Goal: Task Accomplishment & Management: Manage account settings

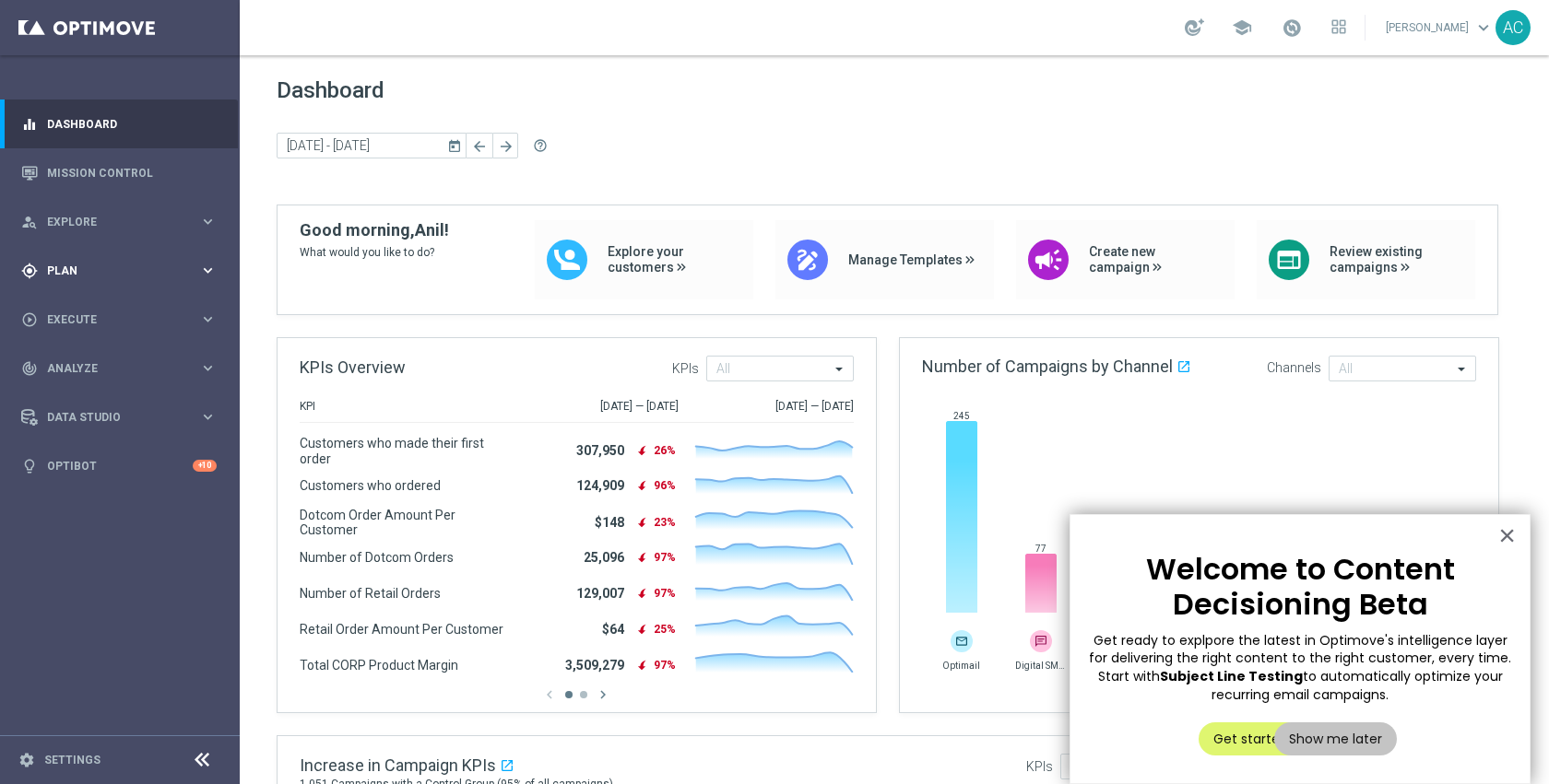
click at [107, 273] on span "Plan" at bounding box center [123, 271] width 152 height 11
click at [101, 305] on link "Target Groups" at bounding box center [119, 309] width 143 height 15
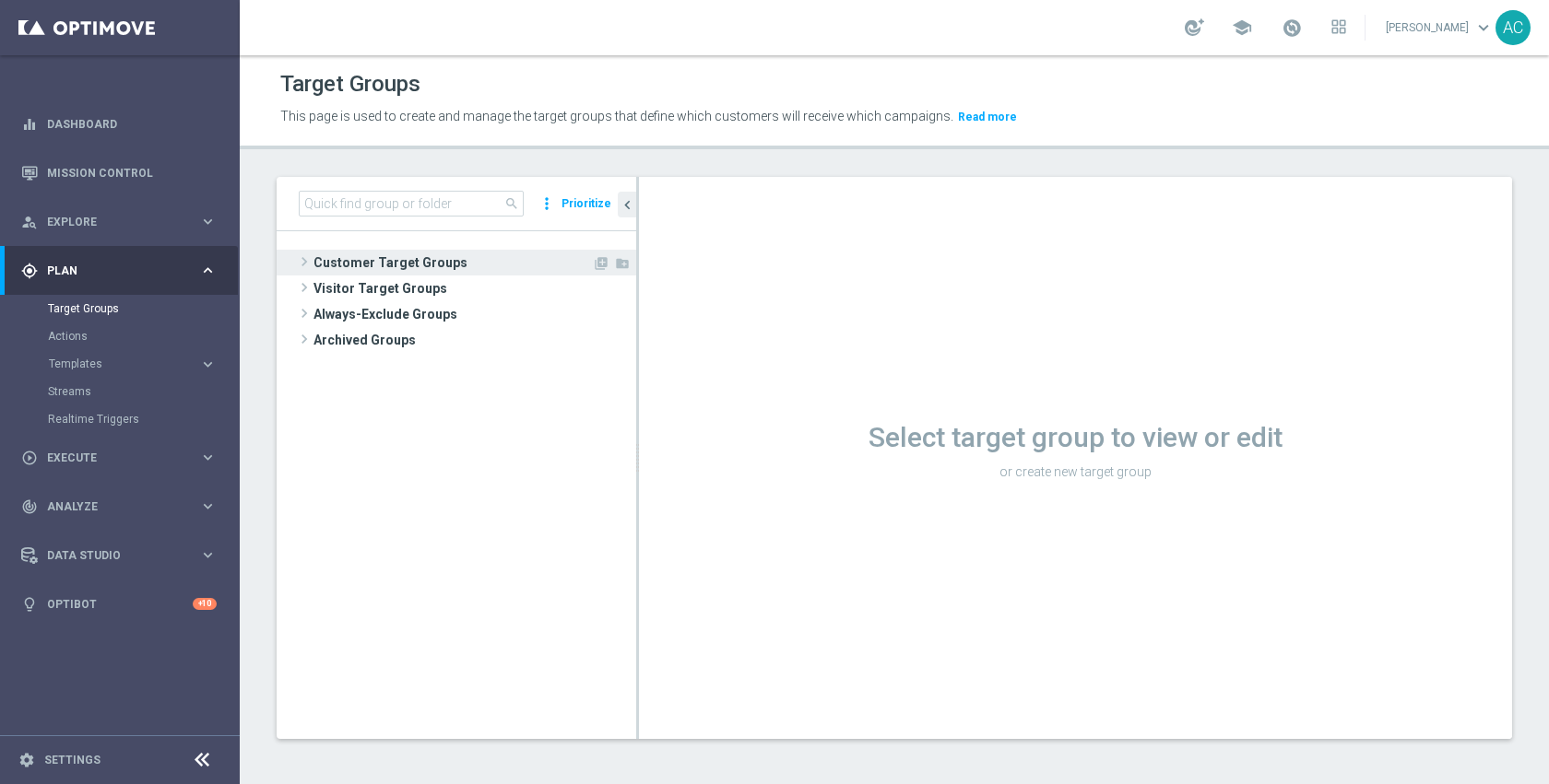
click at [458, 259] on span "Customer Target Groups" at bounding box center [453, 263] width 278 height 26
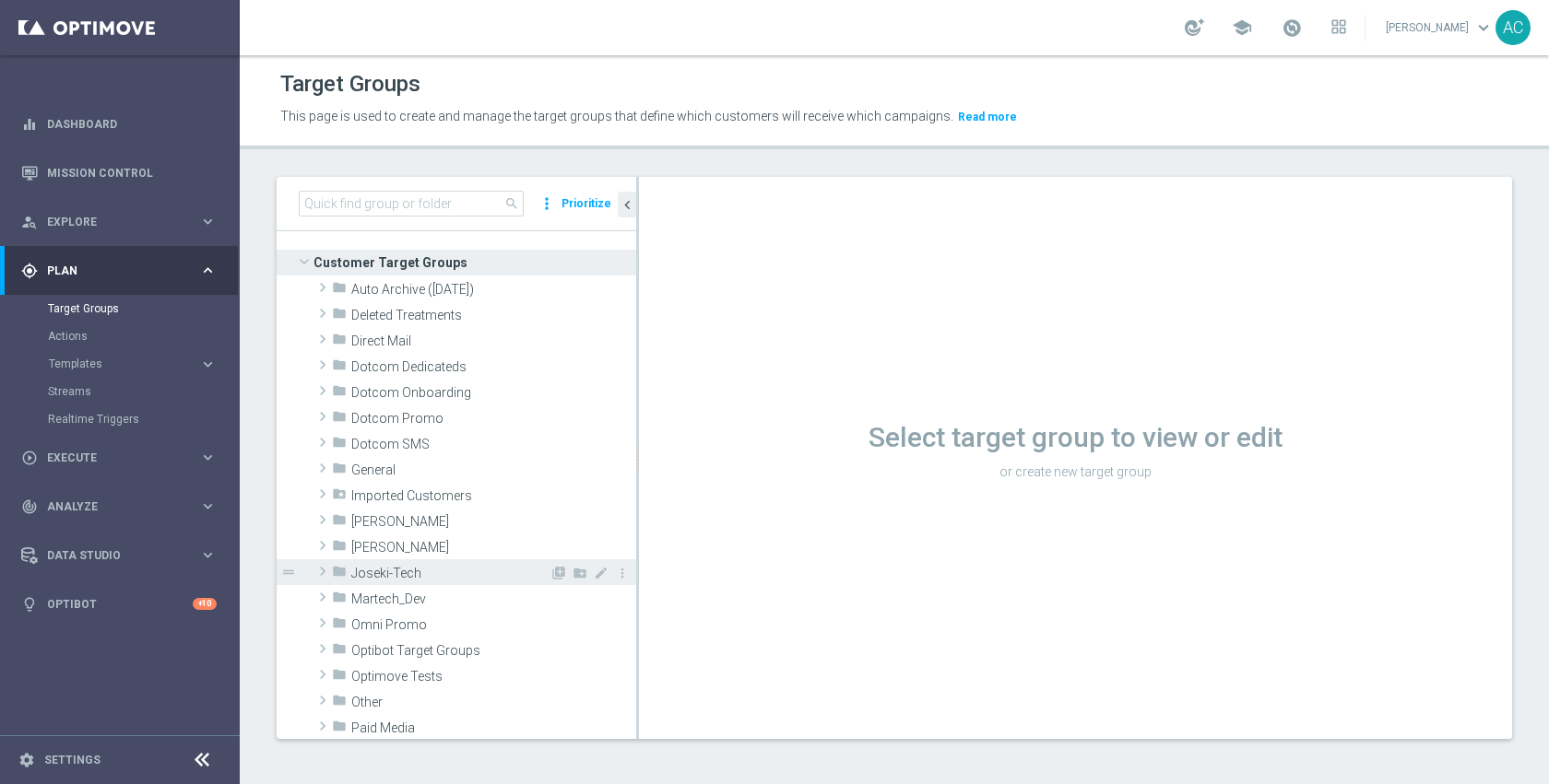
click at [464, 575] on span "Joseki-Tech" at bounding box center [451, 573] width 199 height 16
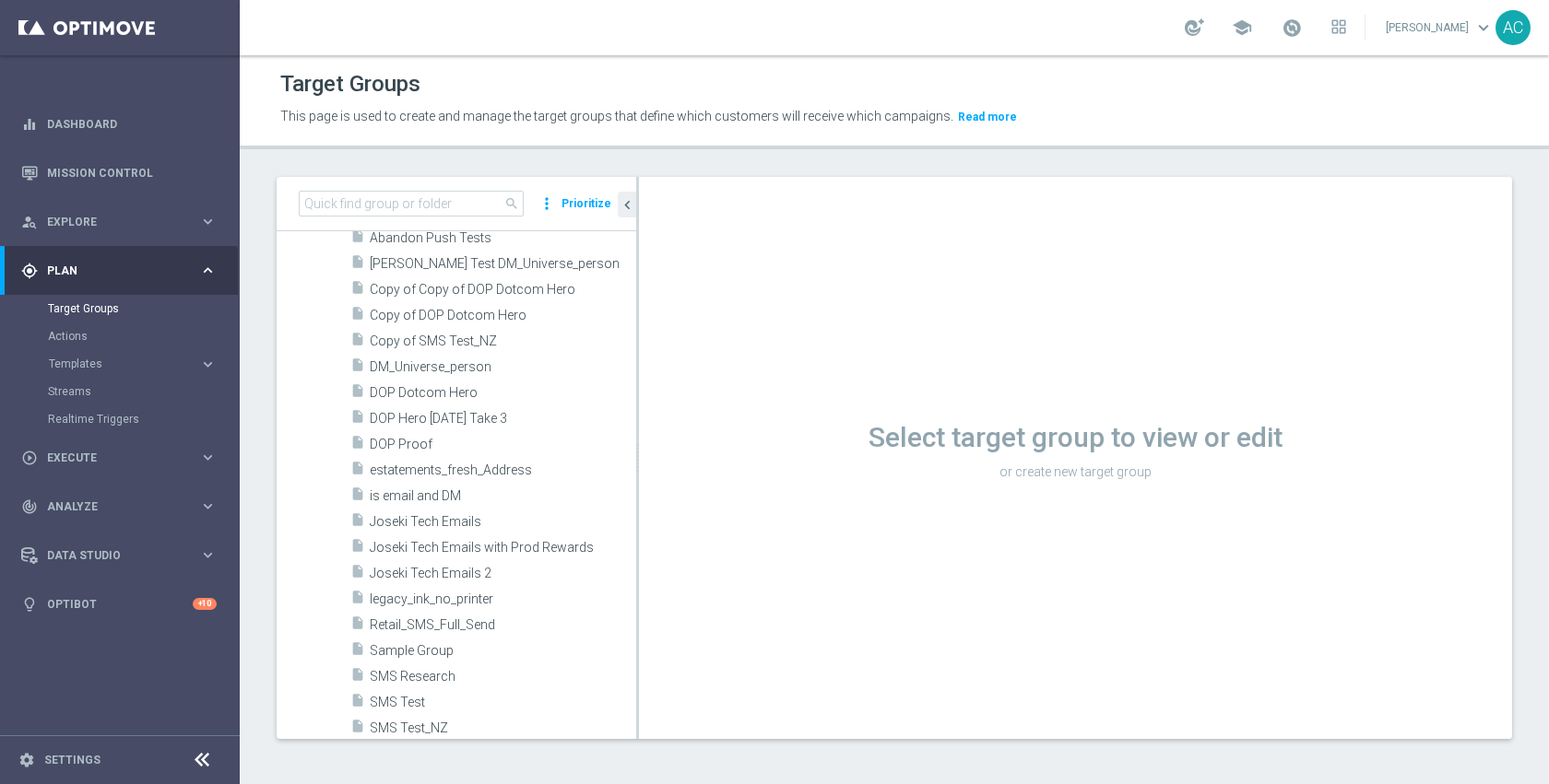
scroll to position [466, 0]
click at [469, 529] on div "insert_drive_file Joseki Tech Emails" at bounding box center [471, 520] width 242 height 26
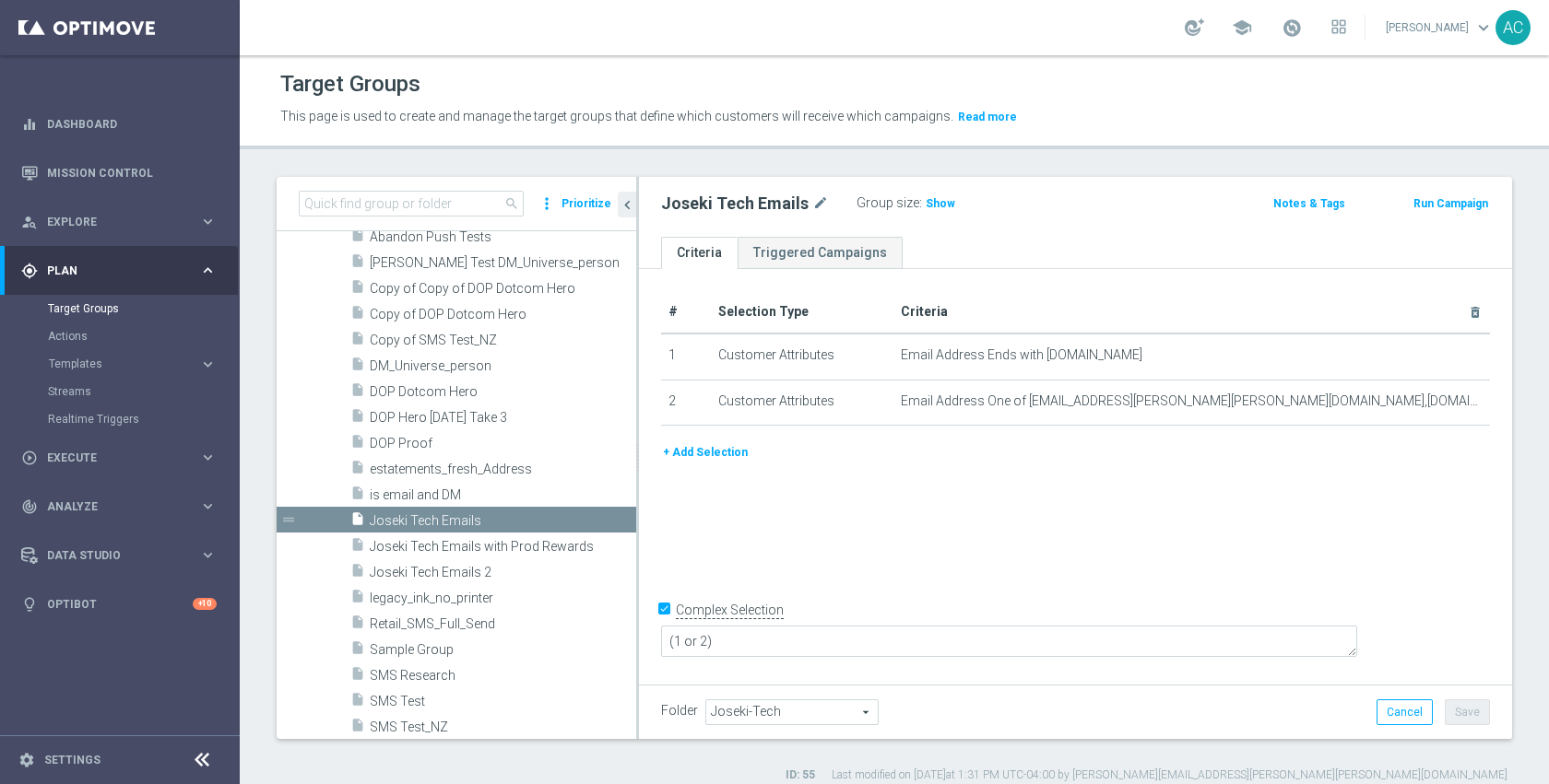
click at [1444, 201] on button "Run Campaign" at bounding box center [1451, 204] width 79 height 21
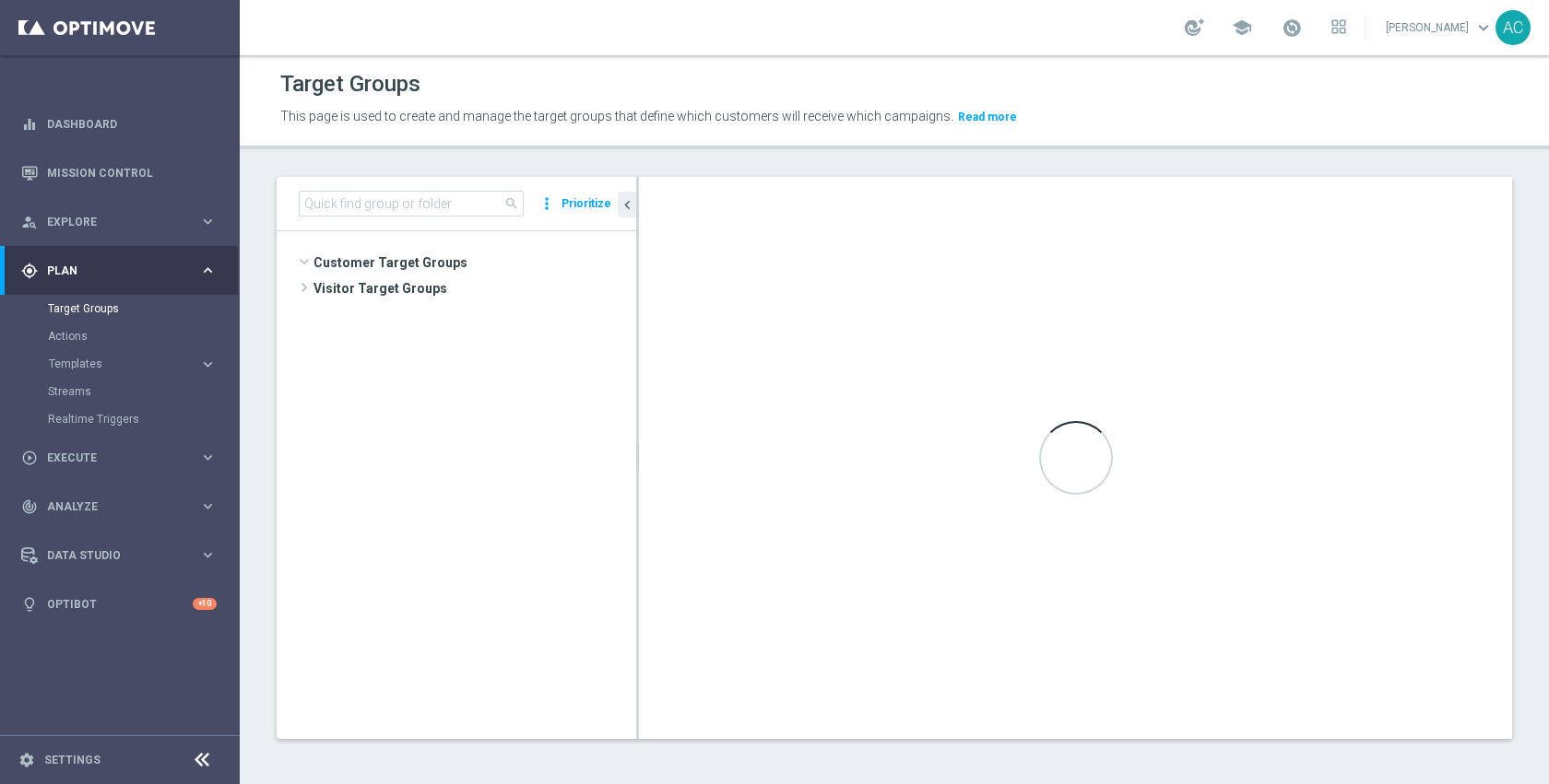
scroll to position [418, 0]
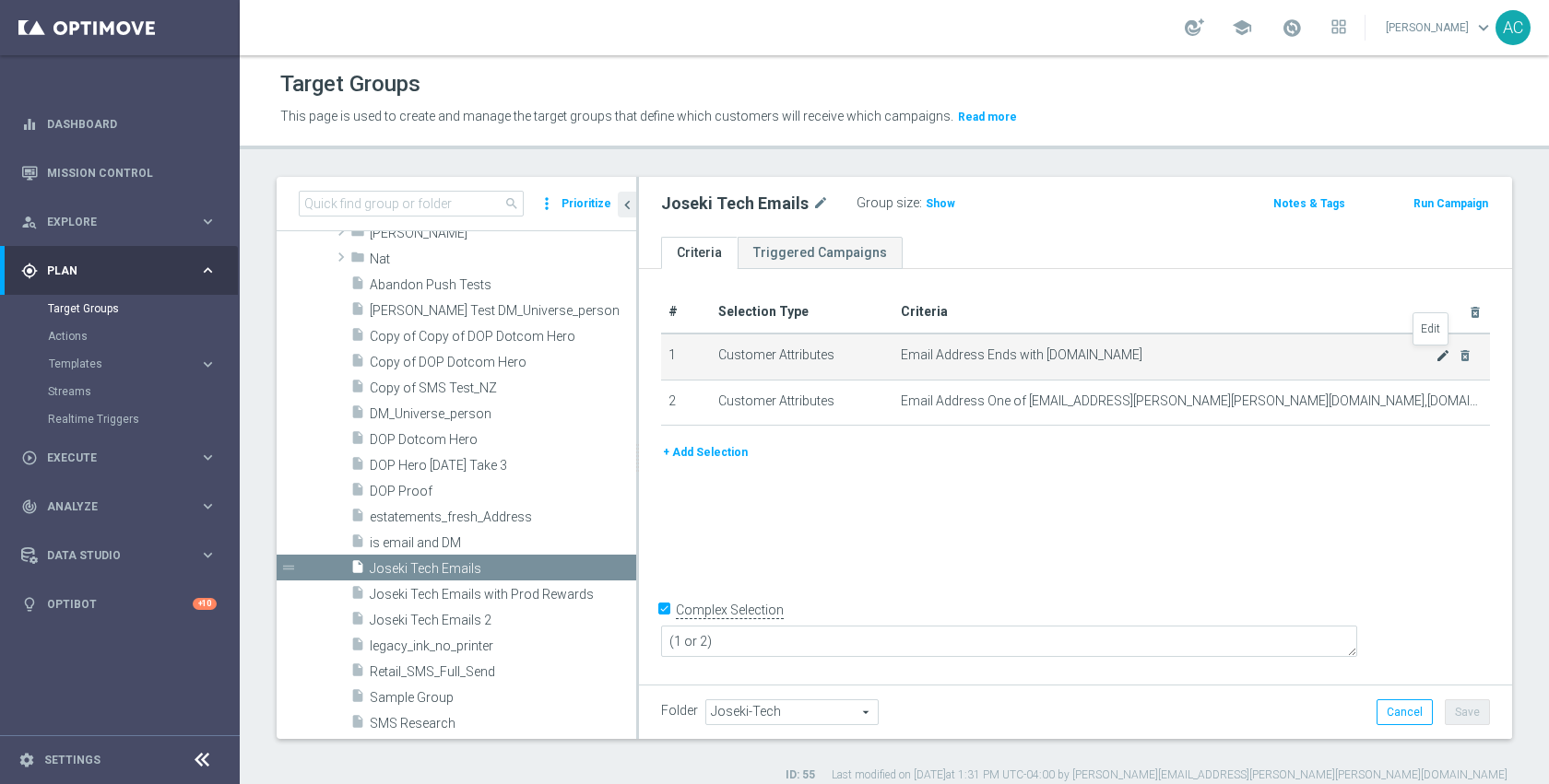
click at [1436, 360] on icon "mode_edit" at bounding box center [1443, 356] width 15 height 15
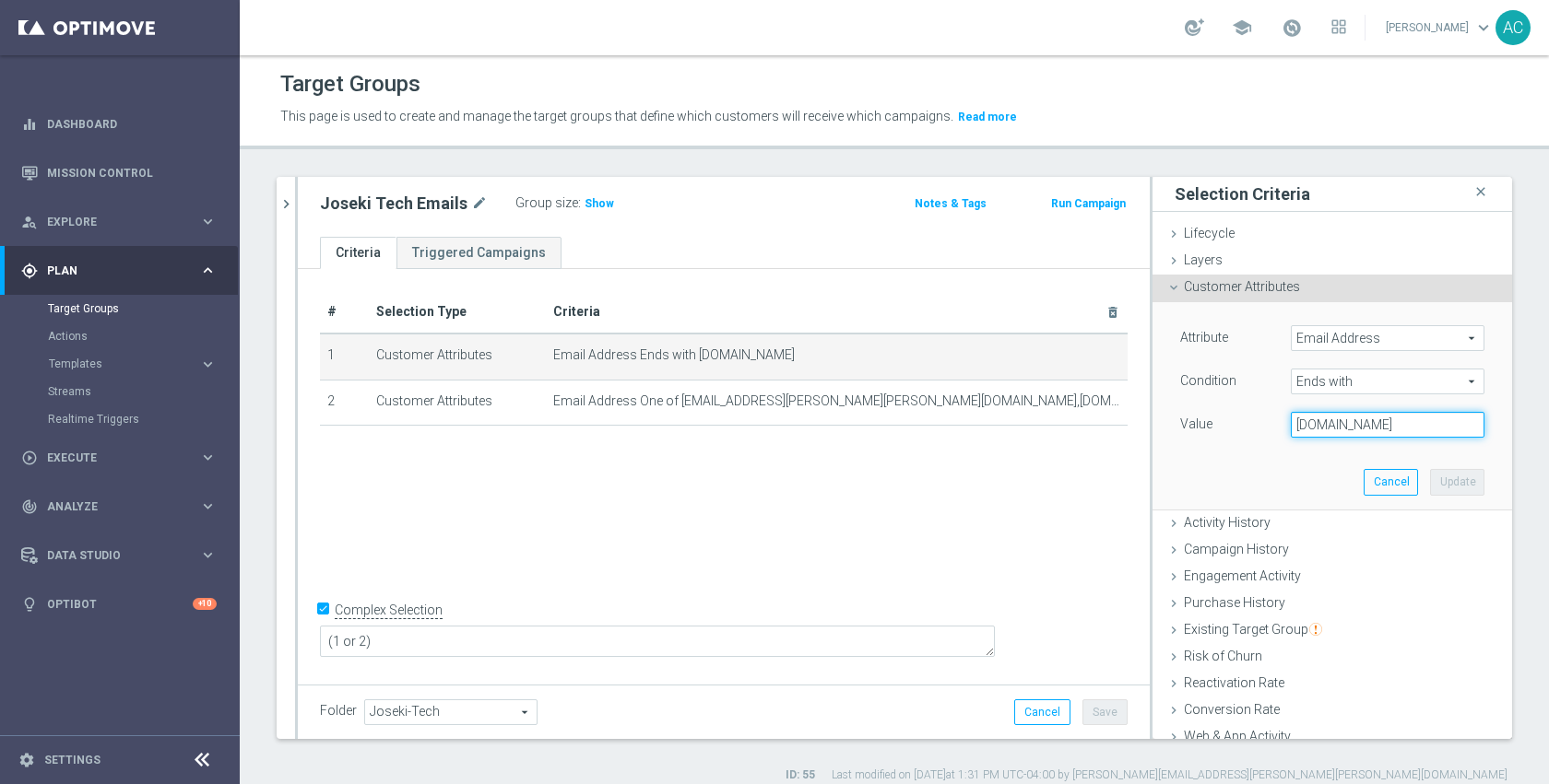
click at [1378, 422] on input "joseki-tech.com" at bounding box center [1387, 425] width 194 height 26
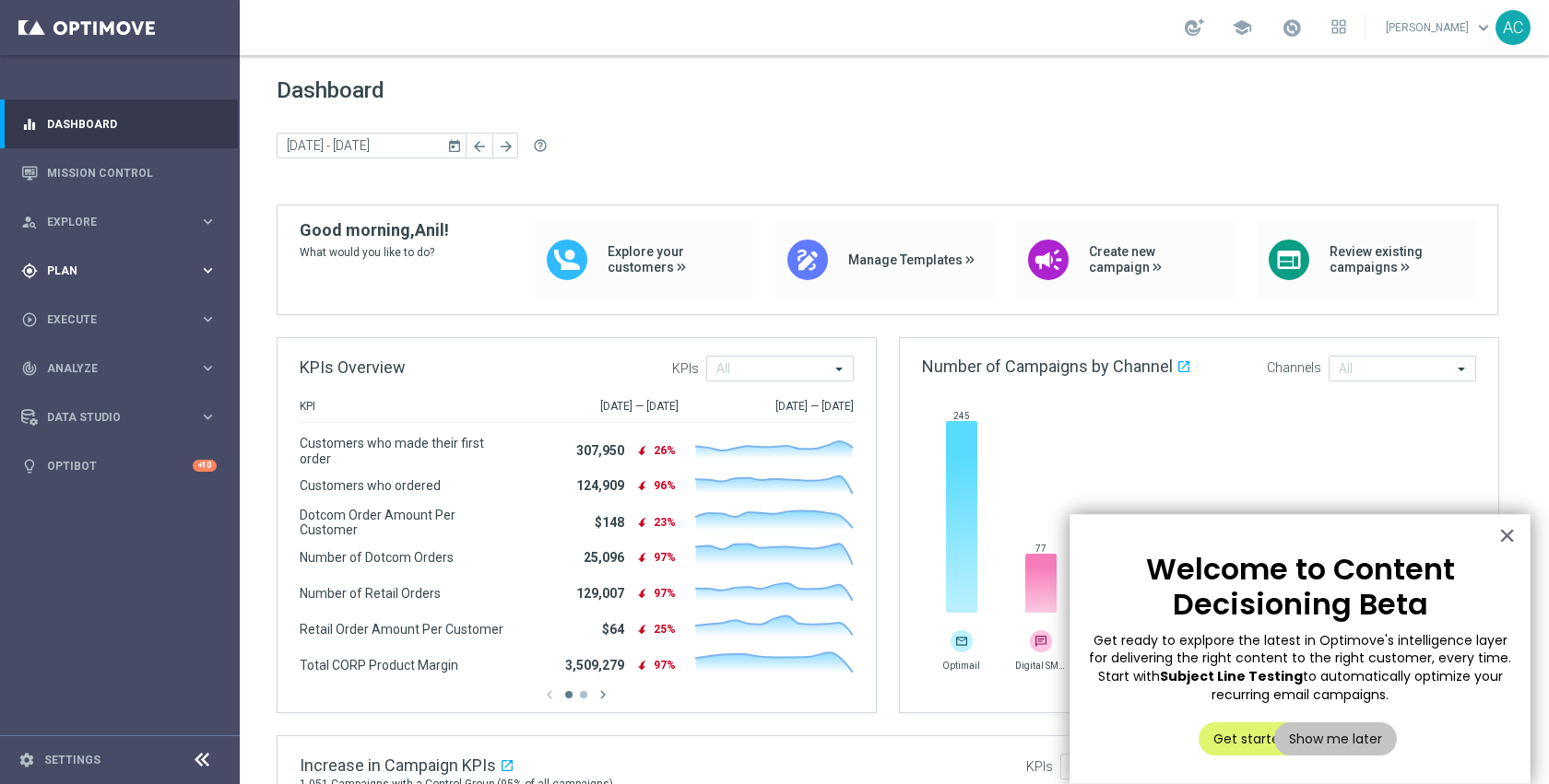
click at [87, 260] on div "gps_fixed Plan keyboard_arrow_right" at bounding box center [119, 271] width 238 height 49
click at [98, 363] on span "Templates" at bounding box center [114, 364] width 132 height 11
click at [91, 390] on link "Optimail" at bounding box center [125, 392] width 135 height 15
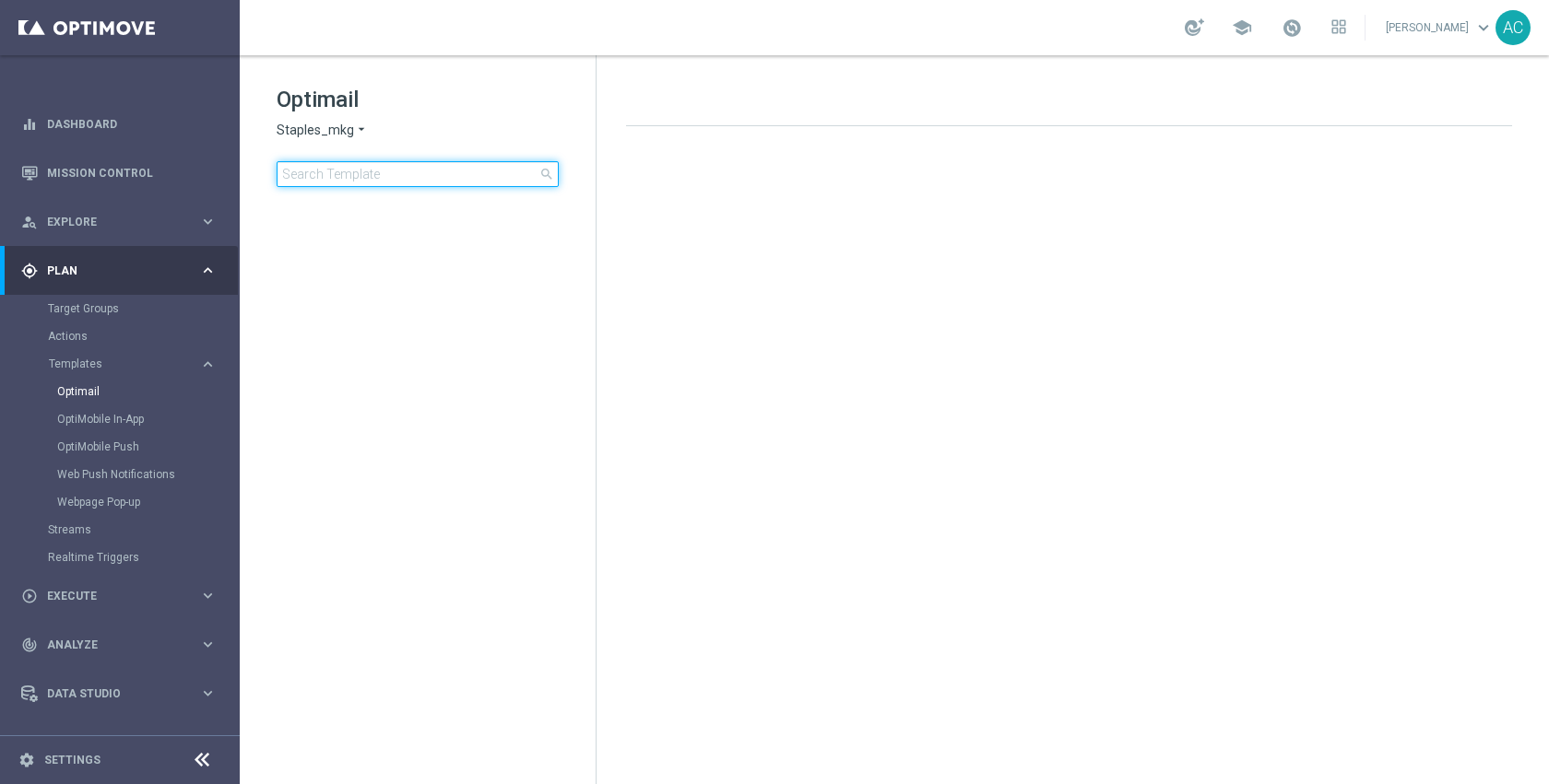
click at [371, 174] on input at bounding box center [417, 174] width 282 height 26
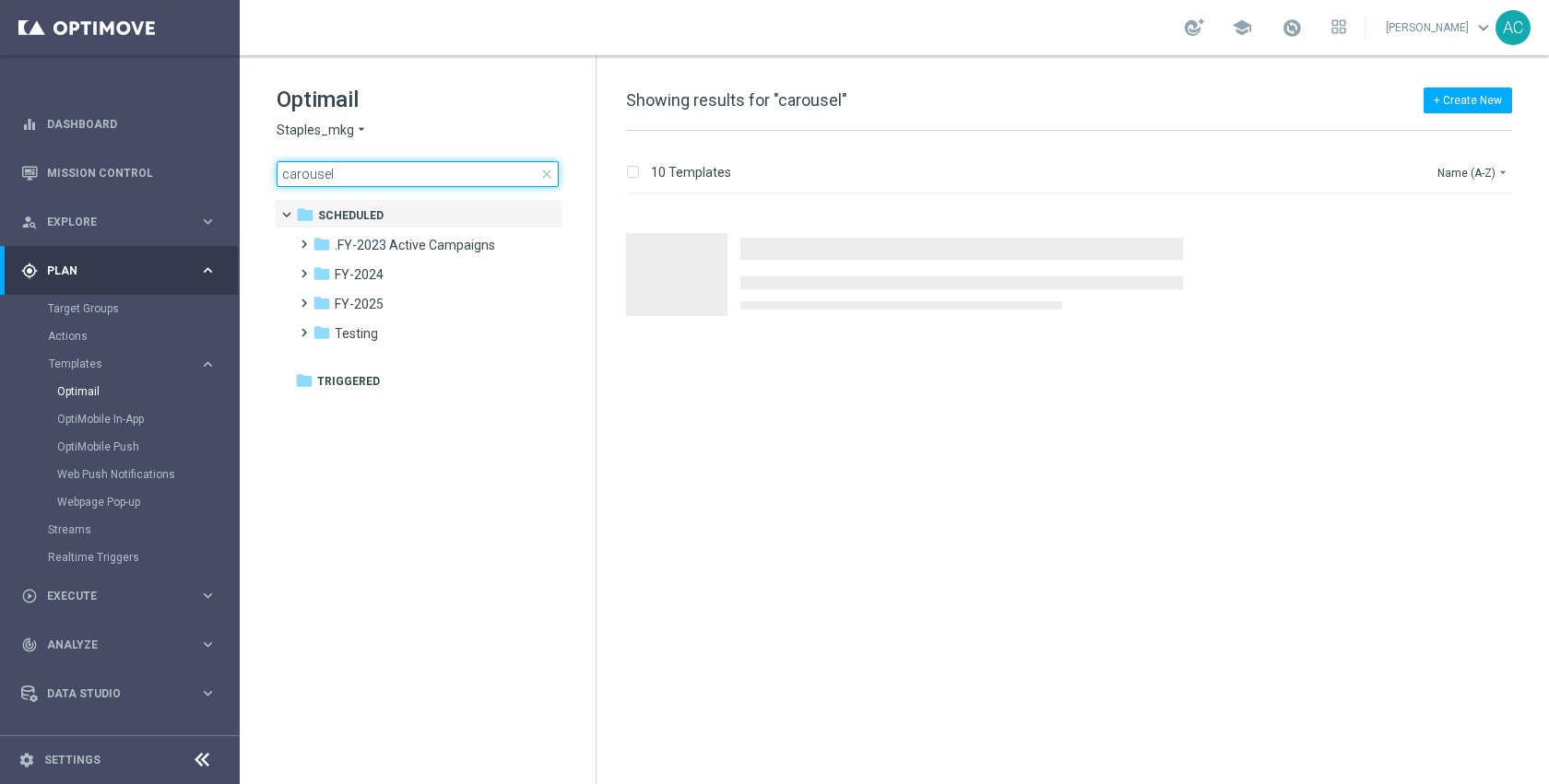
type input "carousel"
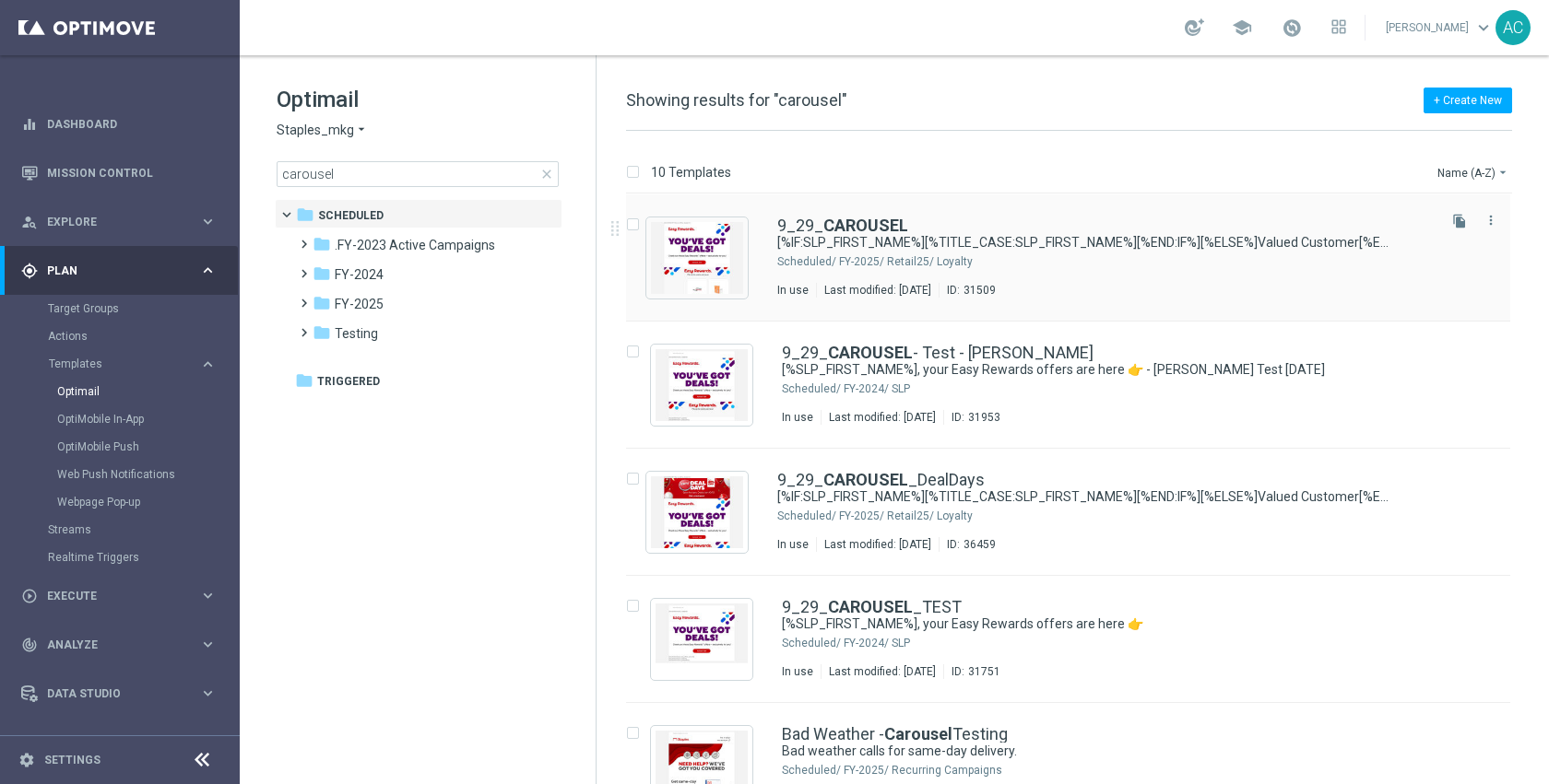
click at [942, 253] on div "9_29_ CAROUSEL [%IF:SLP_FIRST_NAME%][%TITLE_CASE:SLP_FIRST_NAME%][%END:IF%][%EL…" at bounding box center [1105, 258] width 656 height 81
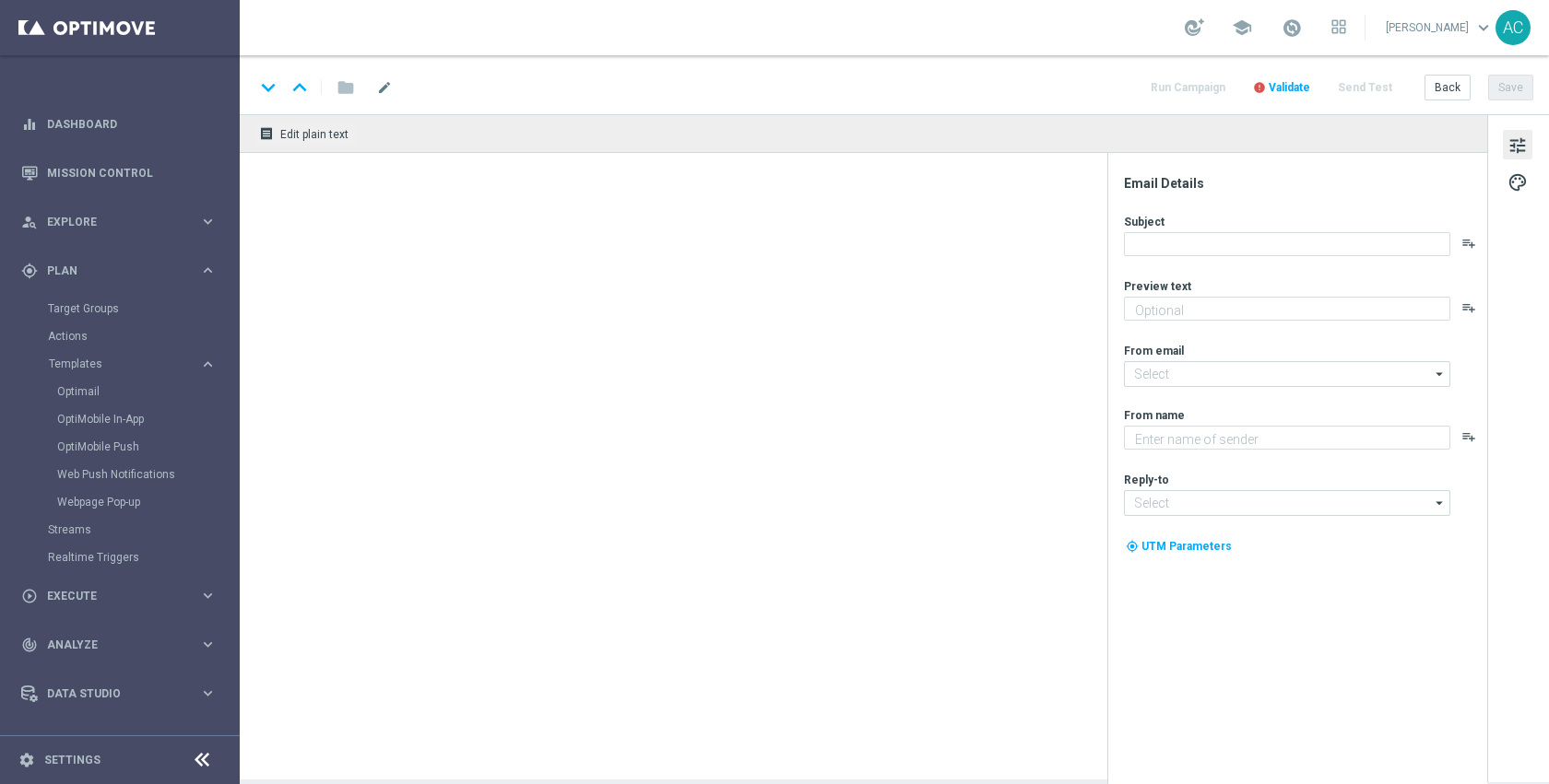
type textarea "New and just for you!"
type input "staples@connected.staples.com"
type textarea "Staples"
type input "info@staples.com"
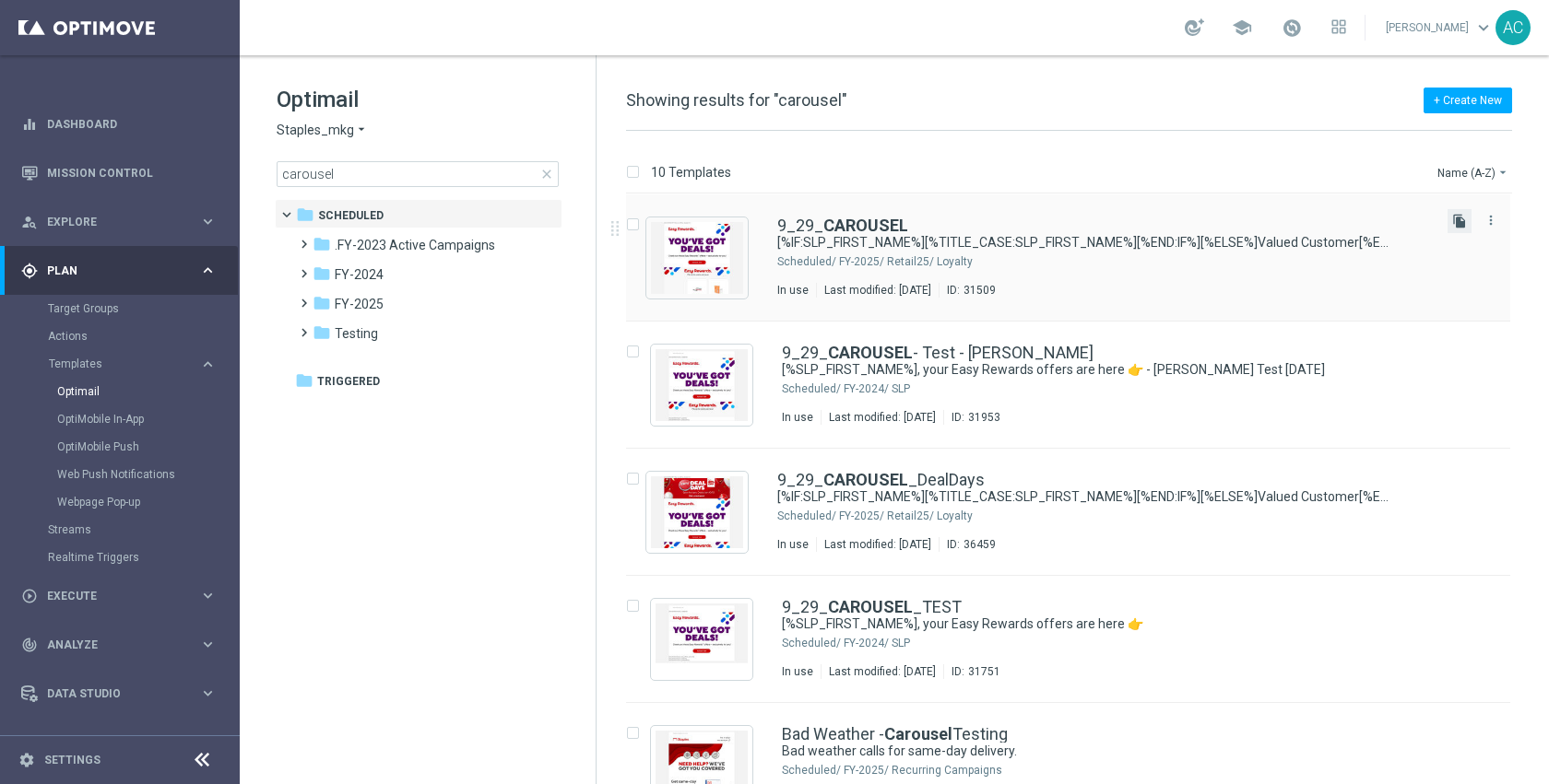
click at [1458, 221] on icon "file_copy" at bounding box center [1460, 221] width 15 height 15
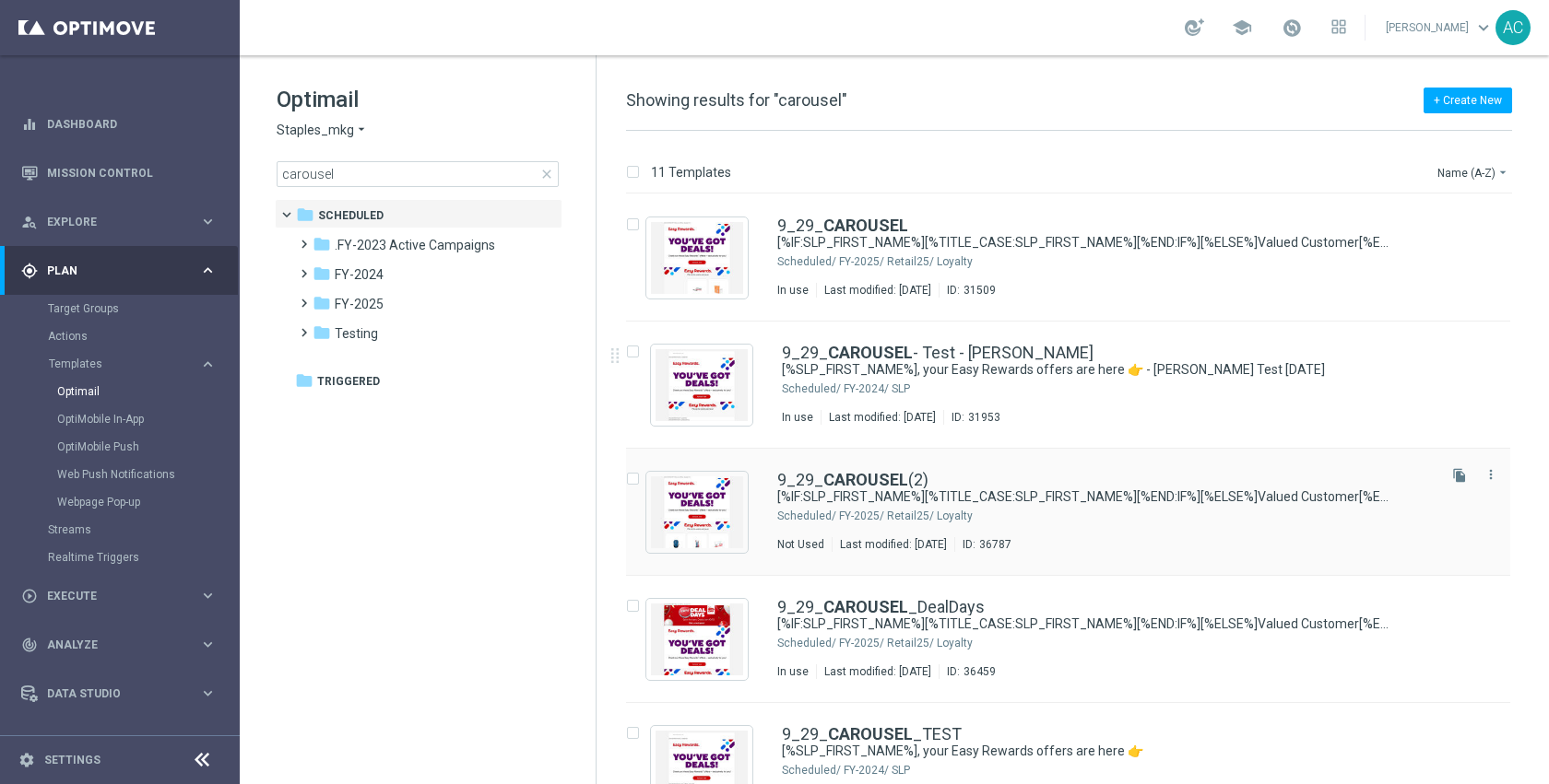
click at [1036, 521] on div "FY-2025/ Retail25/ Loyalty" at bounding box center [1136, 516] width 594 height 15
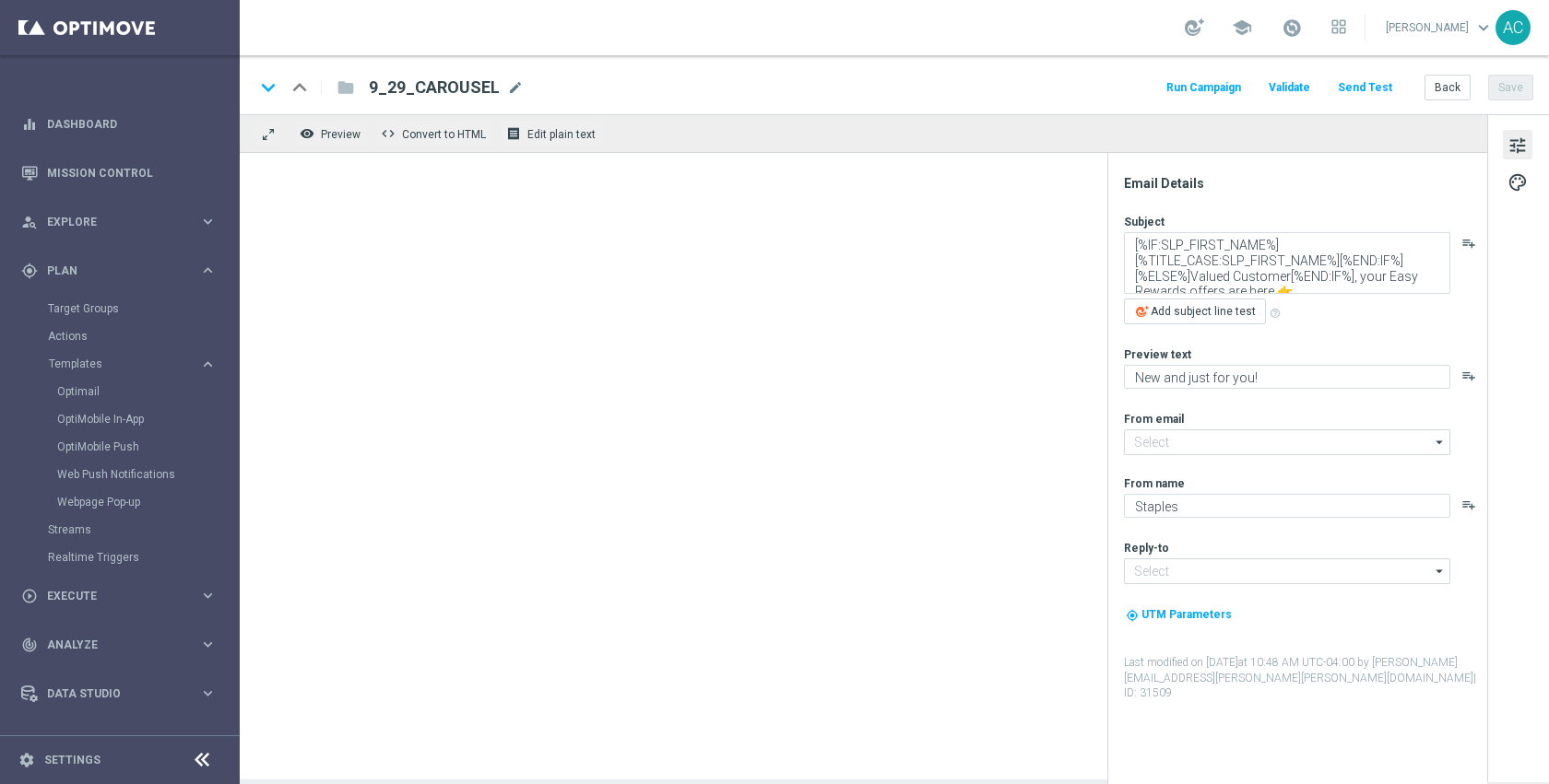
type input "staples@connected.staples.com"
type input "info@staples.com"
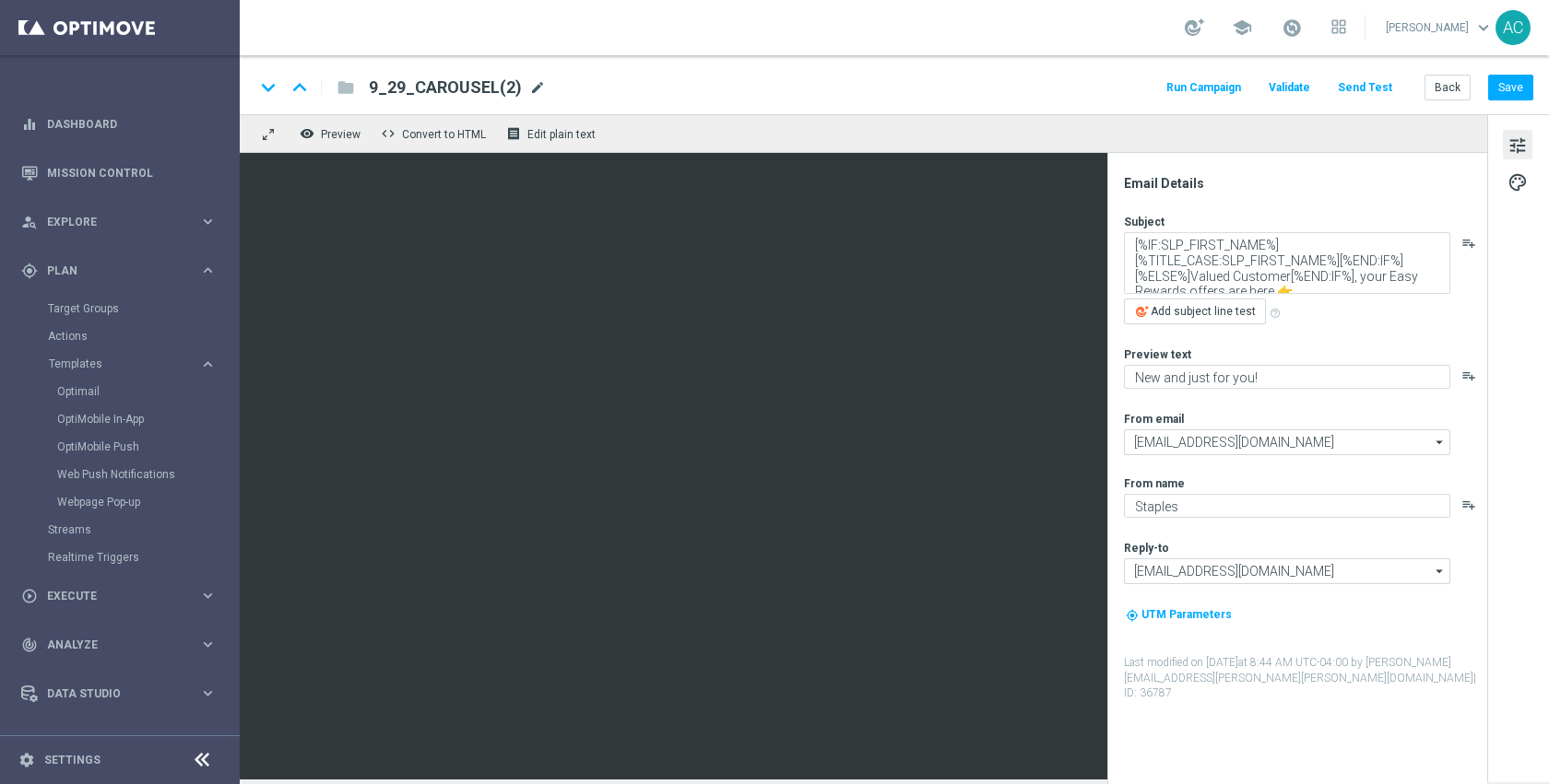
click at [531, 87] on span "mode_edit" at bounding box center [538, 88] width 17 height 17
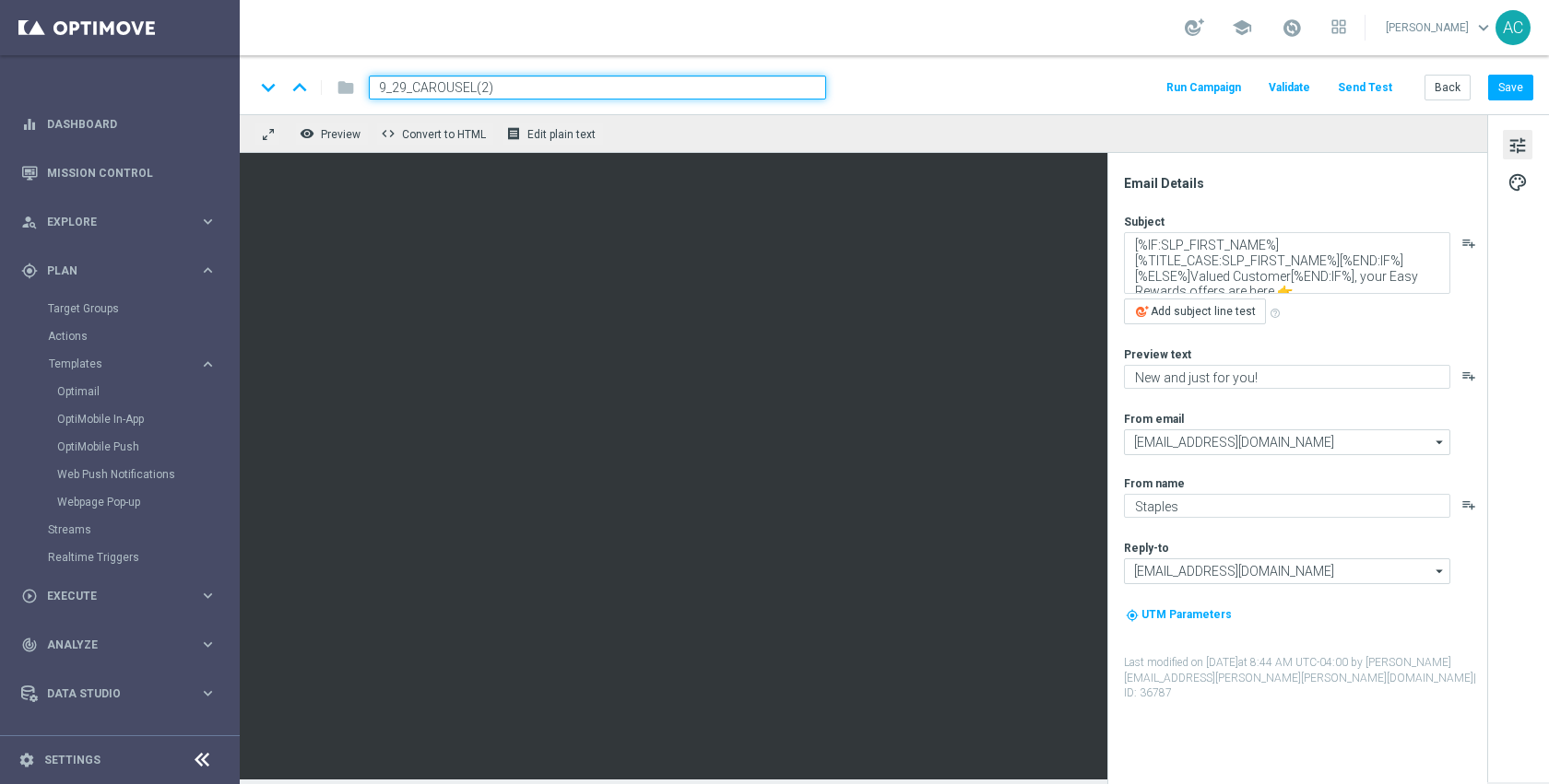
click at [560, 89] on input "9_29_CAROUSEL(2)" at bounding box center [598, 88] width 457 height 24
type input "TEST:9_29_CAROUSEL"
click at [1314, 262] on textarea "[%IF:SLP_FIRST_NAME%][%TITLE_CASE:SLP_FIRST_NAME%][%END:IF%][%ELSE%]Valued Cust…" at bounding box center [1287, 263] width 326 height 62
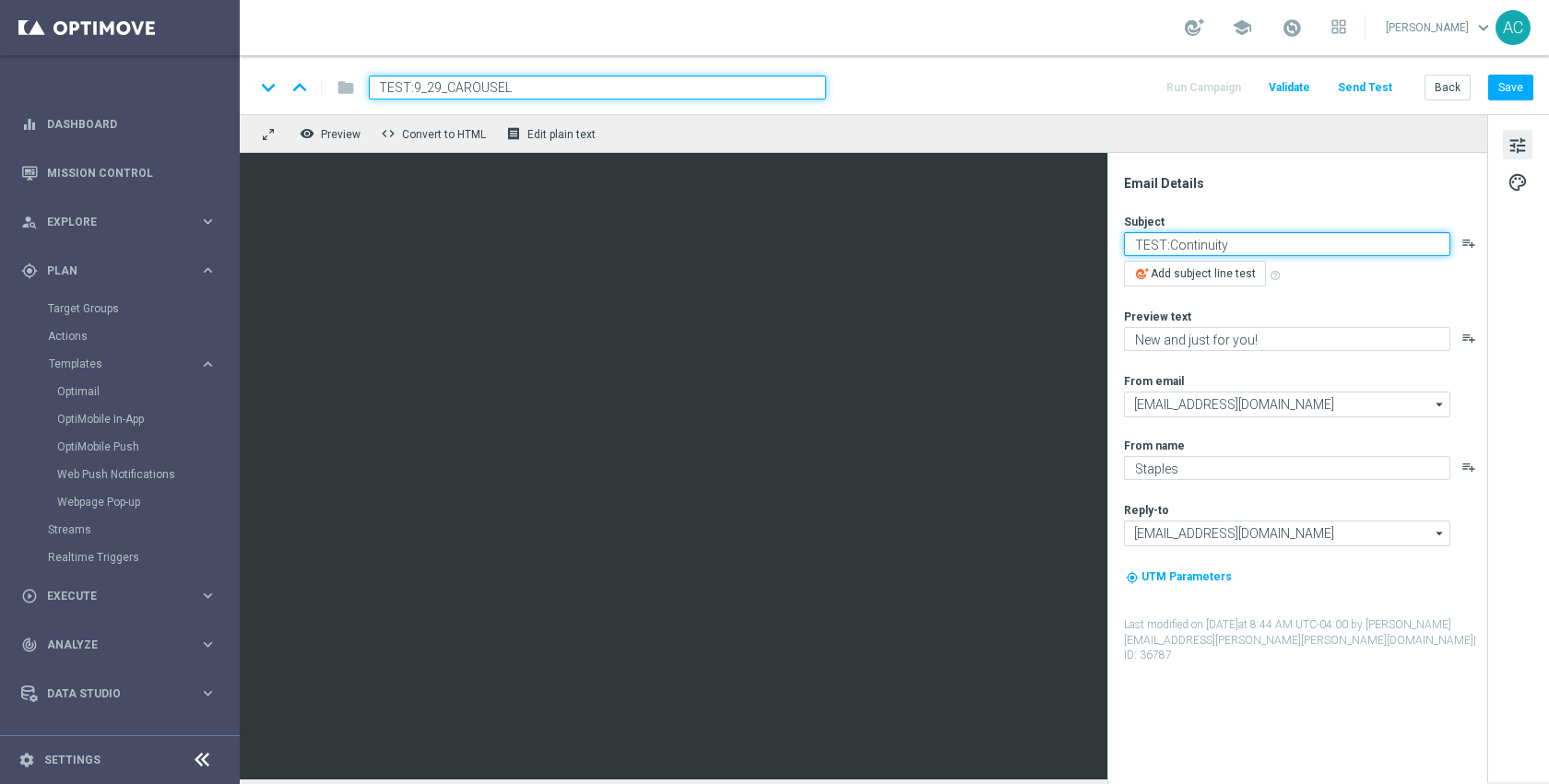
type textarea "TEST:Continuity"
click at [1344, 155] on div "Email Details Subject TEST:Continuity playlist_add Add subject line test help_o…" at bounding box center [1297, 468] width 380 height 631
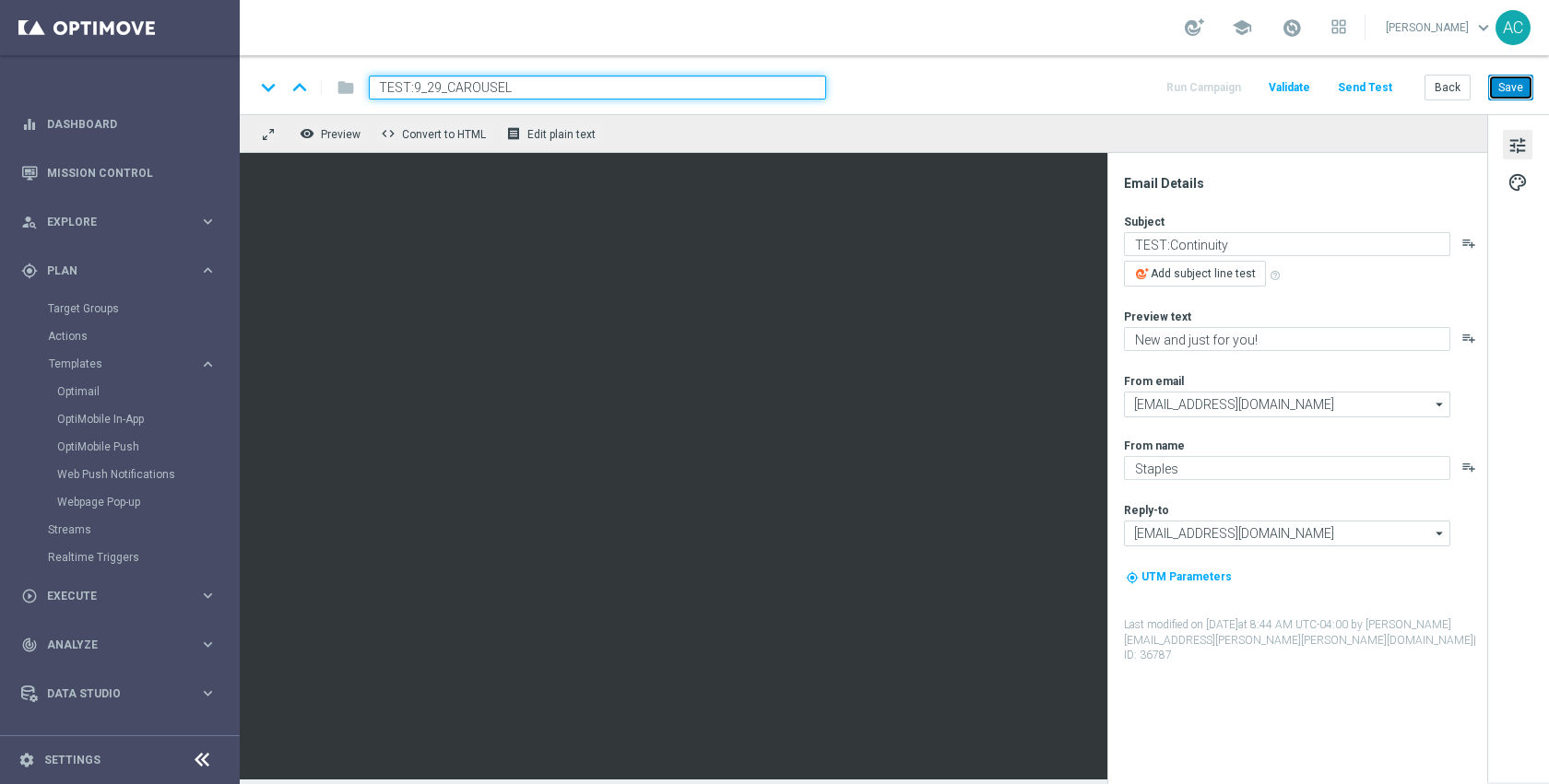
click at [1509, 82] on button "Save" at bounding box center [1511, 88] width 45 height 26
click at [1502, 86] on button "Save" at bounding box center [1511, 88] width 45 height 26
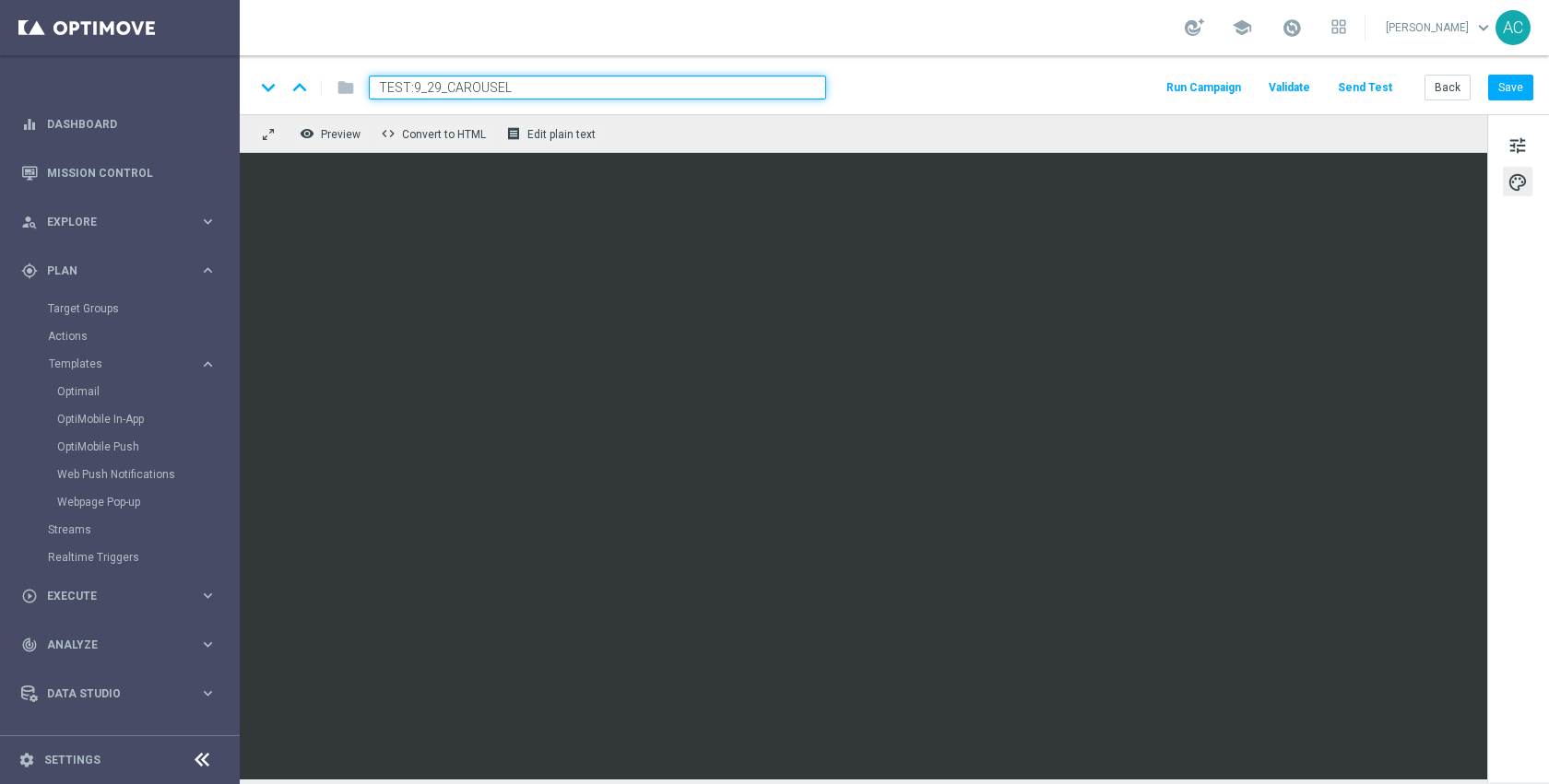
click at [1380, 81] on button "Send Test" at bounding box center [1365, 88] width 60 height 25
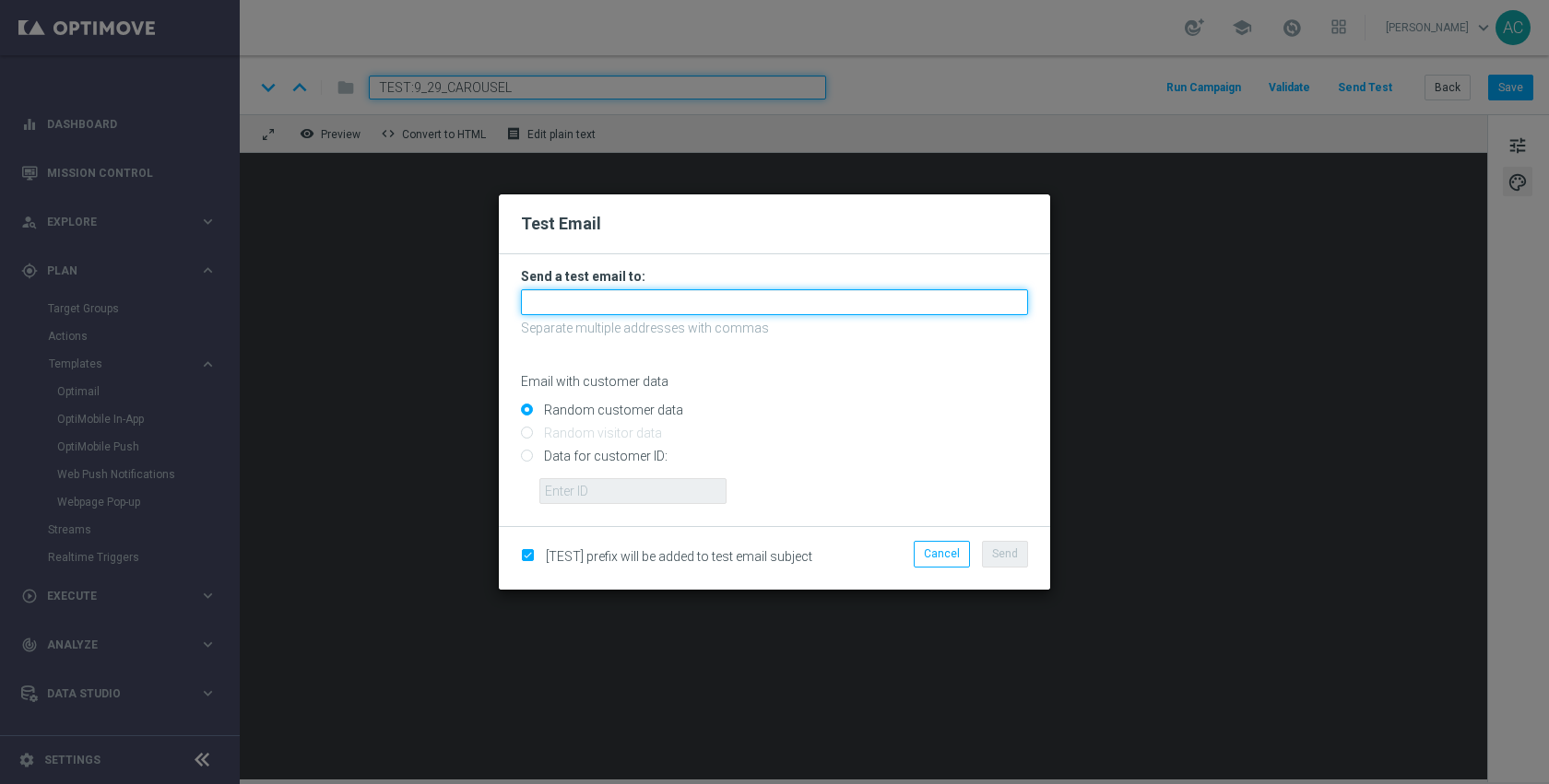
click at [636, 303] on input "text" at bounding box center [774, 303] width 507 height 26
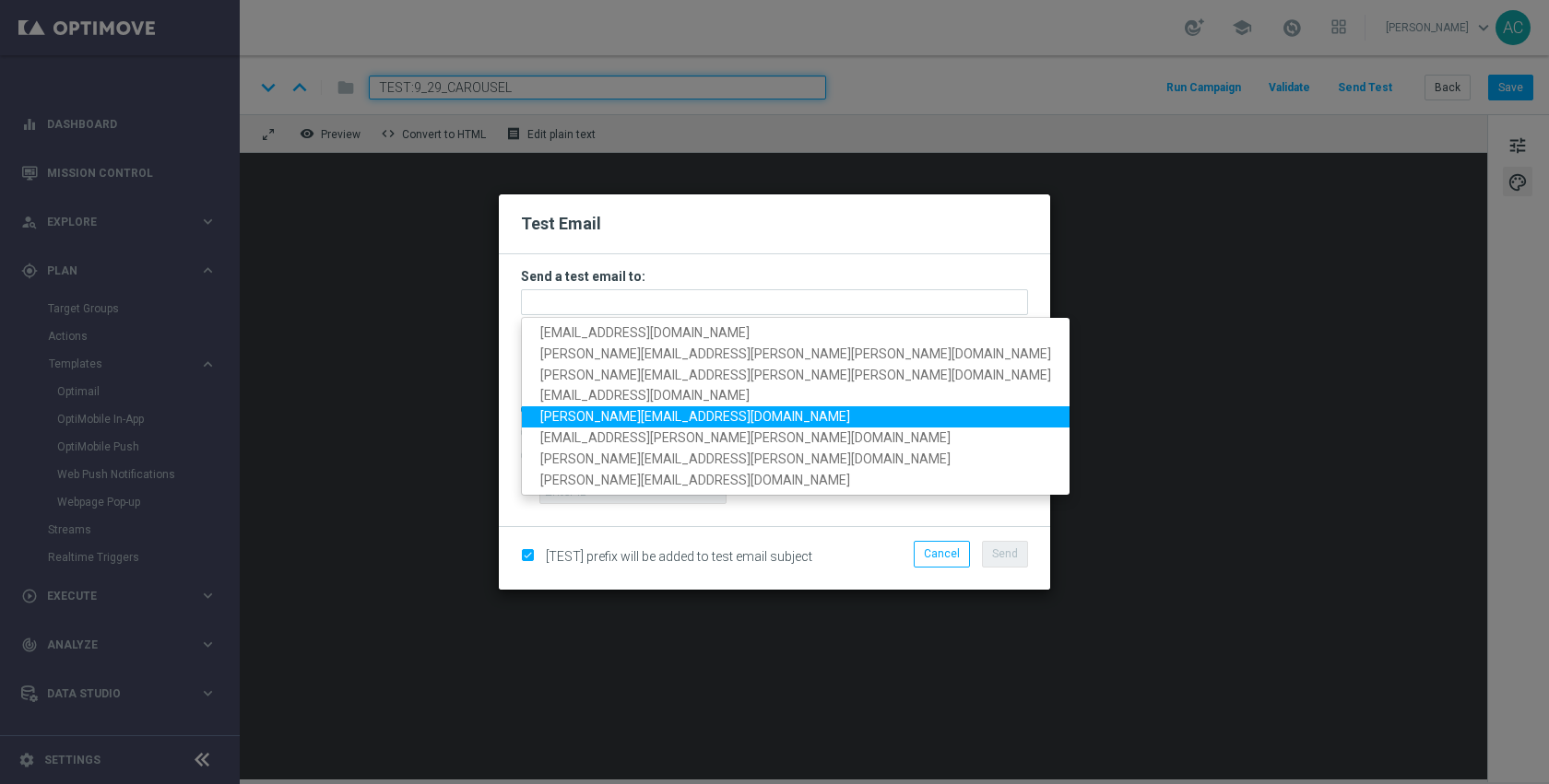
click at [625, 422] on span "anilraj.arc@gmail.com" at bounding box center [695, 418] width 310 height 15
type input "anilraj.arc@gmail.com"
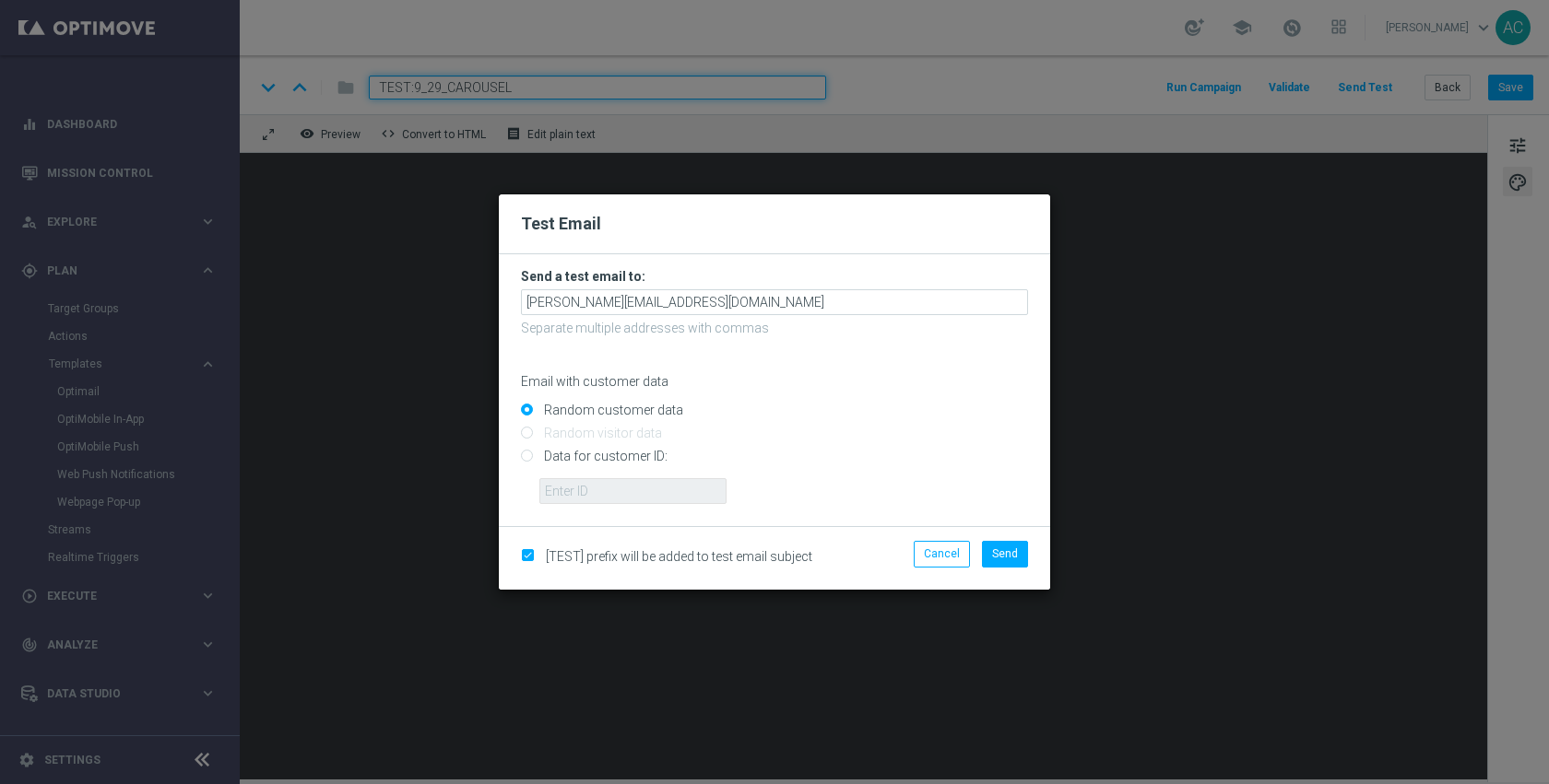
click at [612, 459] on input "Data for customer ID:" at bounding box center [774, 465] width 507 height 26
radio input "true"
click at [618, 490] on input "text" at bounding box center [633, 492] width 187 height 26
paste input "10043330079"
type input "10043330079"
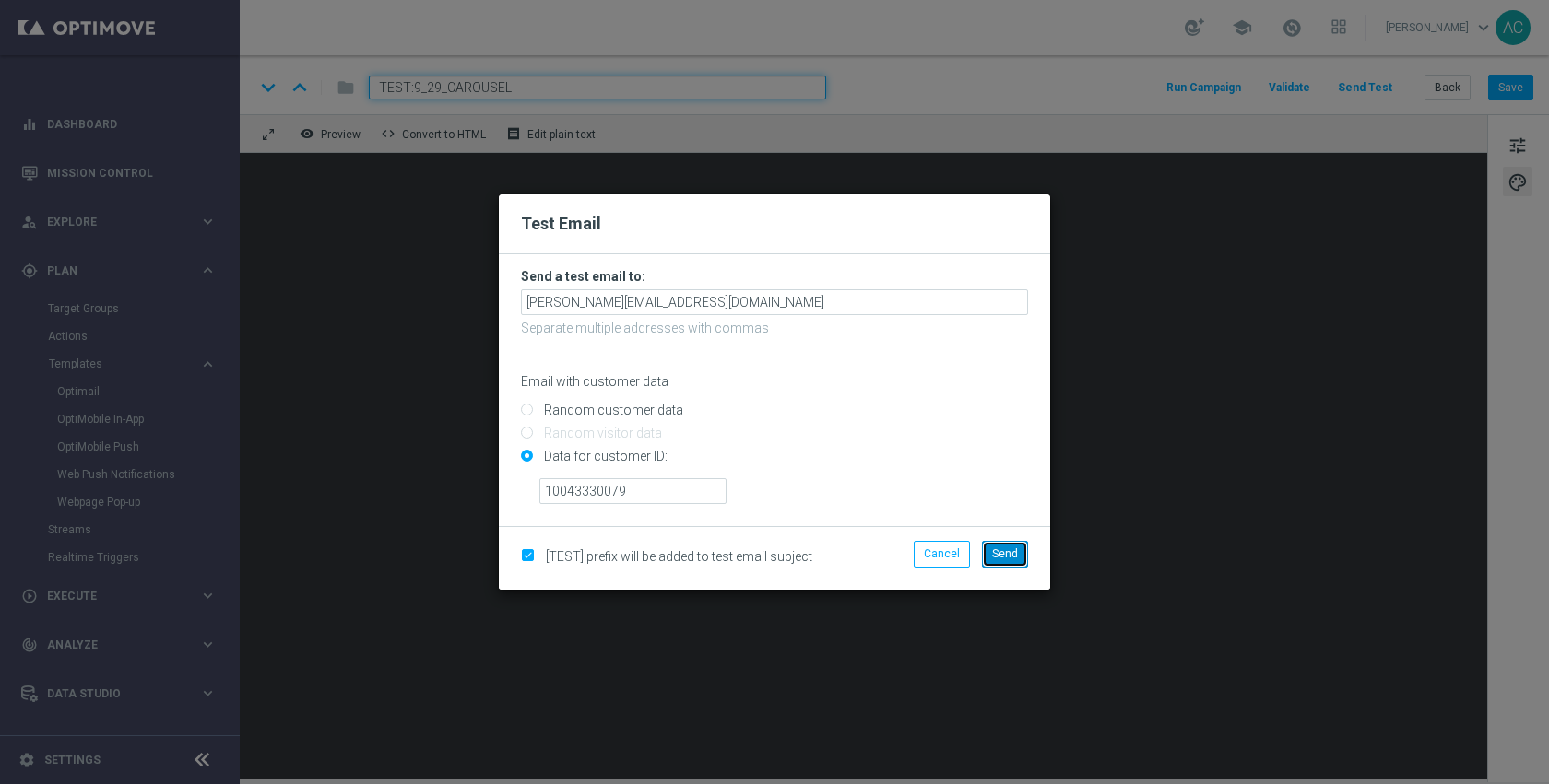
click at [994, 549] on span "Send" at bounding box center [1005, 554] width 26 height 13
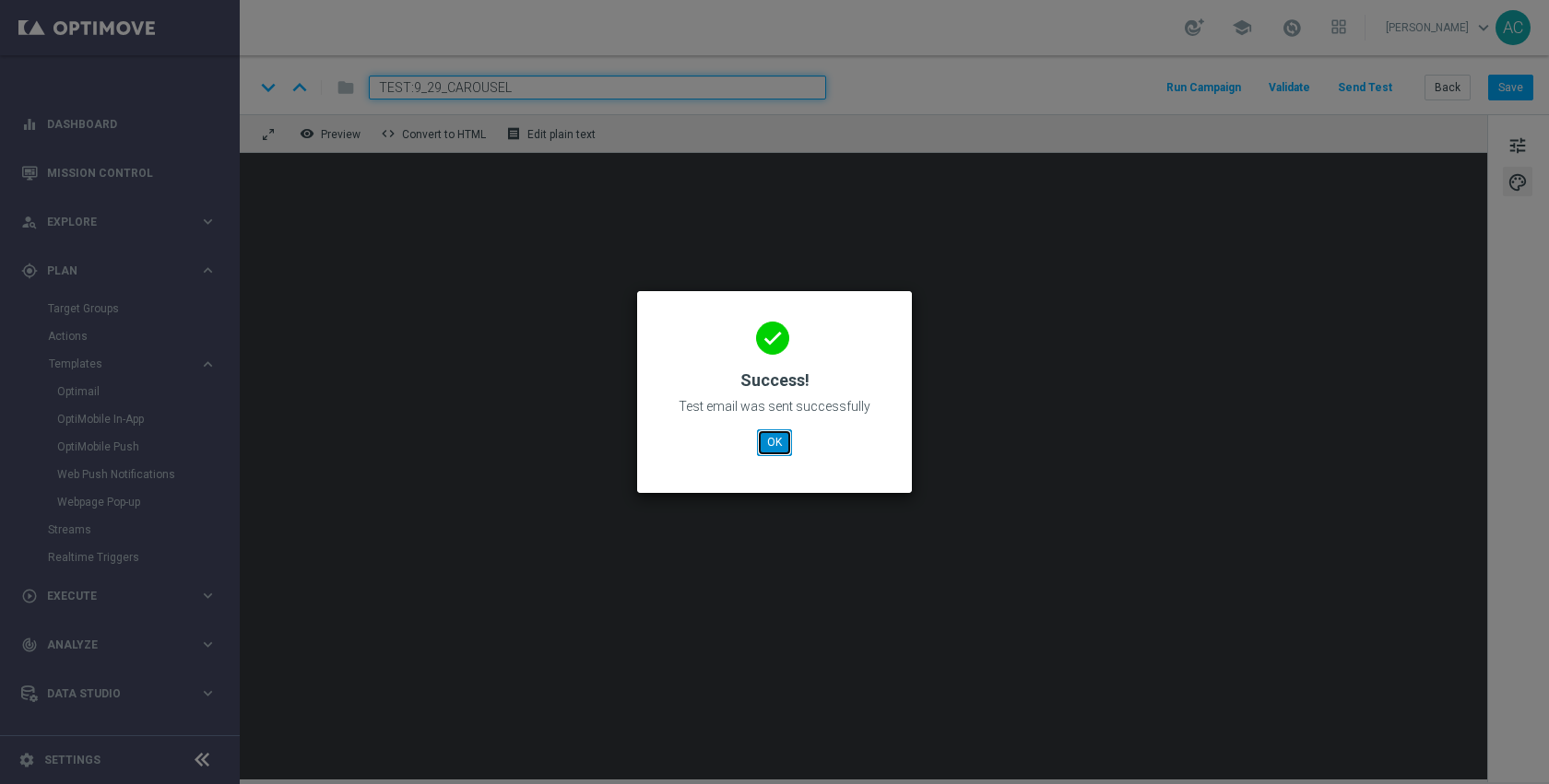
click at [783, 438] on button "OK" at bounding box center [774, 442] width 35 height 26
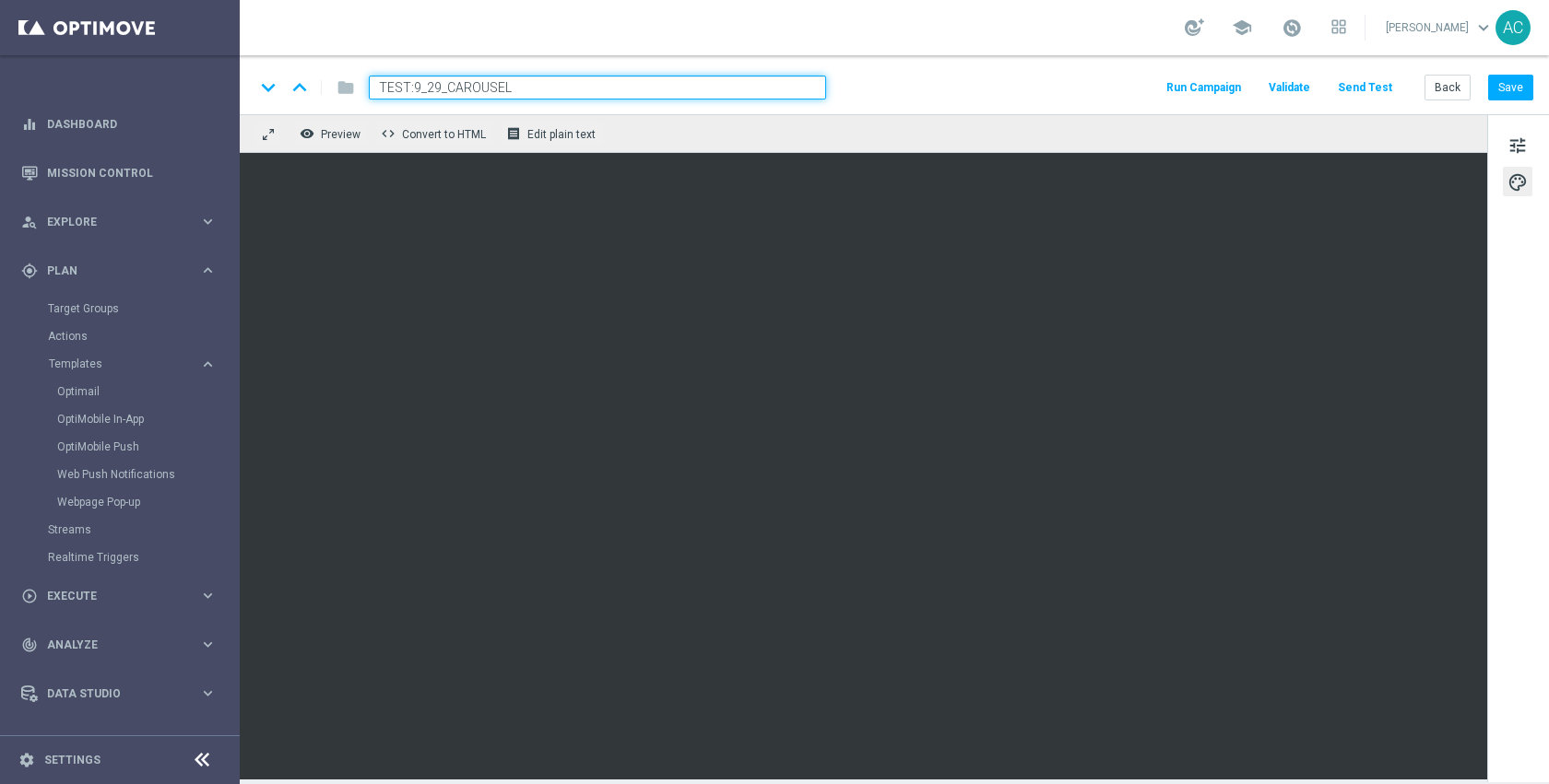
click at [1382, 85] on button "Send Test" at bounding box center [1365, 88] width 60 height 25
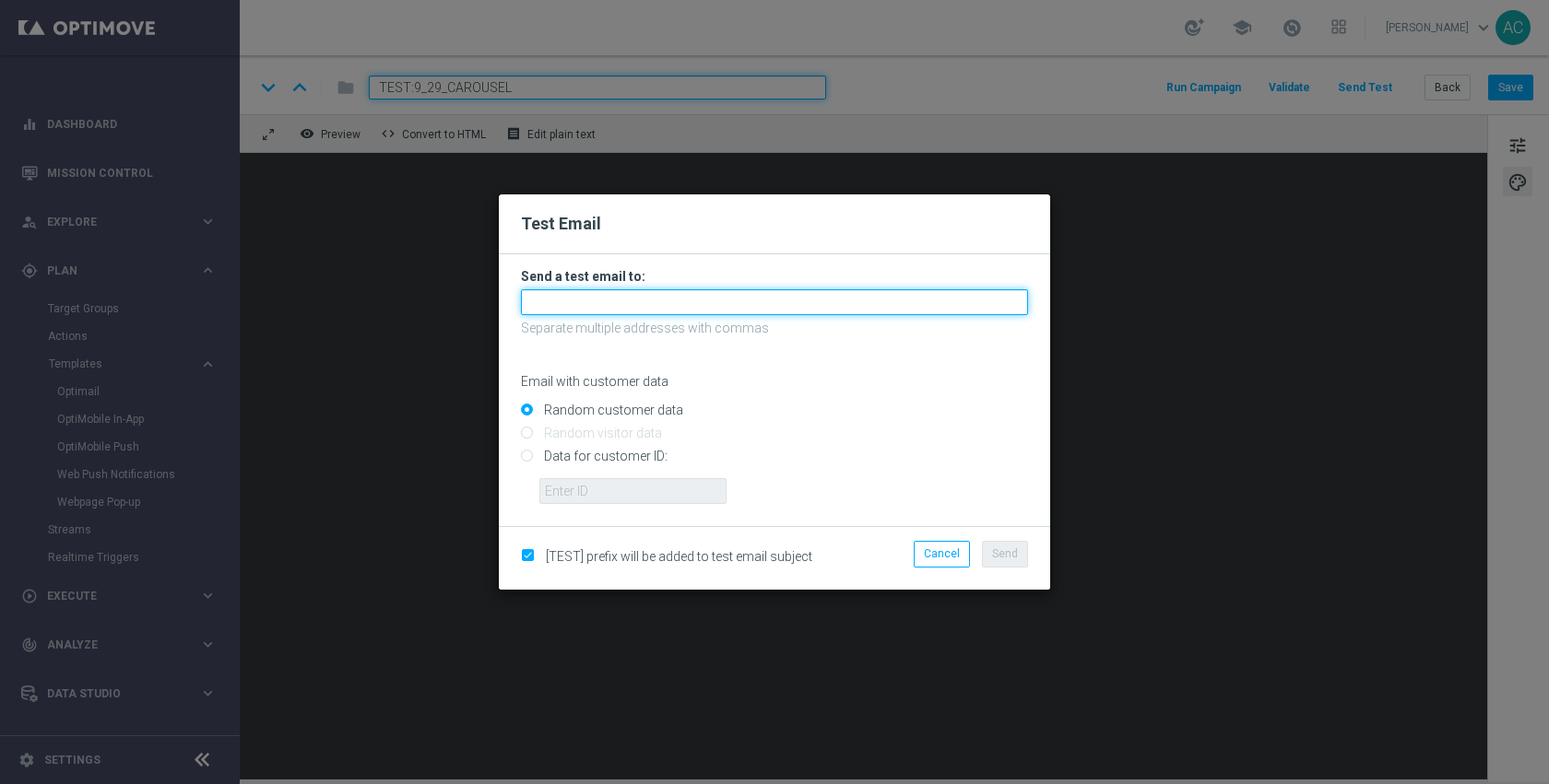
click at [804, 307] on input "text" at bounding box center [774, 303] width 507 height 26
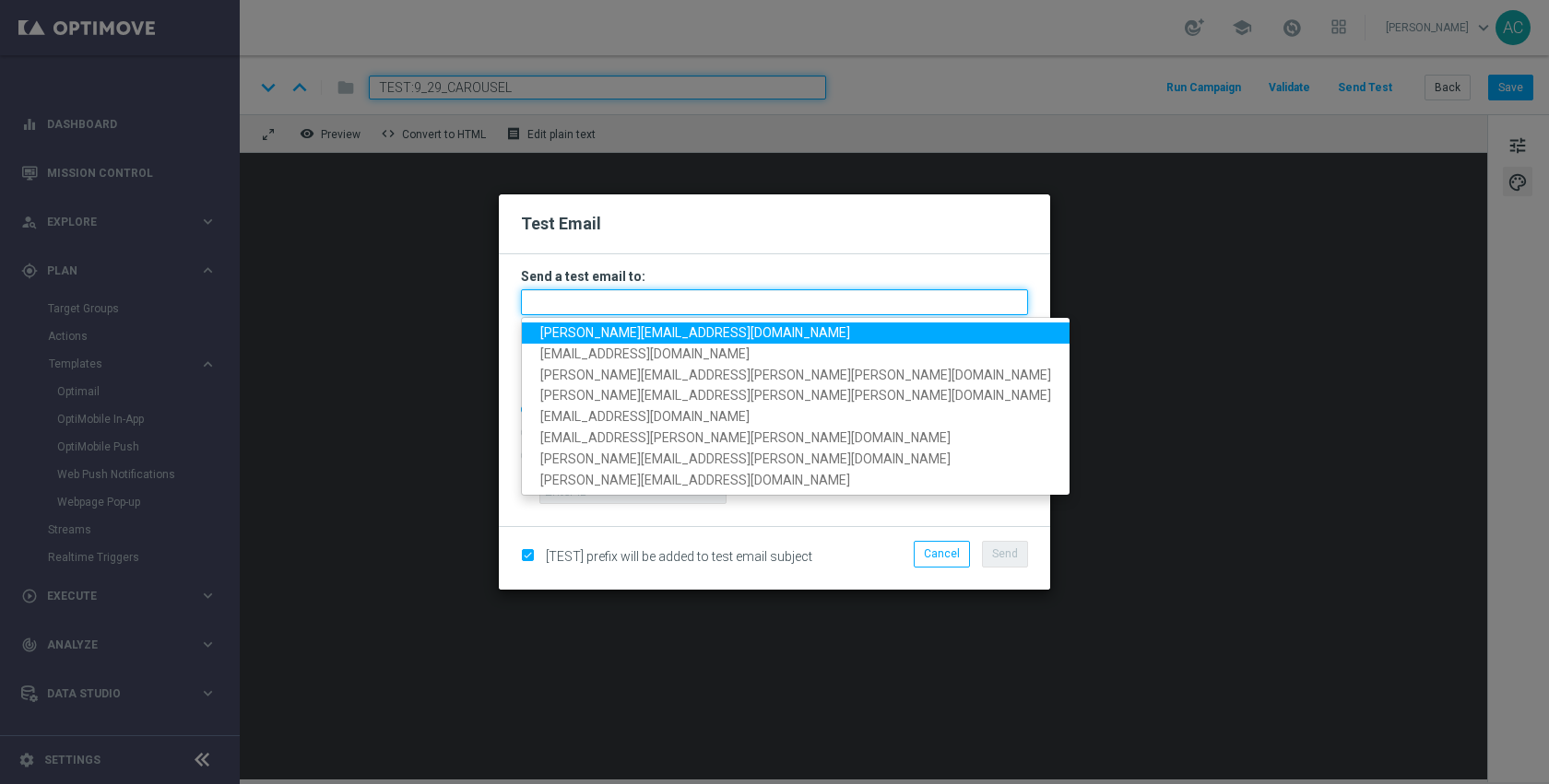
click at [737, 306] on input "text" at bounding box center [774, 303] width 507 height 26
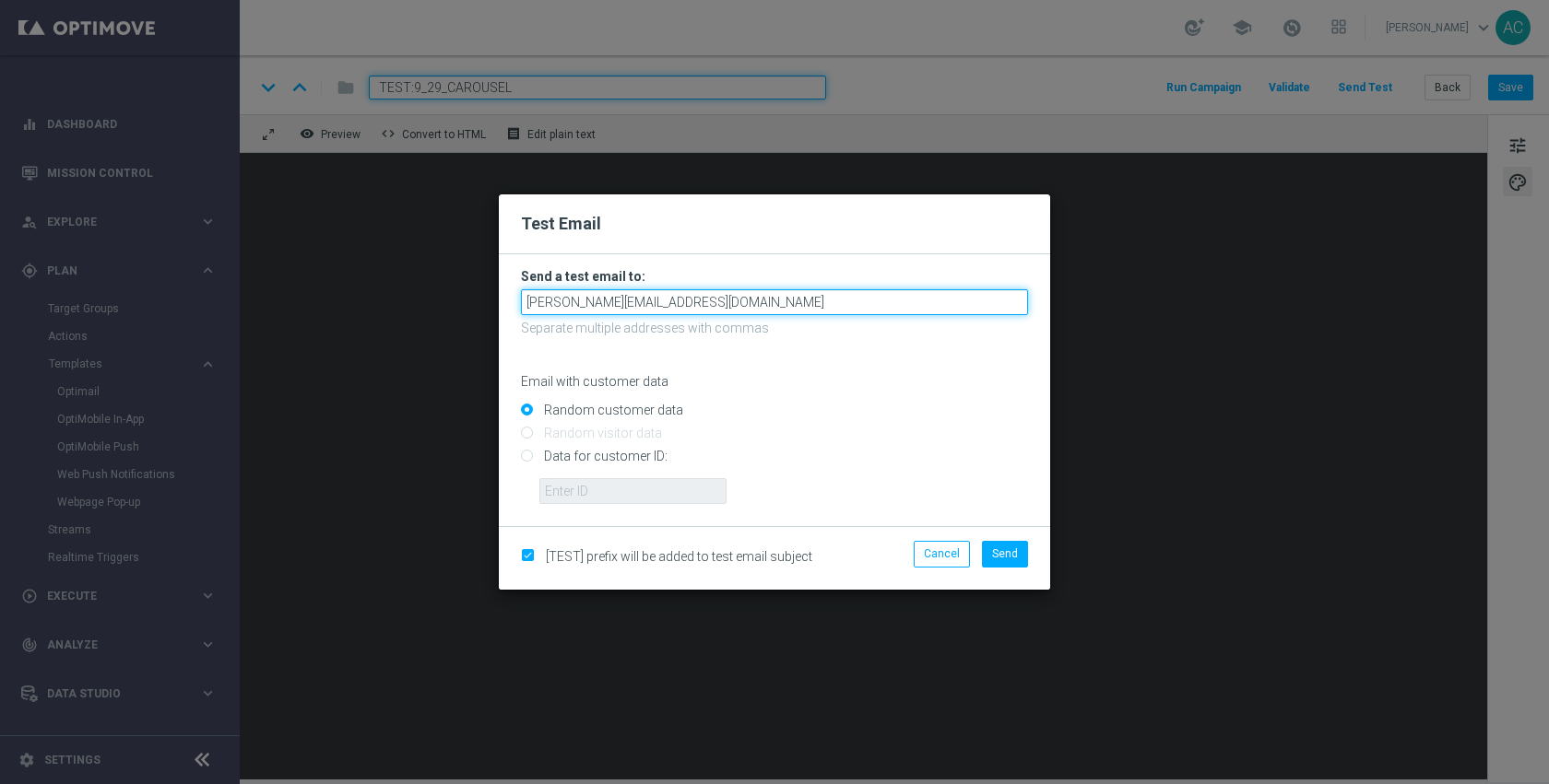
type input "adam@joseki-tech.com"
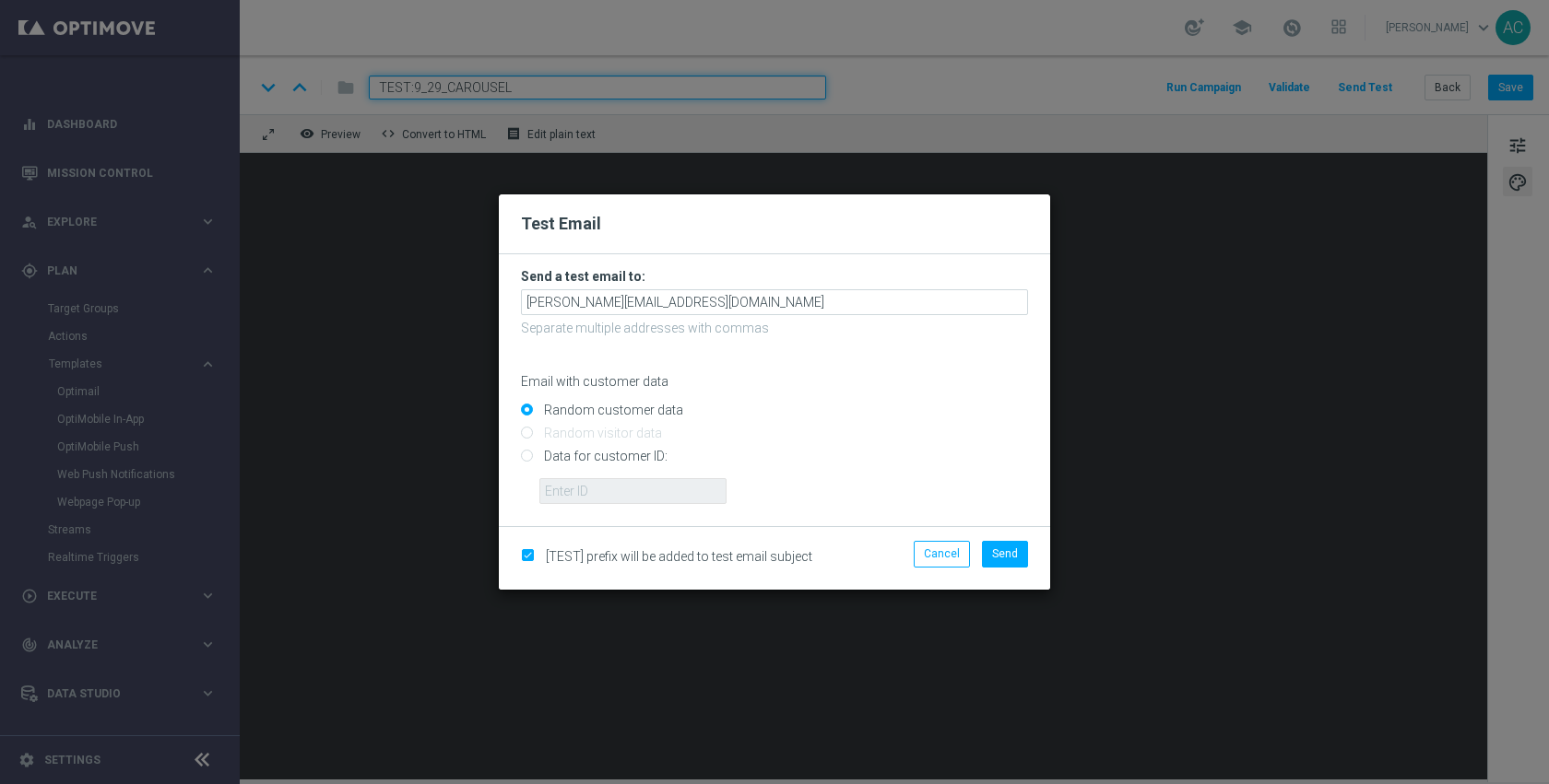
click at [633, 458] on input "Data for customer ID:" at bounding box center [774, 465] width 507 height 26
radio input "true"
click at [635, 484] on input "text" at bounding box center [633, 492] width 187 height 26
paste input "CONSUMER_ACCOUNT_V"
type input "CONSUMER_ACCOUNT_V"
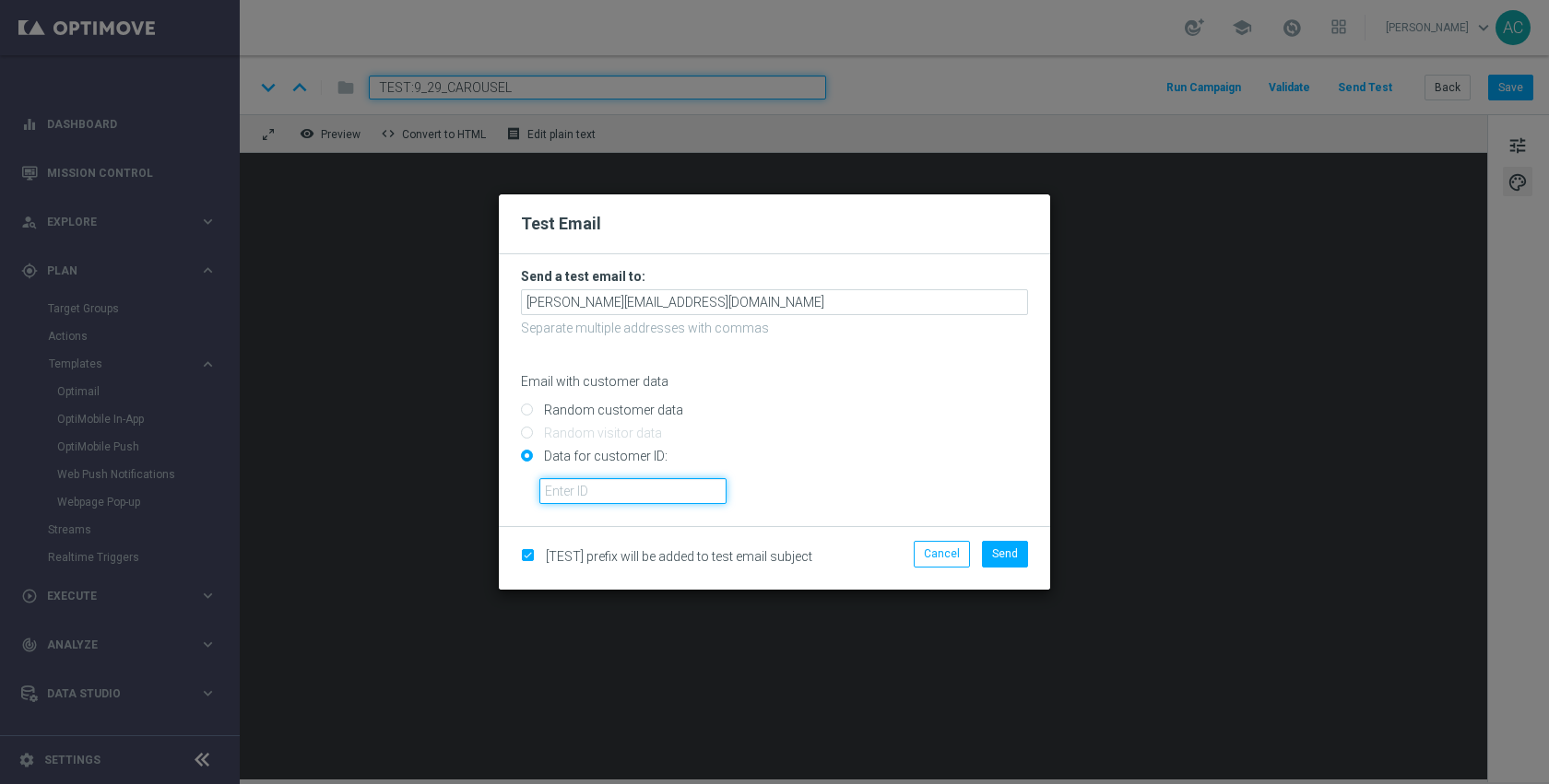
paste input "10043330079"
type input "10043330079"
click at [1011, 550] on span "Send" at bounding box center [1005, 554] width 26 height 13
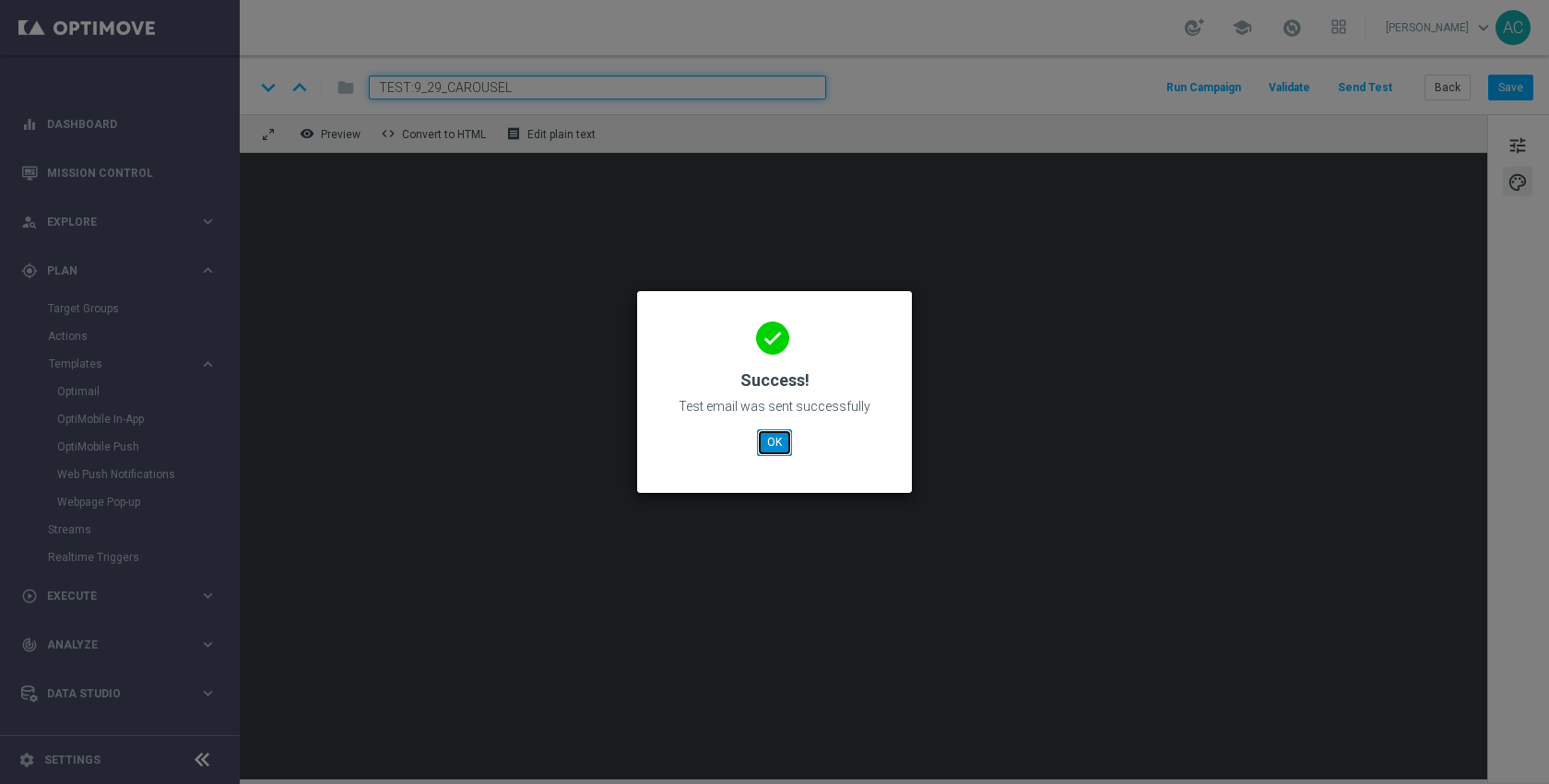
click at [761, 436] on button "OK" at bounding box center [774, 442] width 35 height 26
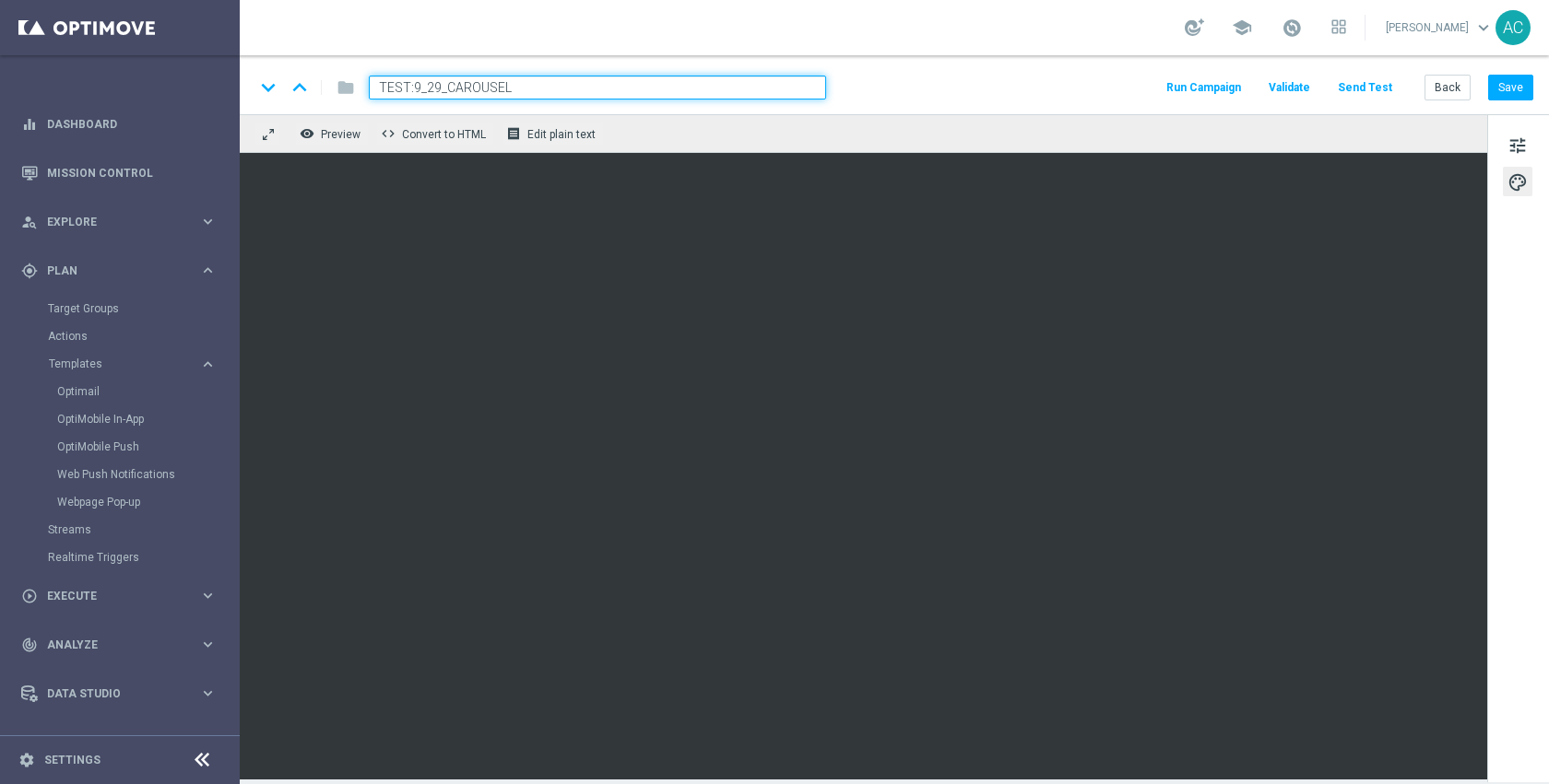
click at [579, 33] on div "school Anil Chennuru keyboard_arrow_down AC" at bounding box center [894, 27] width 1309 height 55
click at [1375, 83] on button "Send Test" at bounding box center [1365, 88] width 60 height 25
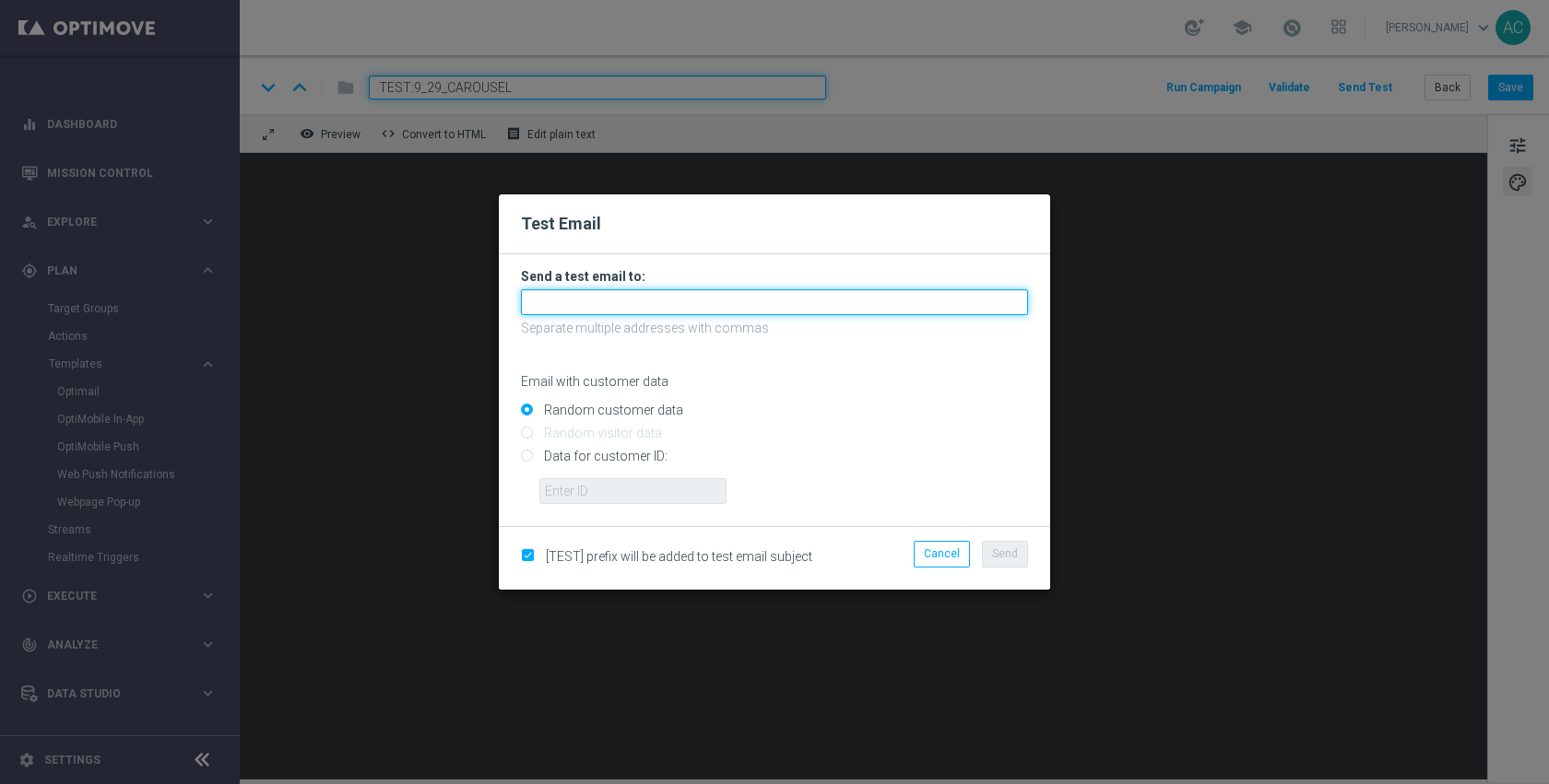
click at [722, 305] on input "text" at bounding box center [774, 303] width 507 height 26
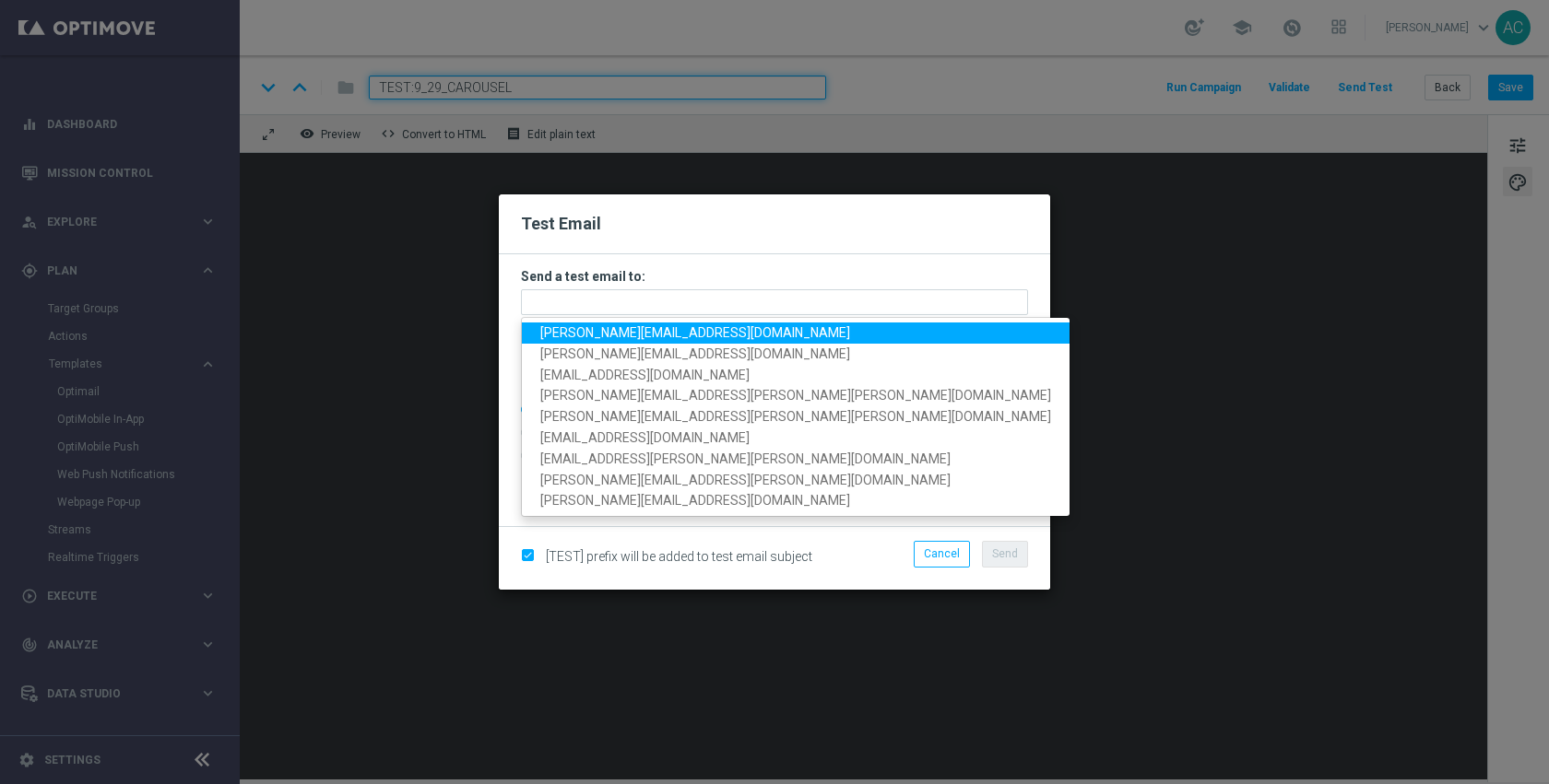
click at [663, 339] on span "adam@joseki-tech.com" at bounding box center [695, 333] width 310 height 15
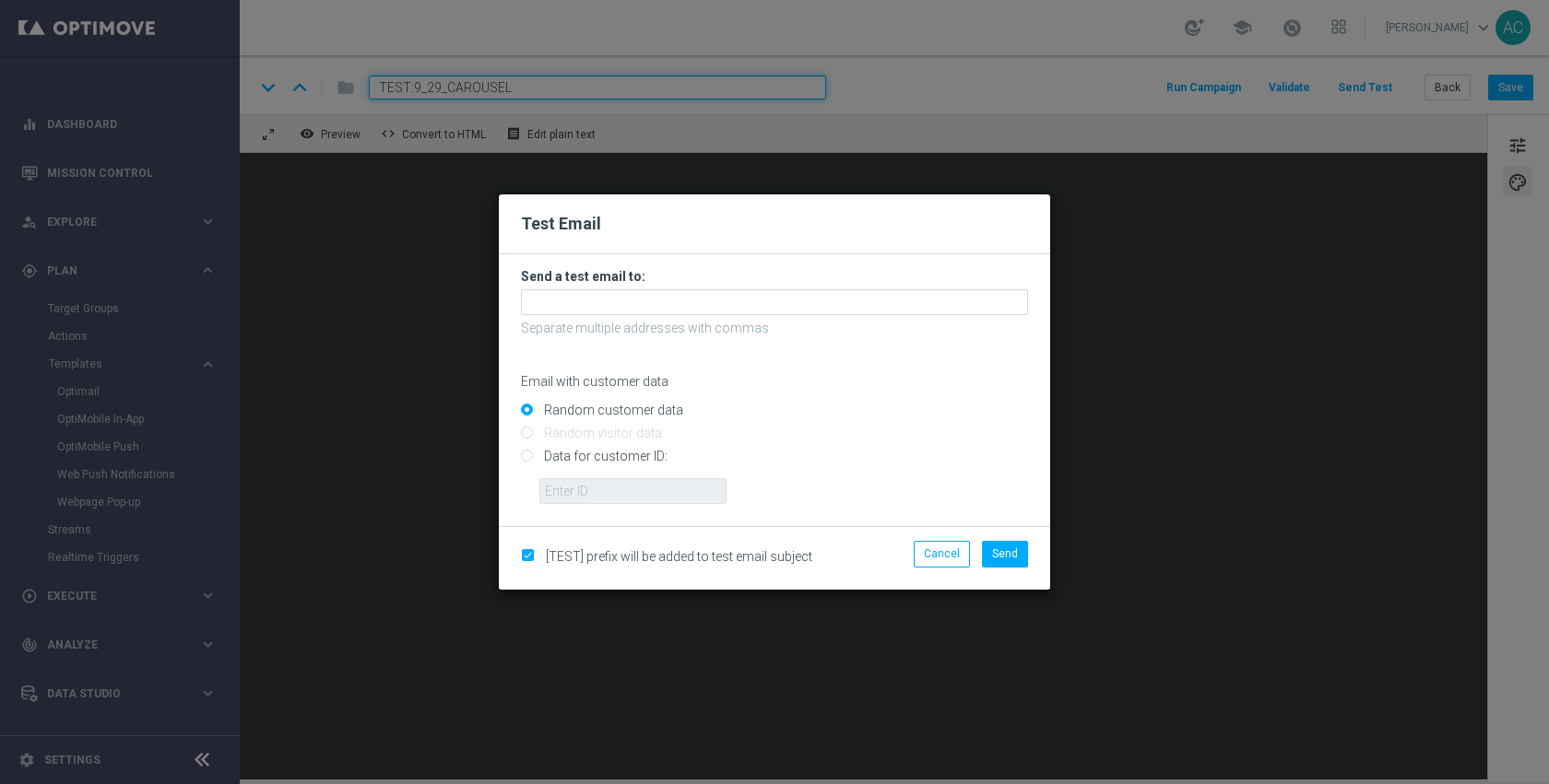
type input "adam@joseki-tech.com"
click at [627, 454] on input "Data for customer ID:" at bounding box center [774, 465] width 507 height 26
radio input "true"
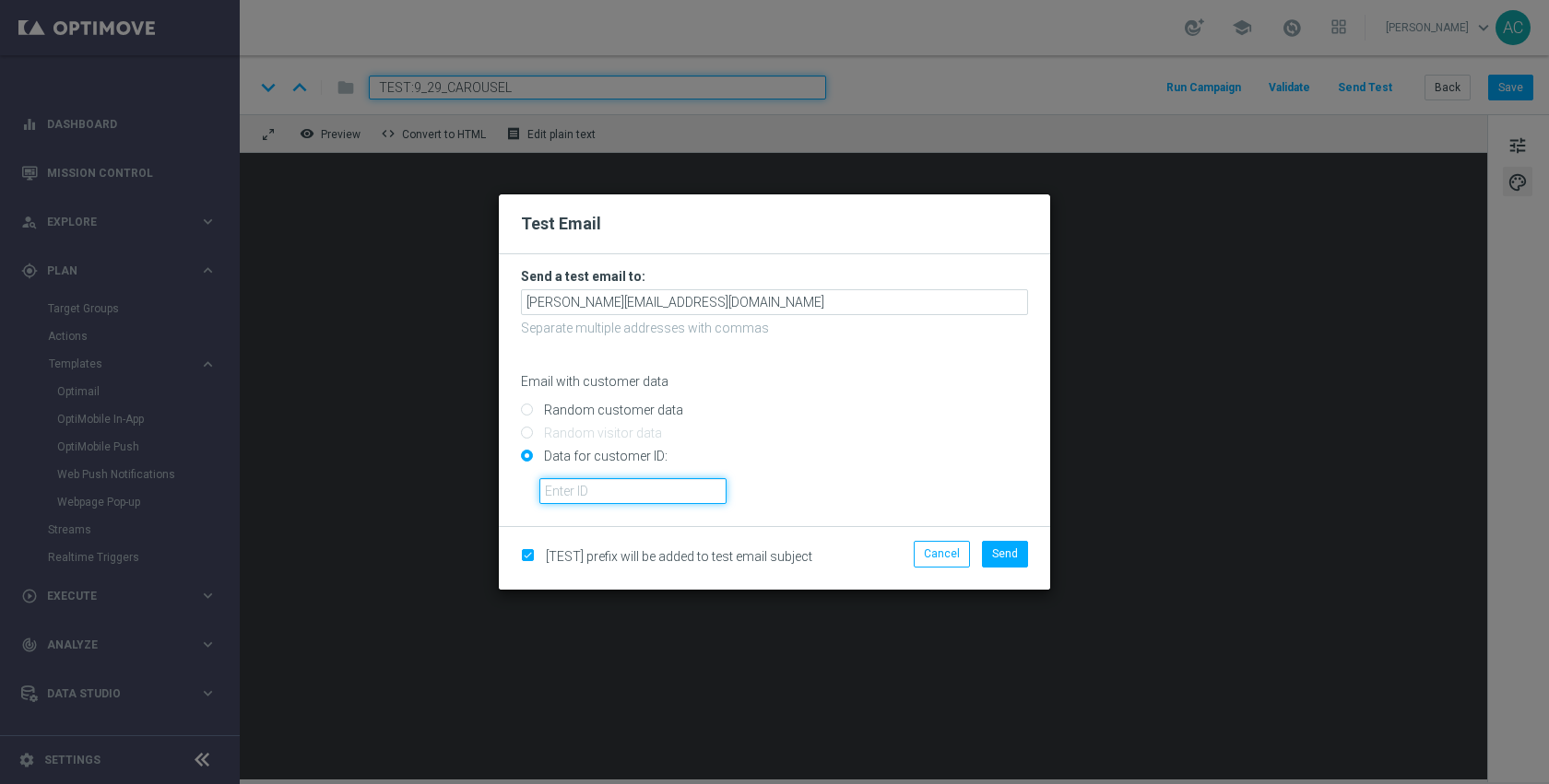
click at [632, 483] on input "text" at bounding box center [633, 492] width 187 height 26
paste input "10386174365"
type input "10386174365"
click at [1000, 554] on span "Send" at bounding box center [1005, 554] width 26 height 13
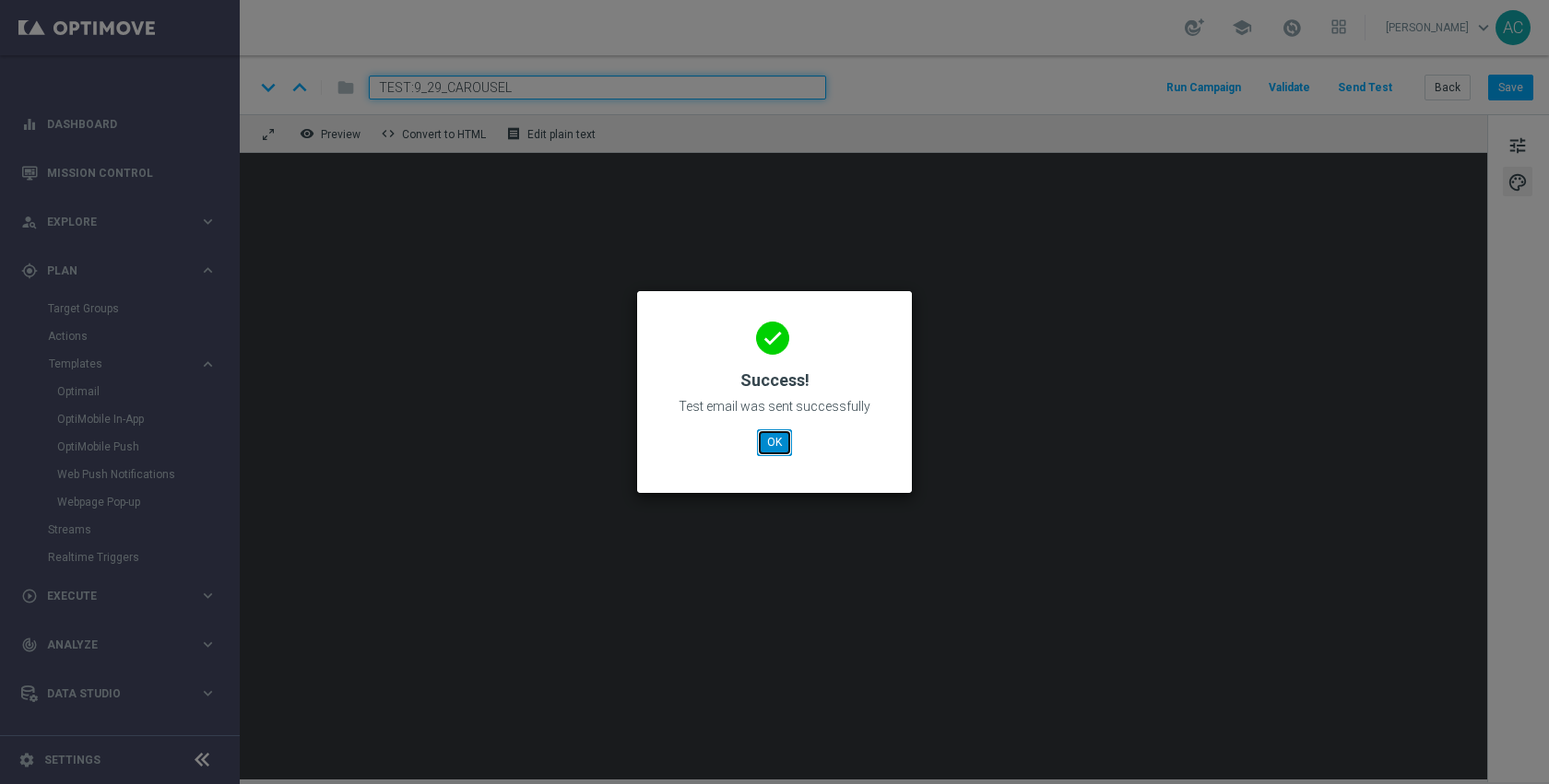
click at [764, 450] on button "OK" at bounding box center [774, 442] width 35 height 26
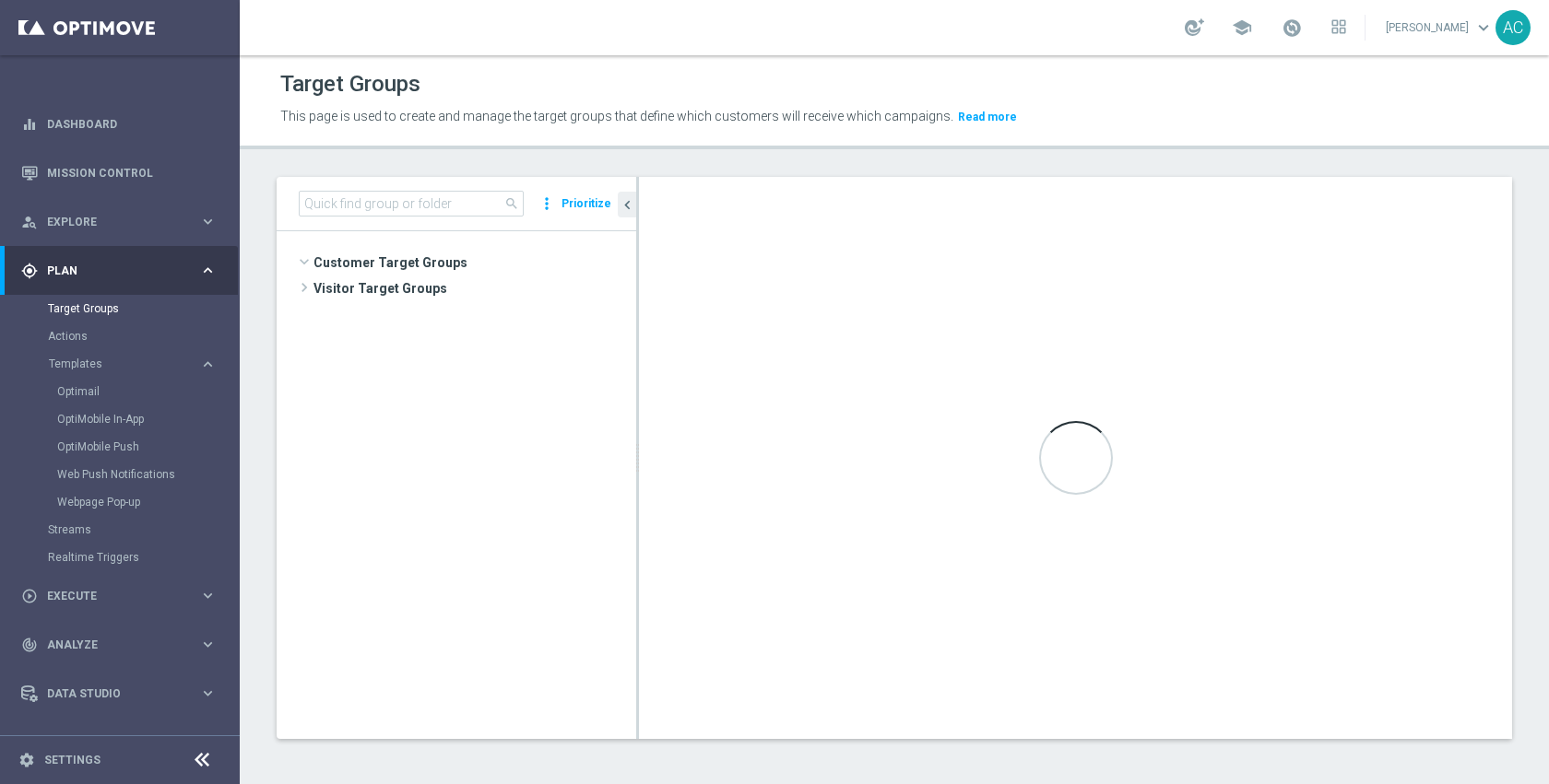
scroll to position [418, 0]
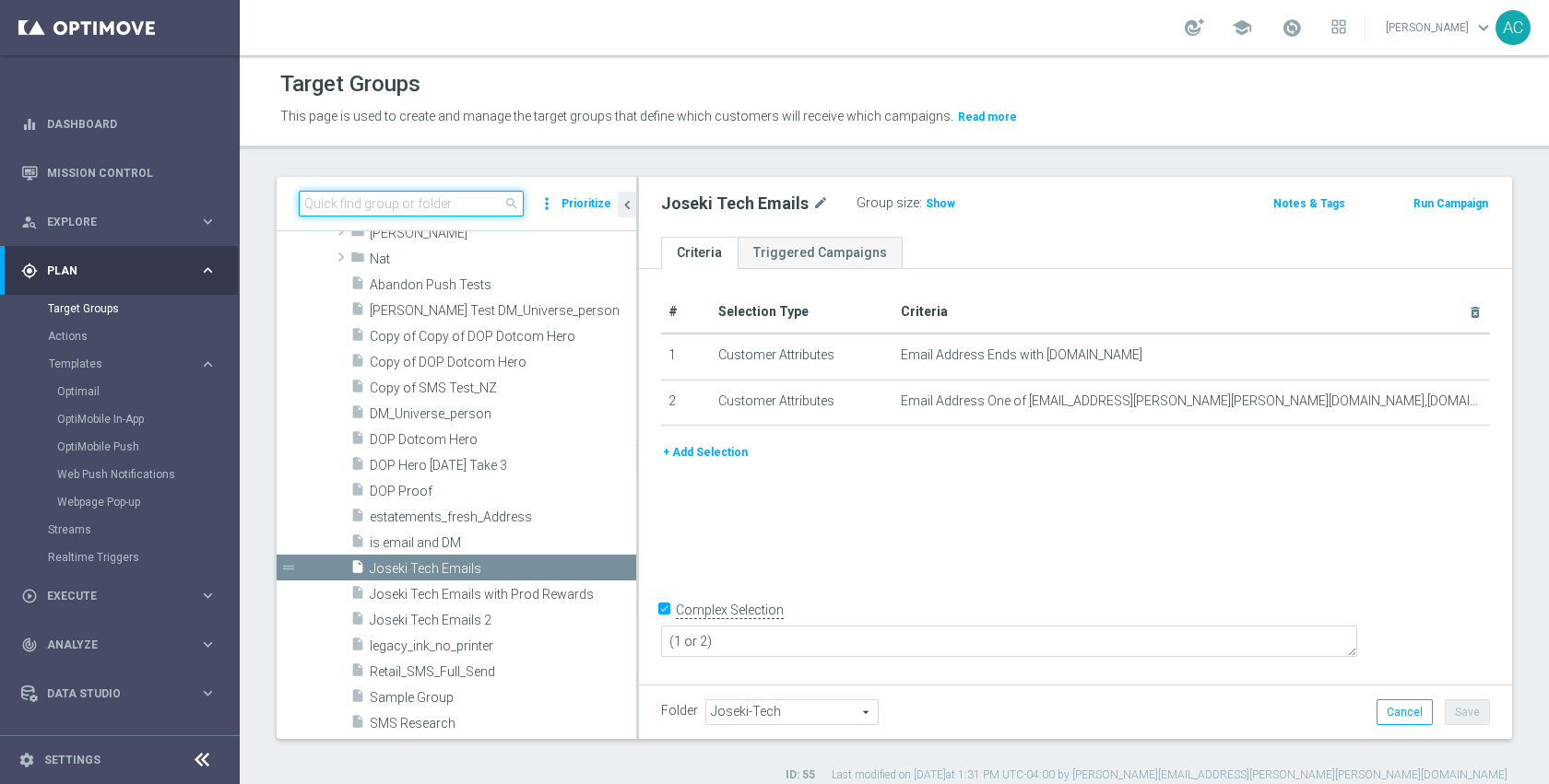
click at [380, 203] on input at bounding box center [411, 204] width 225 height 26
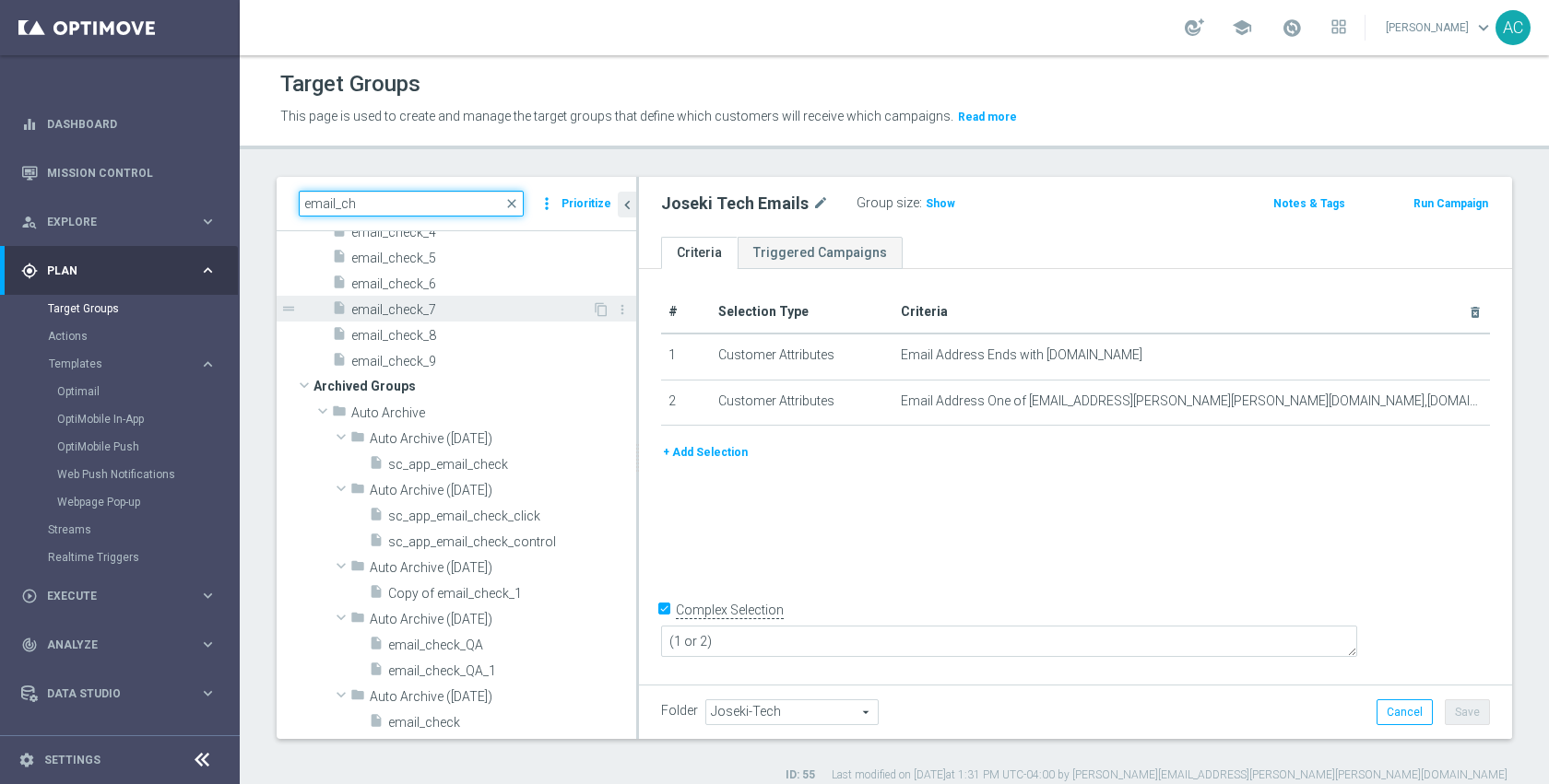
scroll to position [0, 0]
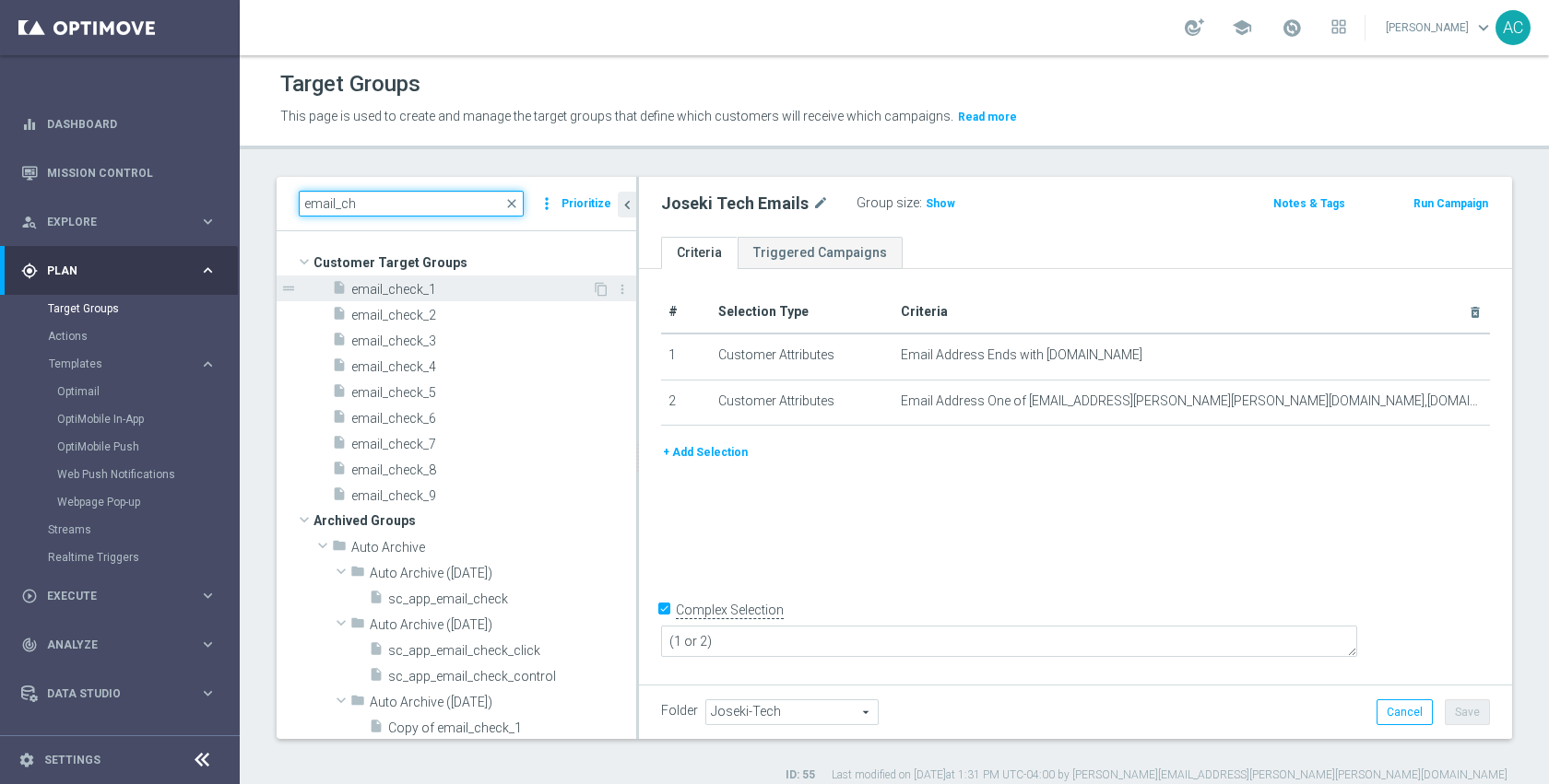
type input "email_ch"
click at [465, 295] on span "email_check_1" at bounding box center [471, 289] width 241 height 16
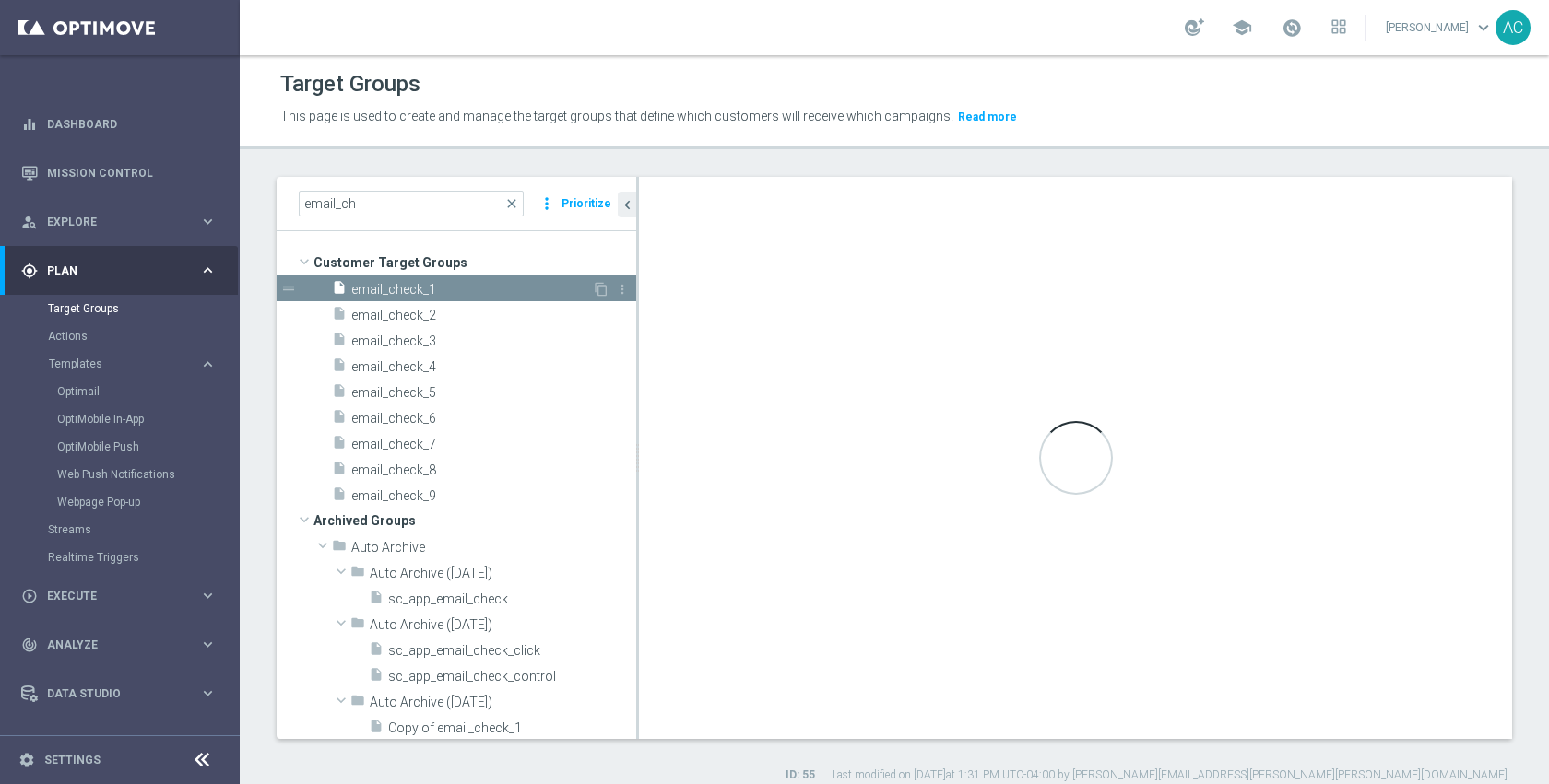
checkbox input "false"
type input "Customer Target Groups"
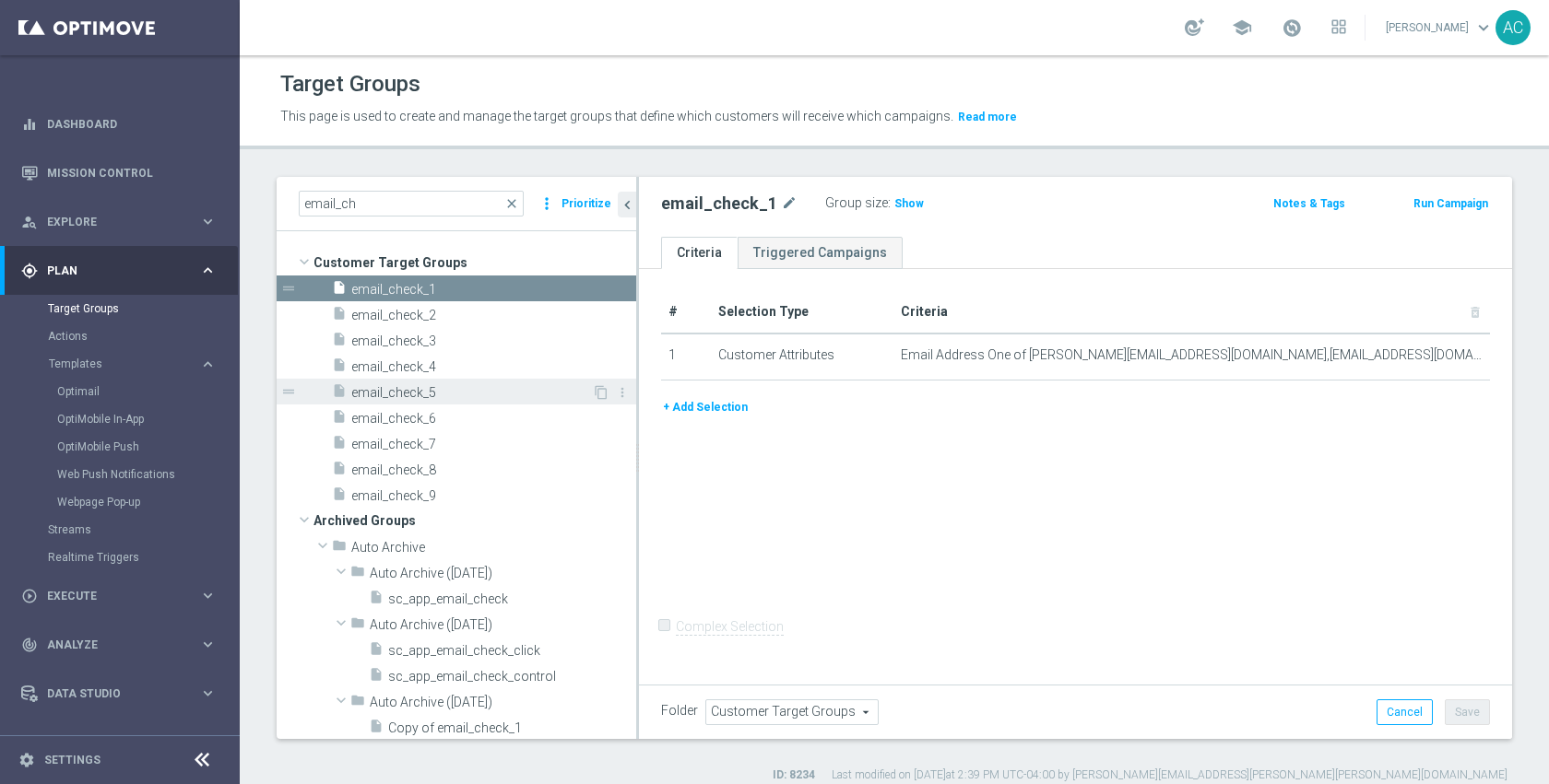
click at [450, 392] on span "email_check_5" at bounding box center [471, 392] width 241 height 16
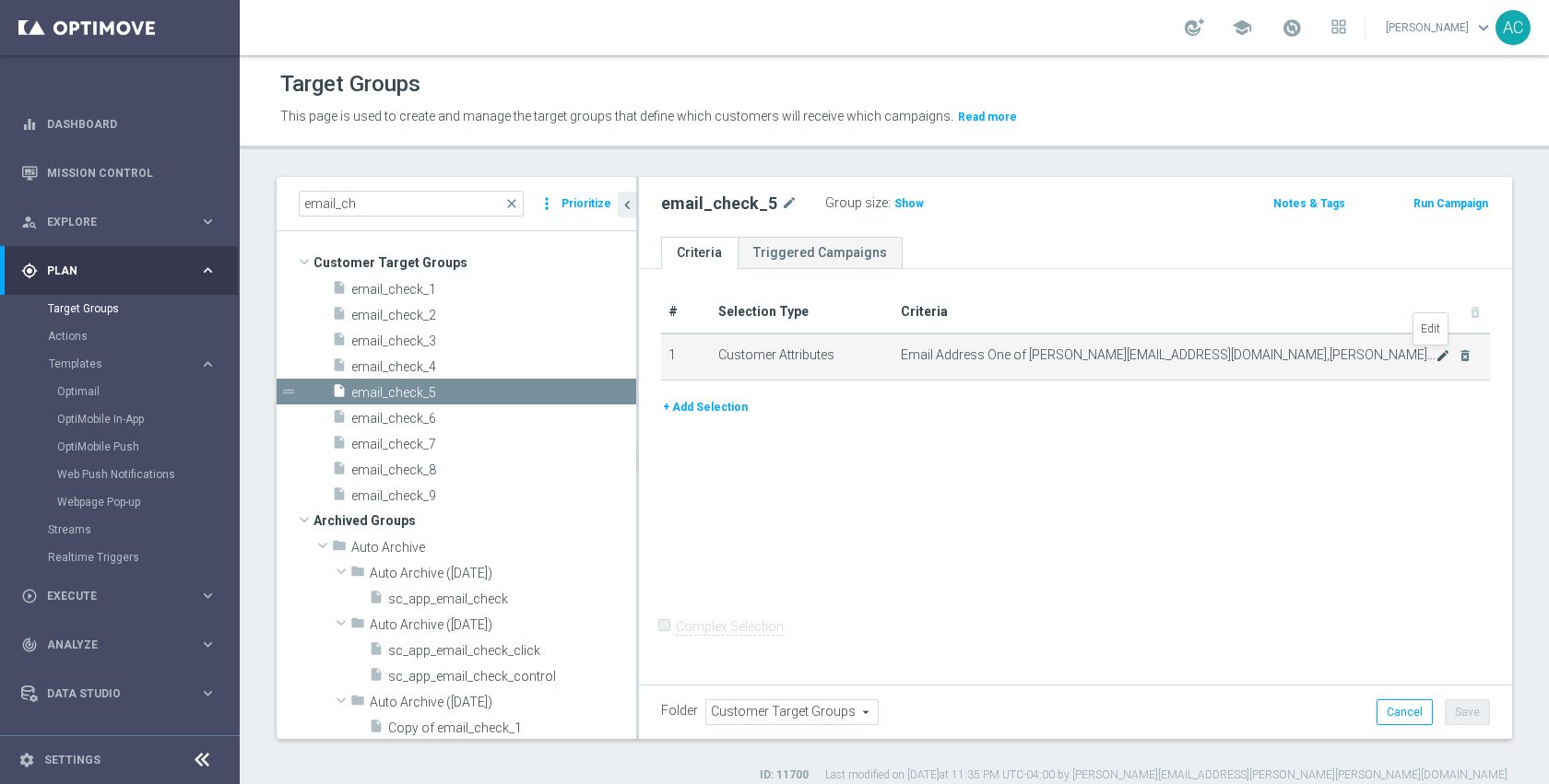
click at [1436, 354] on icon "mode_edit" at bounding box center [1443, 356] width 15 height 15
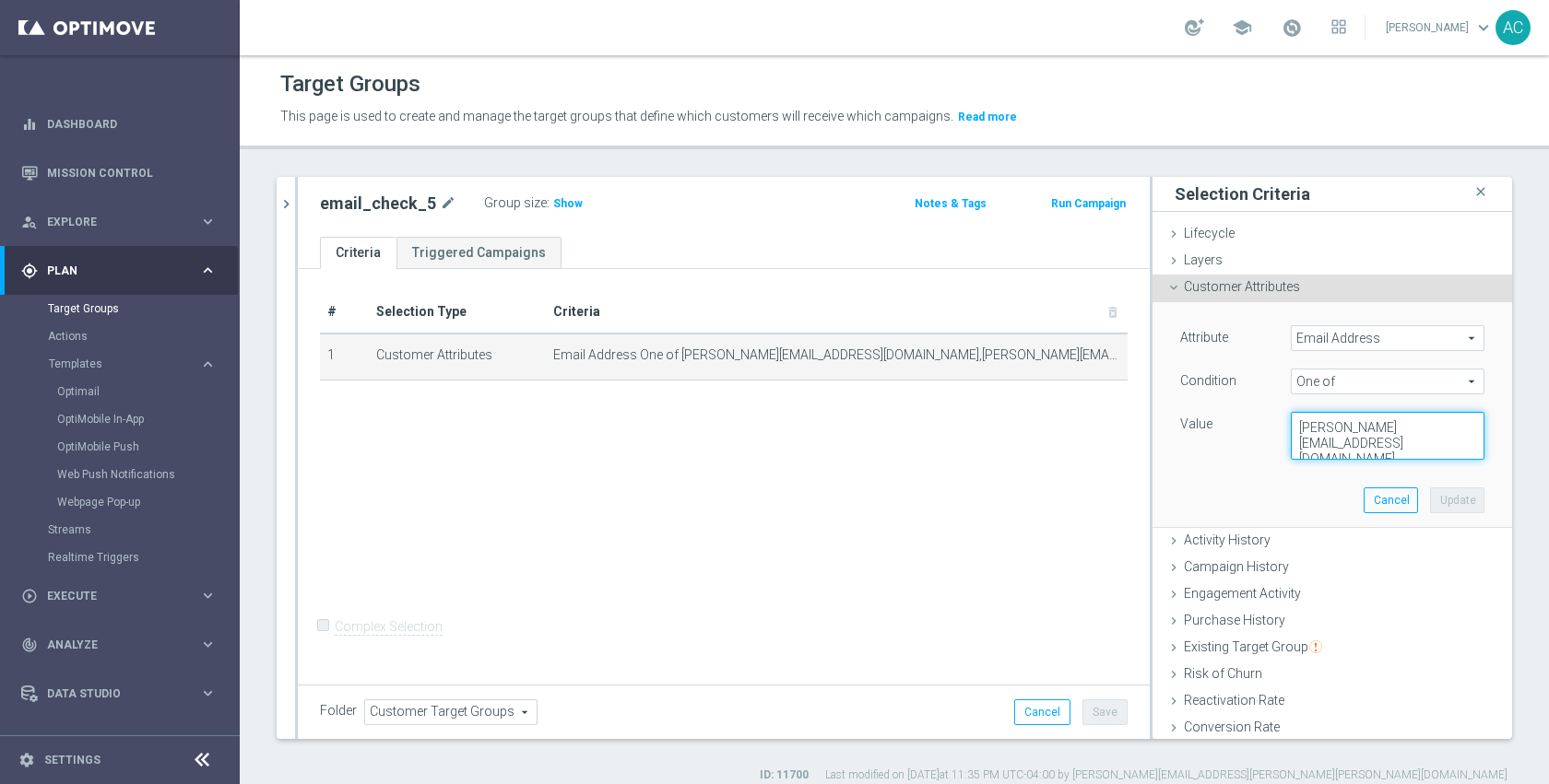
click at [1380, 436] on textarea "[PERSON_NAME][EMAIL_ADDRESS][DOMAIN_NAME],[EMAIL_ADDRESS][DOMAIN_NAME],[EMAIL_A…" at bounding box center [1387, 436] width 194 height 48
paste textarea "[PERSON_NAME]"
paste textarea "[PERSON_NAME][EMAIL_ADDRESS][DOMAIN_NAME]"
type textarea "[EMAIL_ADDRESS][DOMAIN_NAME],[PERSON_NAME][DOMAIN_NAME][EMAIL_ADDRESS][DOMAIN_N…"
click at [1437, 497] on button "Update" at bounding box center [1457, 500] width 54 height 26
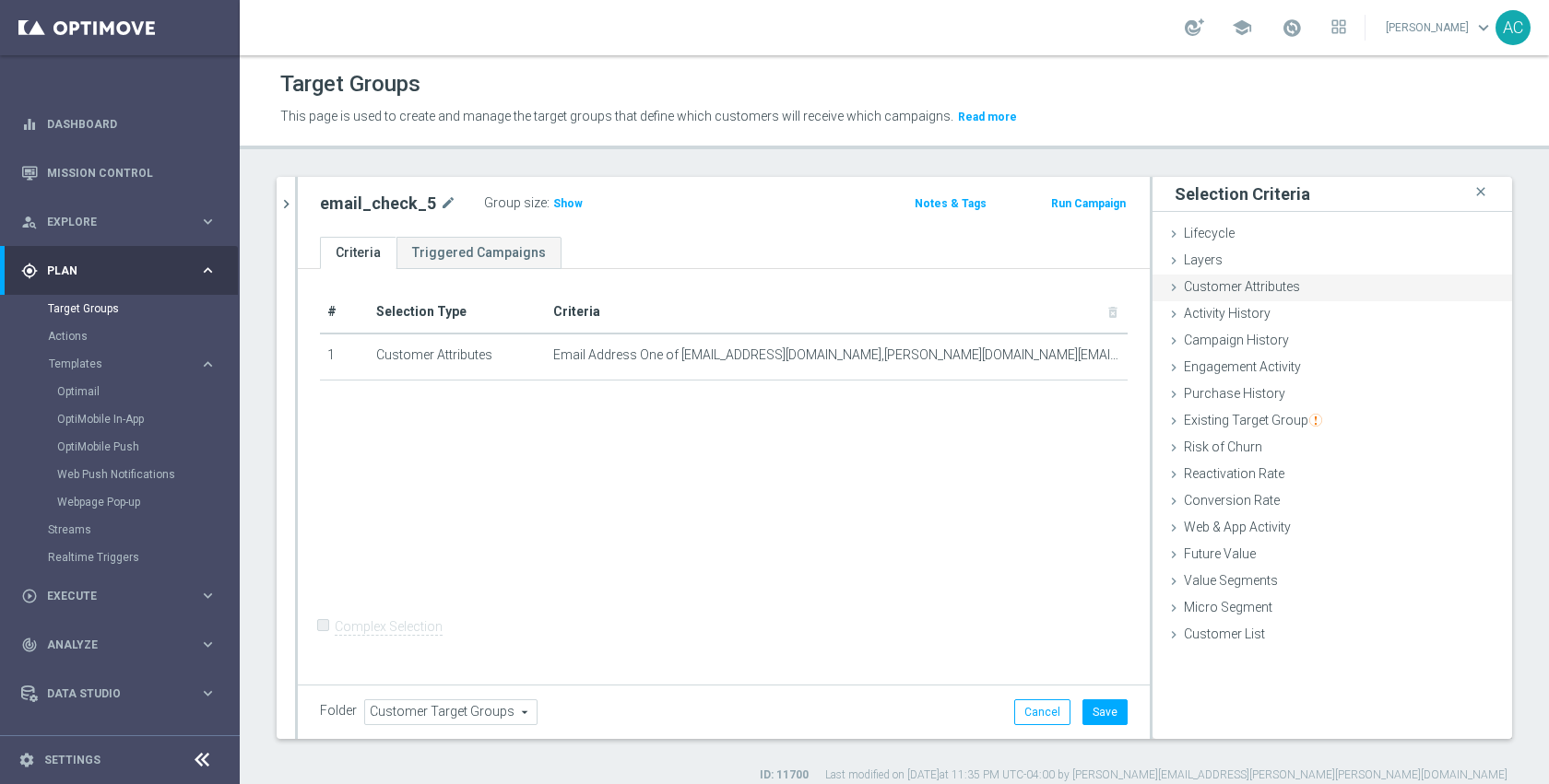
click at [1248, 283] on span "Customer Attributes" at bounding box center [1242, 287] width 116 height 15
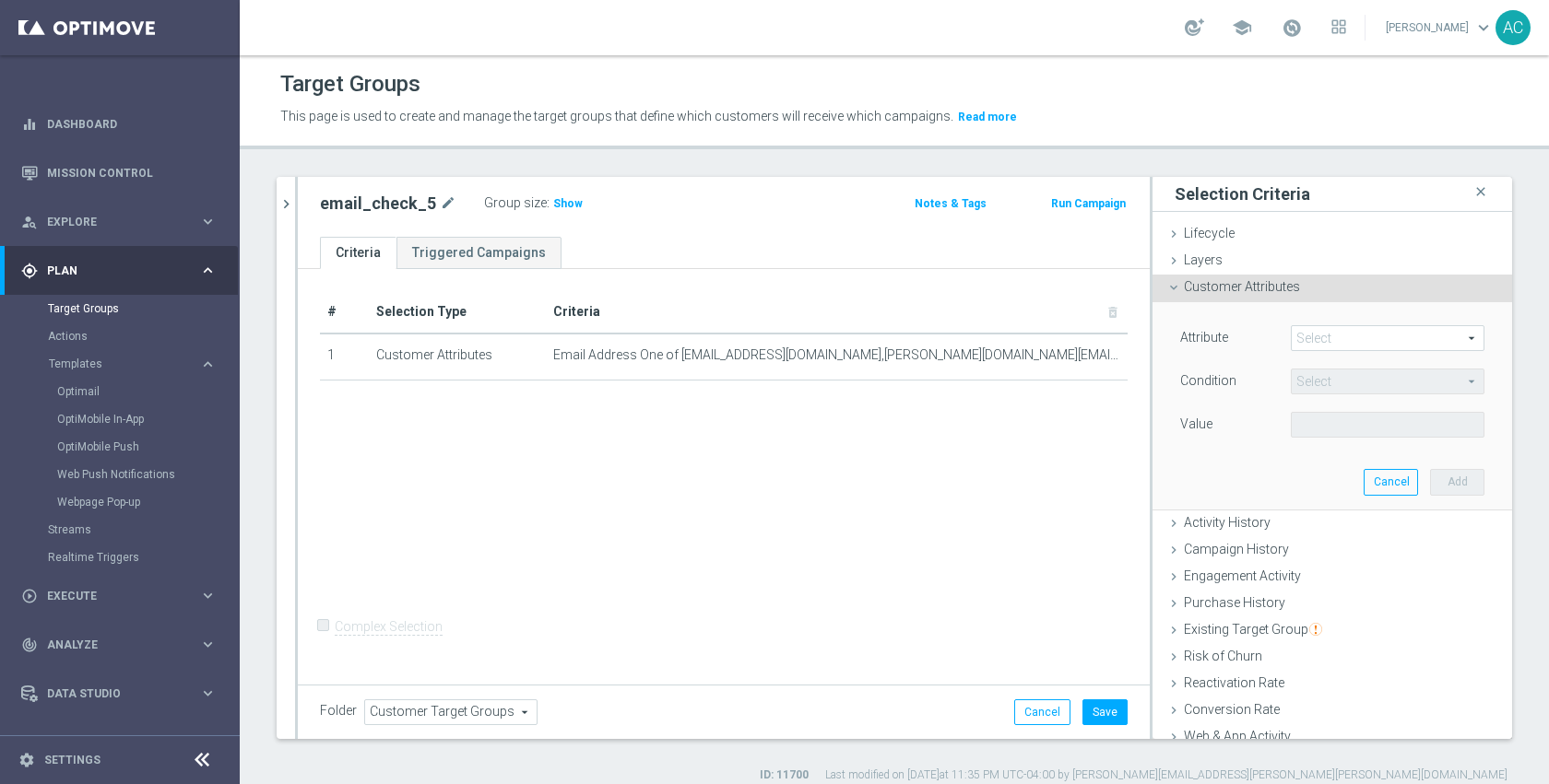
click at [1309, 352] on div "Attribute Select arrow_drop_down search" at bounding box center [1333, 339] width 332 height 29
click at [1314, 336] on span at bounding box center [1387, 338] width 192 height 24
click at [0, 0] on input "search" at bounding box center [0, 0] width 0 height 0
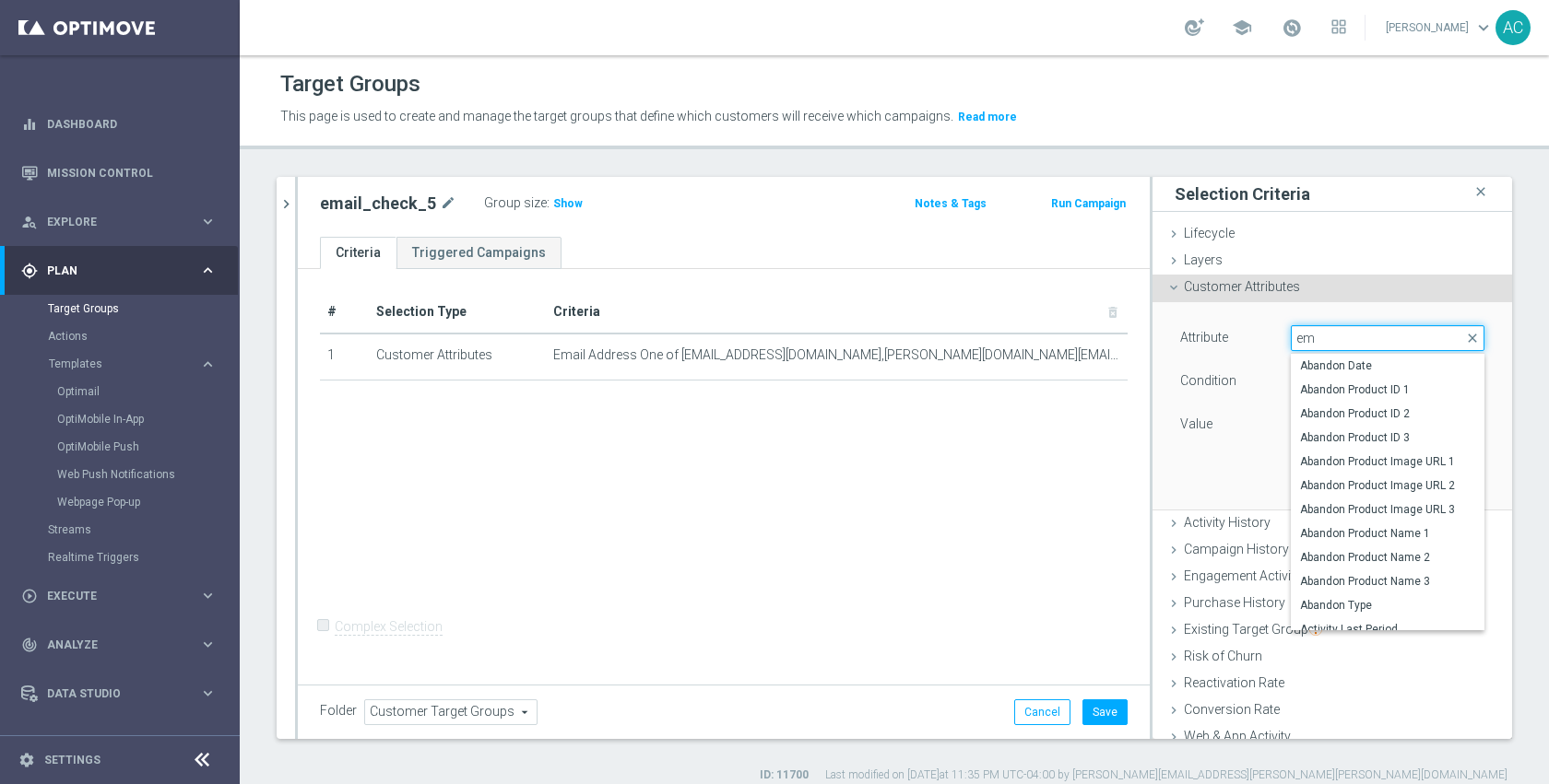
type input "ema"
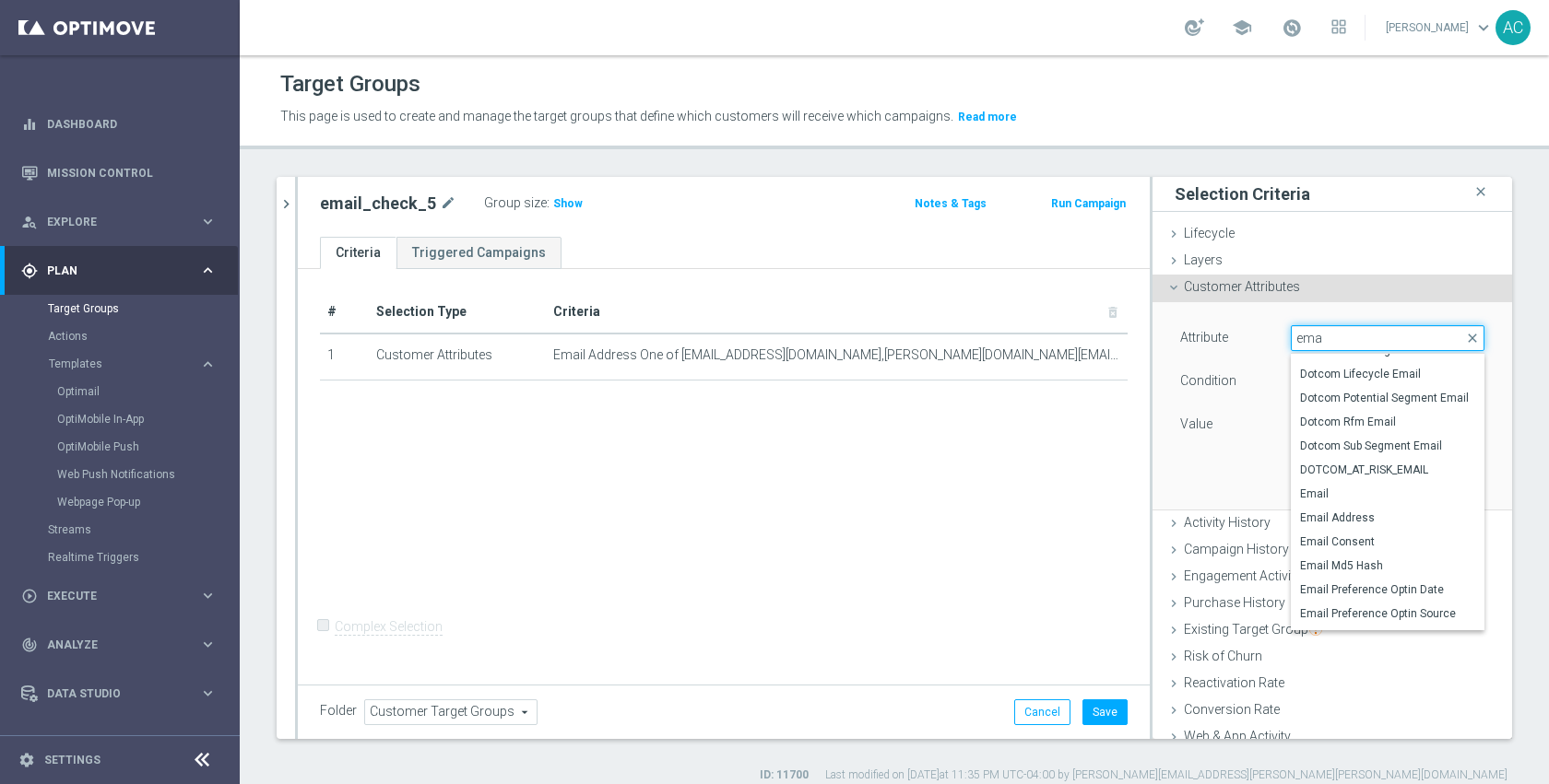
scroll to position [132, 0]
click at [1338, 507] on label "Email Address" at bounding box center [1387, 517] width 194 height 24
type input "Email Address"
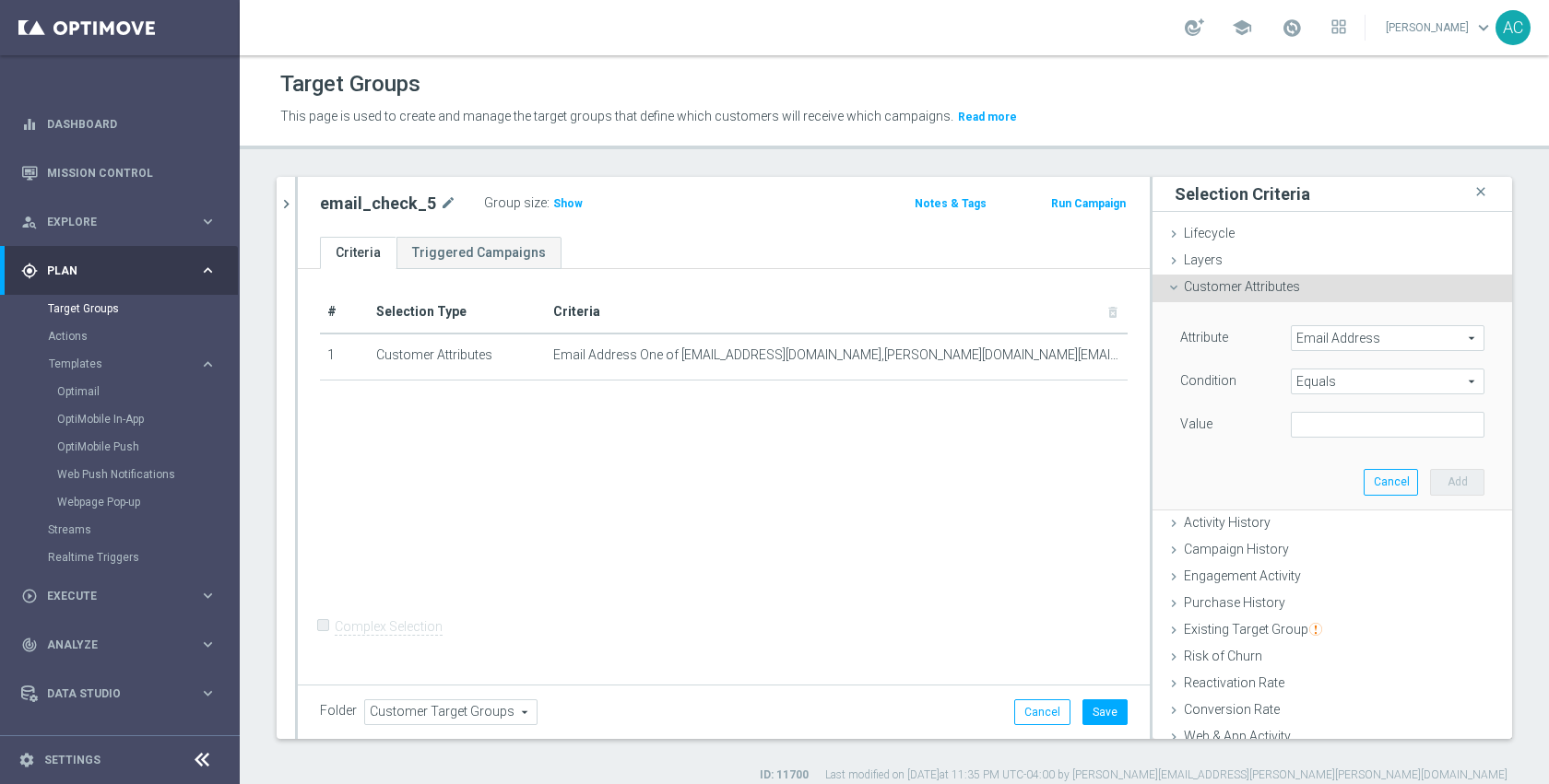
click at [1341, 379] on span "Equals" at bounding box center [1387, 382] width 192 height 24
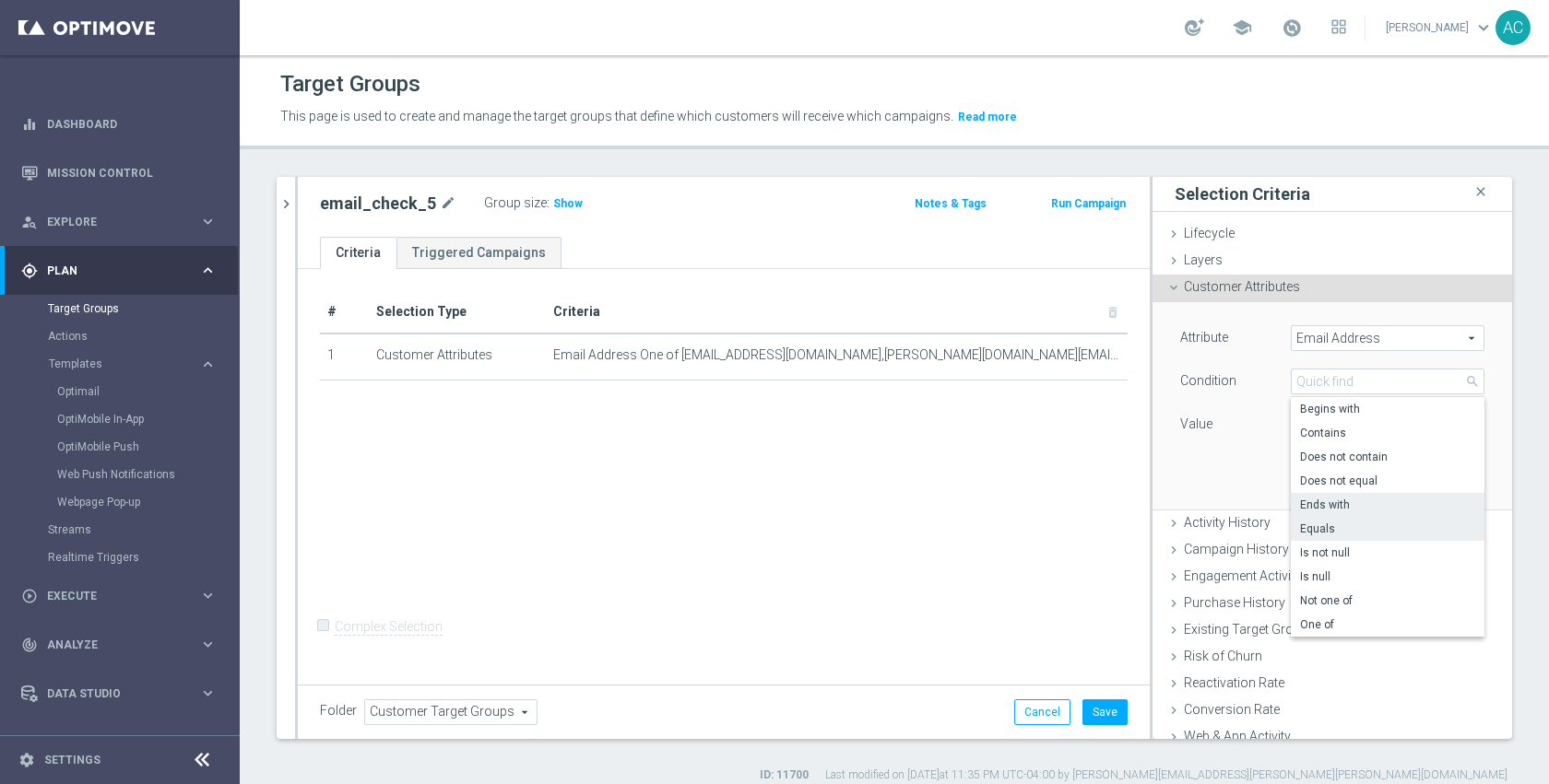
click at [1346, 503] on span "Ends with" at bounding box center [1387, 505] width 175 height 15
type input "Ends with"
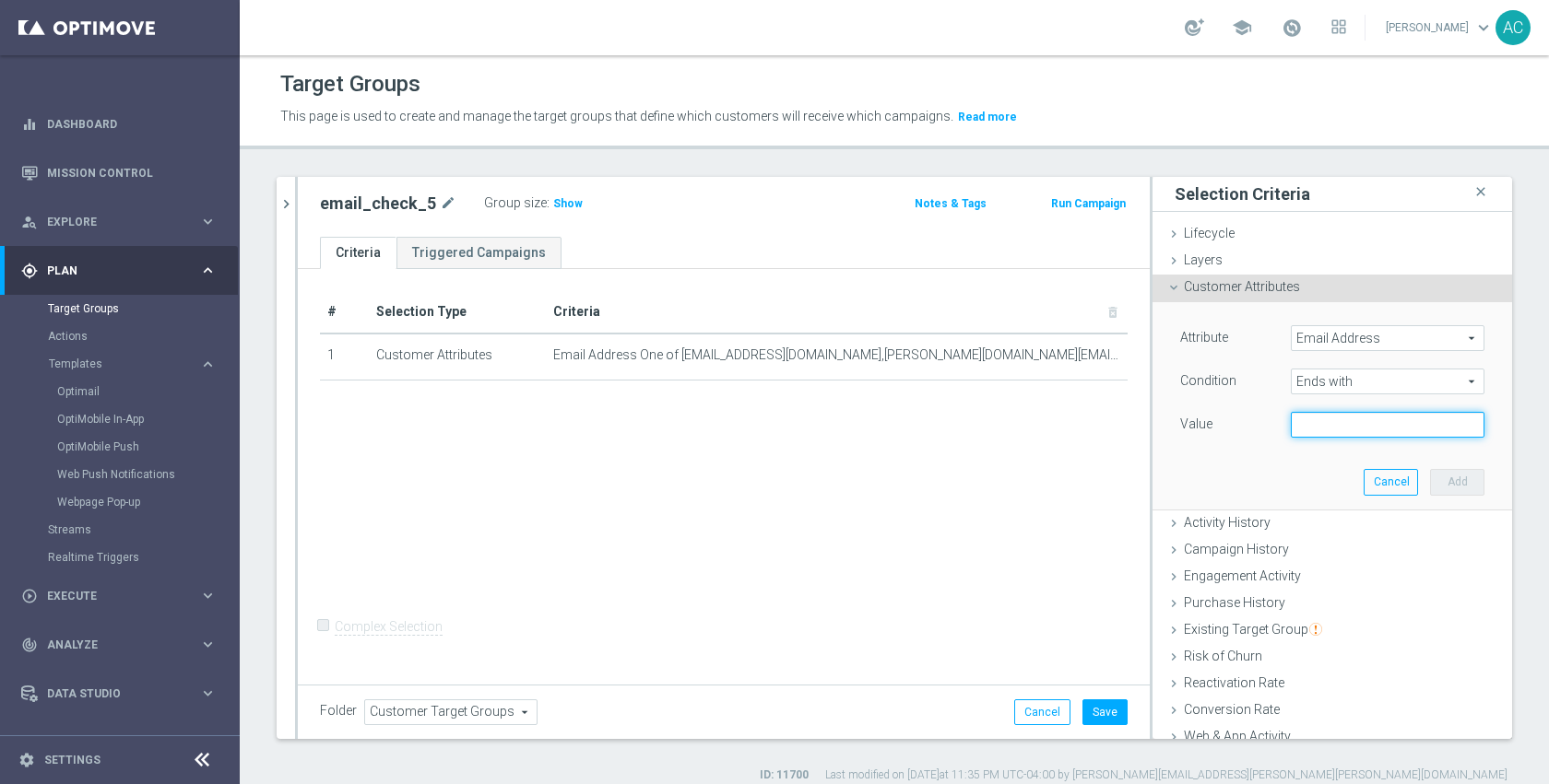
click at [1351, 428] on input "text" at bounding box center [1387, 425] width 194 height 26
paste input "joseki-tech.com"
type input "joseki-tech.com"
click at [1434, 481] on button "Add" at bounding box center [1457, 482] width 54 height 26
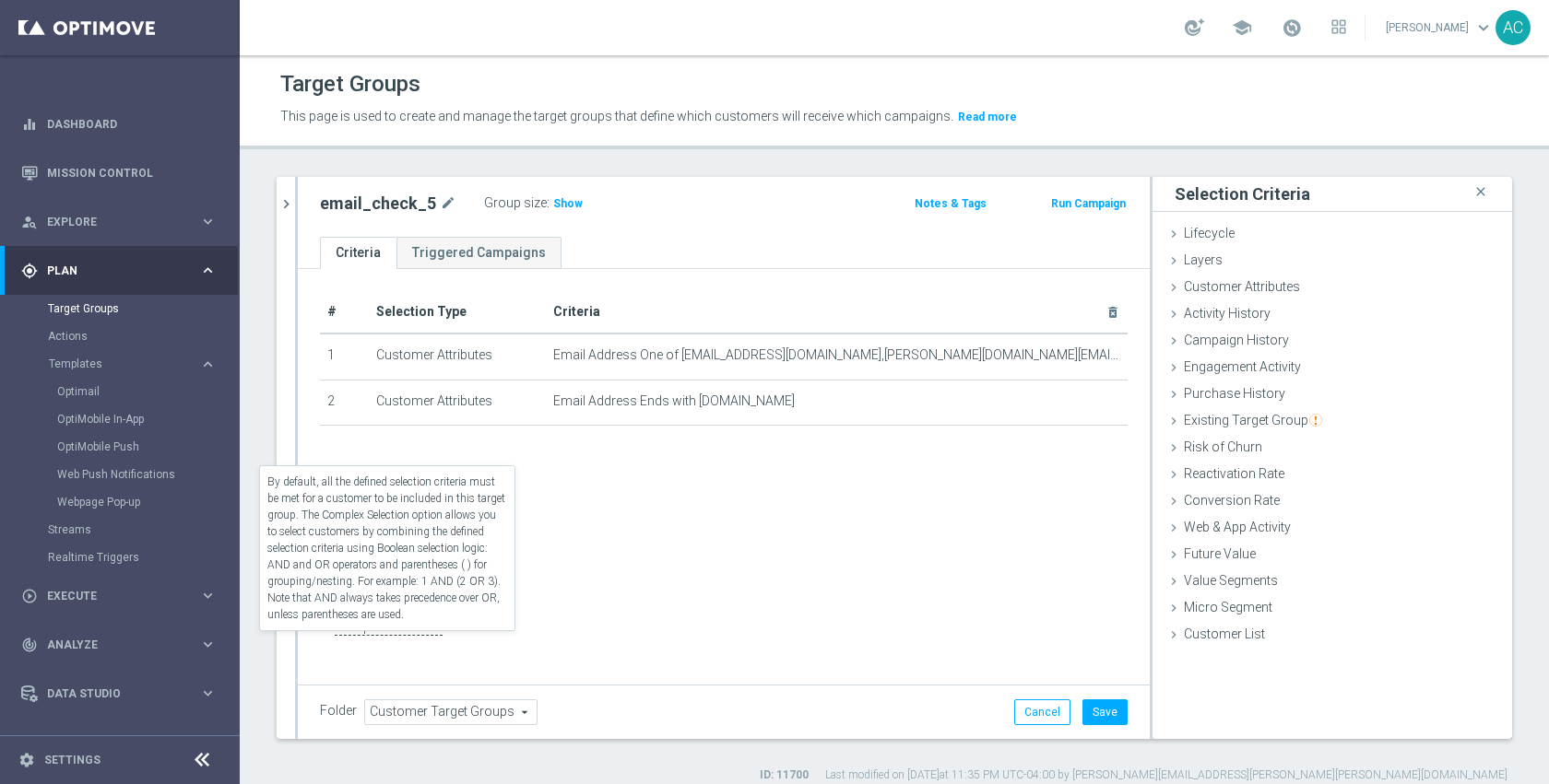
click at [405, 636] on label "Complex Selection" at bounding box center [388, 627] width 108 height 18
click at [332, 641] on input "Complex Selection" at bounding box center [325, 629] width 12 height 26
checkbox input "true"
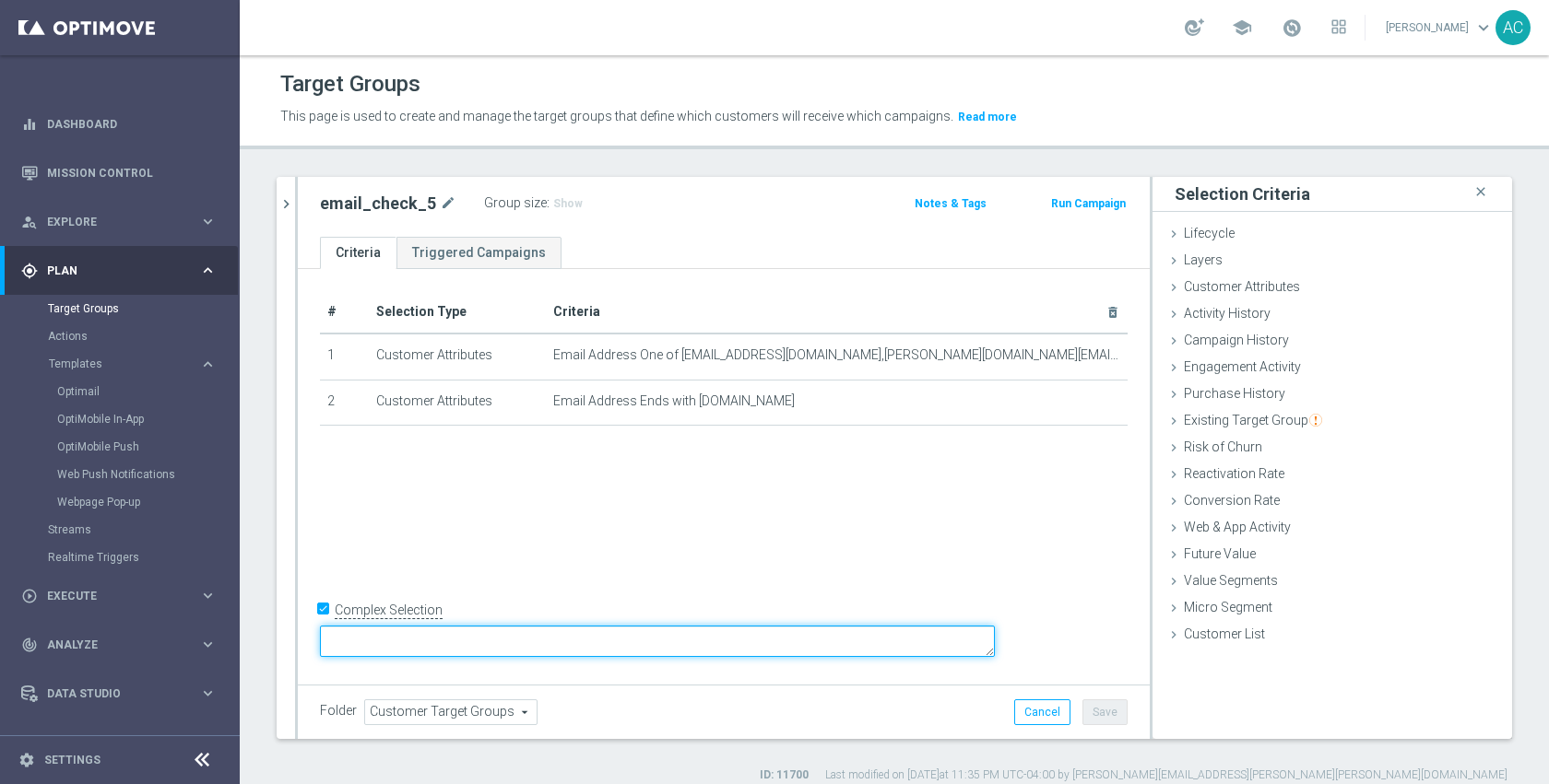
click at [491, 646] on textarea at bounding box center [657, 642] width 675 height 32
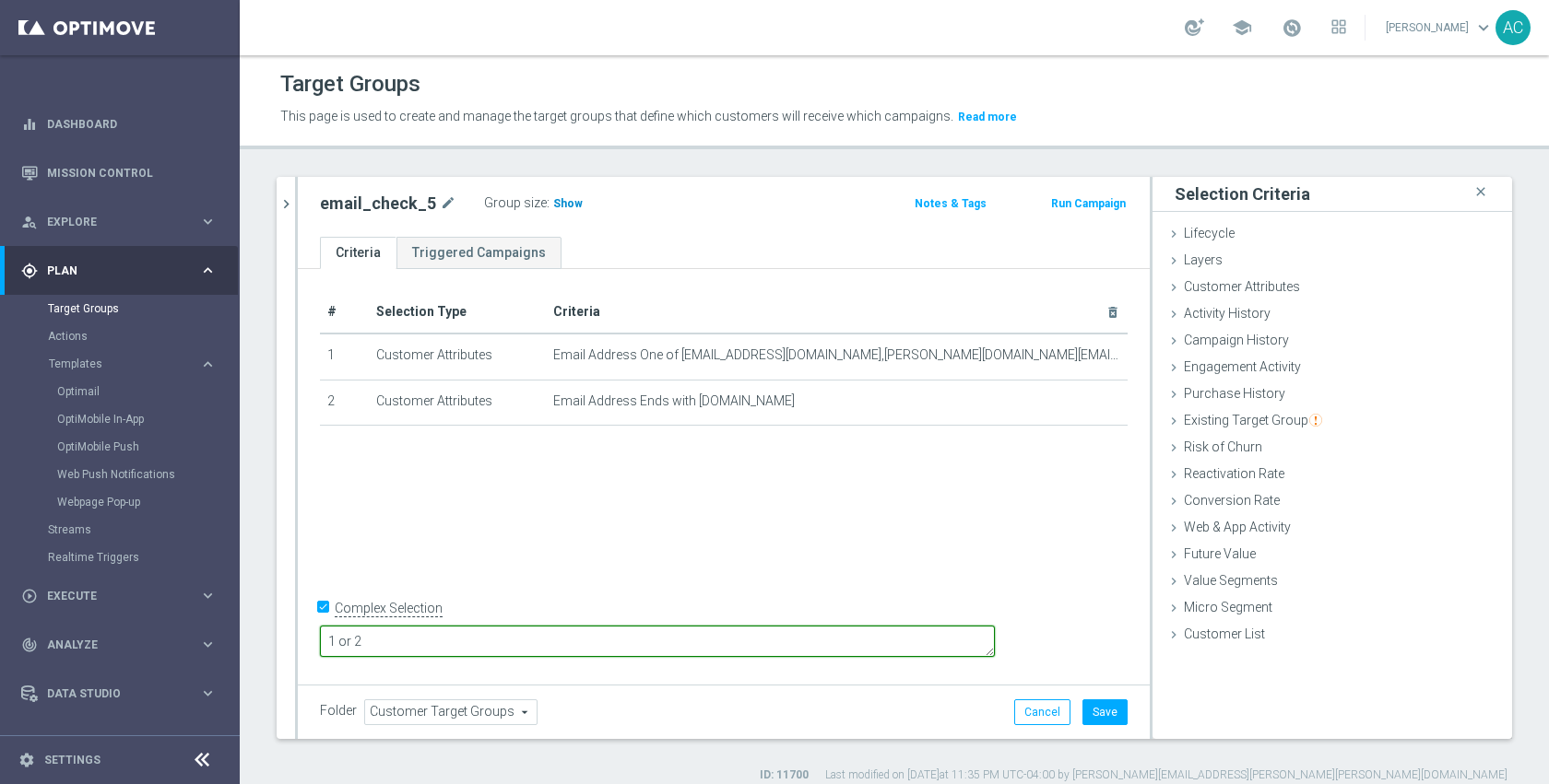
type textarea "1 or 2"
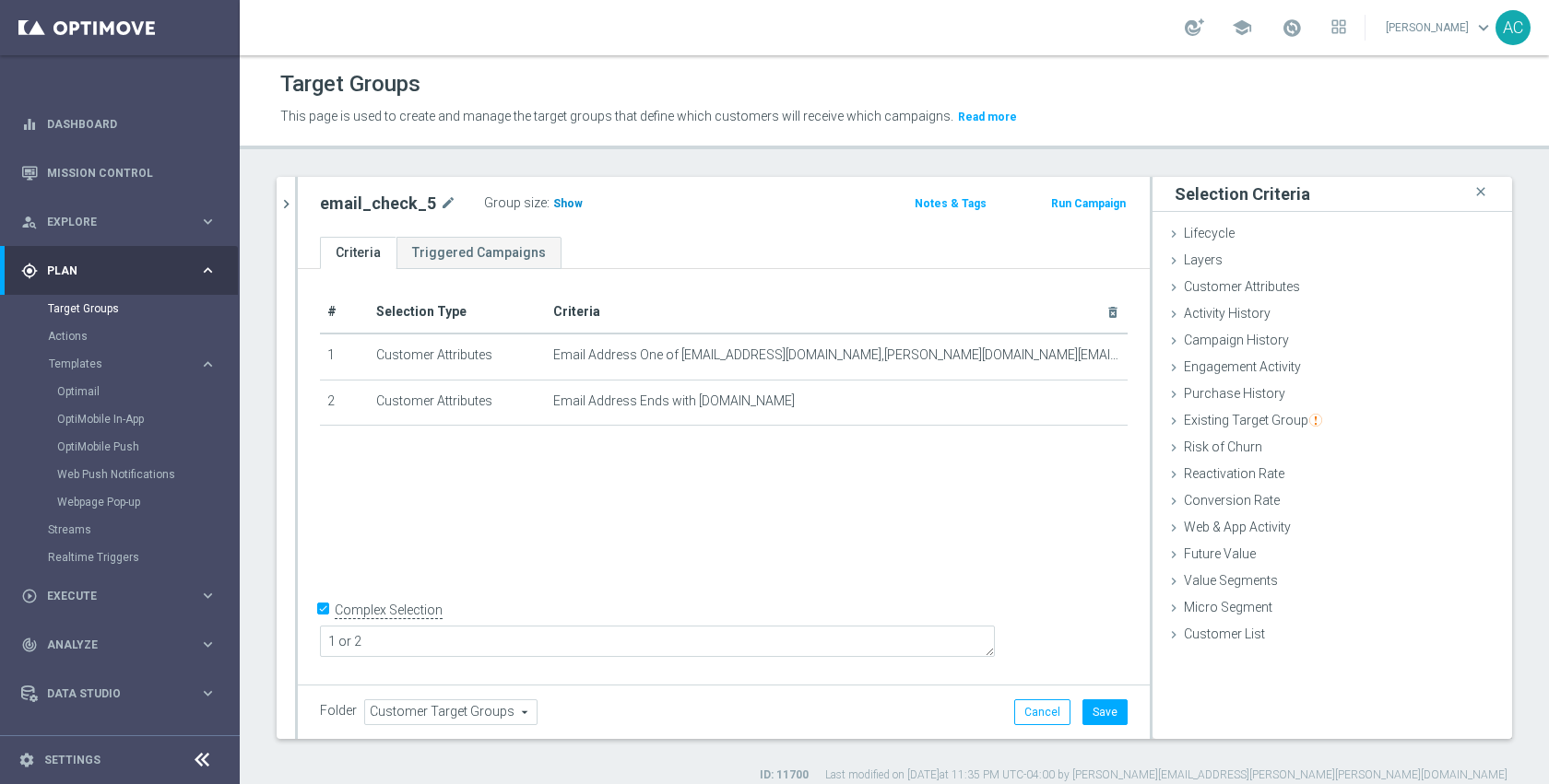
click at [559, 203] on span "Show" at bounding box center [567, 204] width 29 height 13
click at [1095, 717] on button "Save" at bounding box center [1105, 713] width 45 height 26
click at [984, 546] on div "# Selection Type Criteria delete_forever 1 Customer Attributes Email Address On…" at bounding box center [723, 474] width 852 height 411
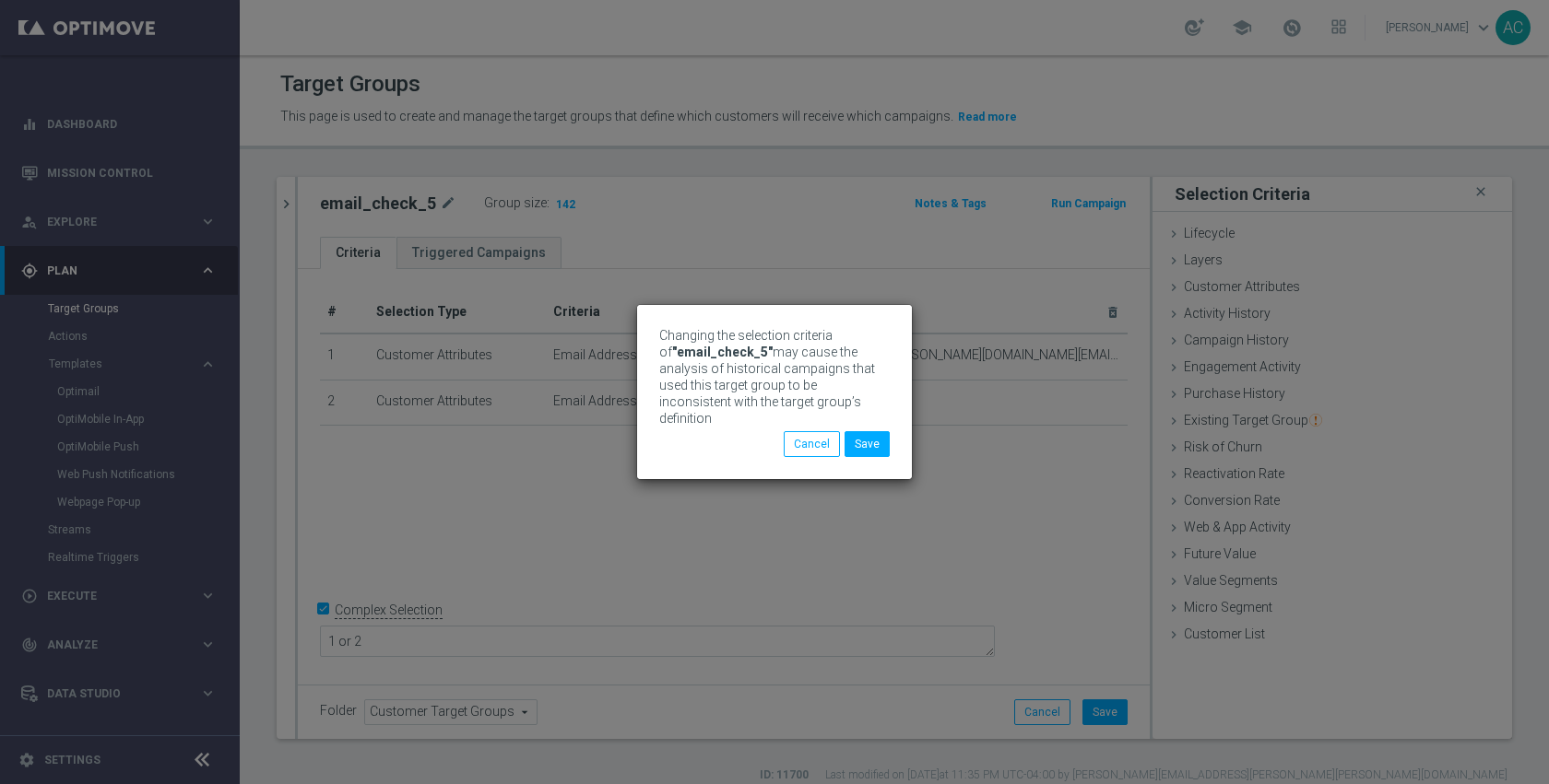
click at [859, 418] on div "Changing the selection criteria of "email_check_5" may cause the analysis of hi…" at bounding box center [774, 378] width 231 height 104
click at [870, 434] on button "Save" at bounding box center [867, 444] width 45 height 26
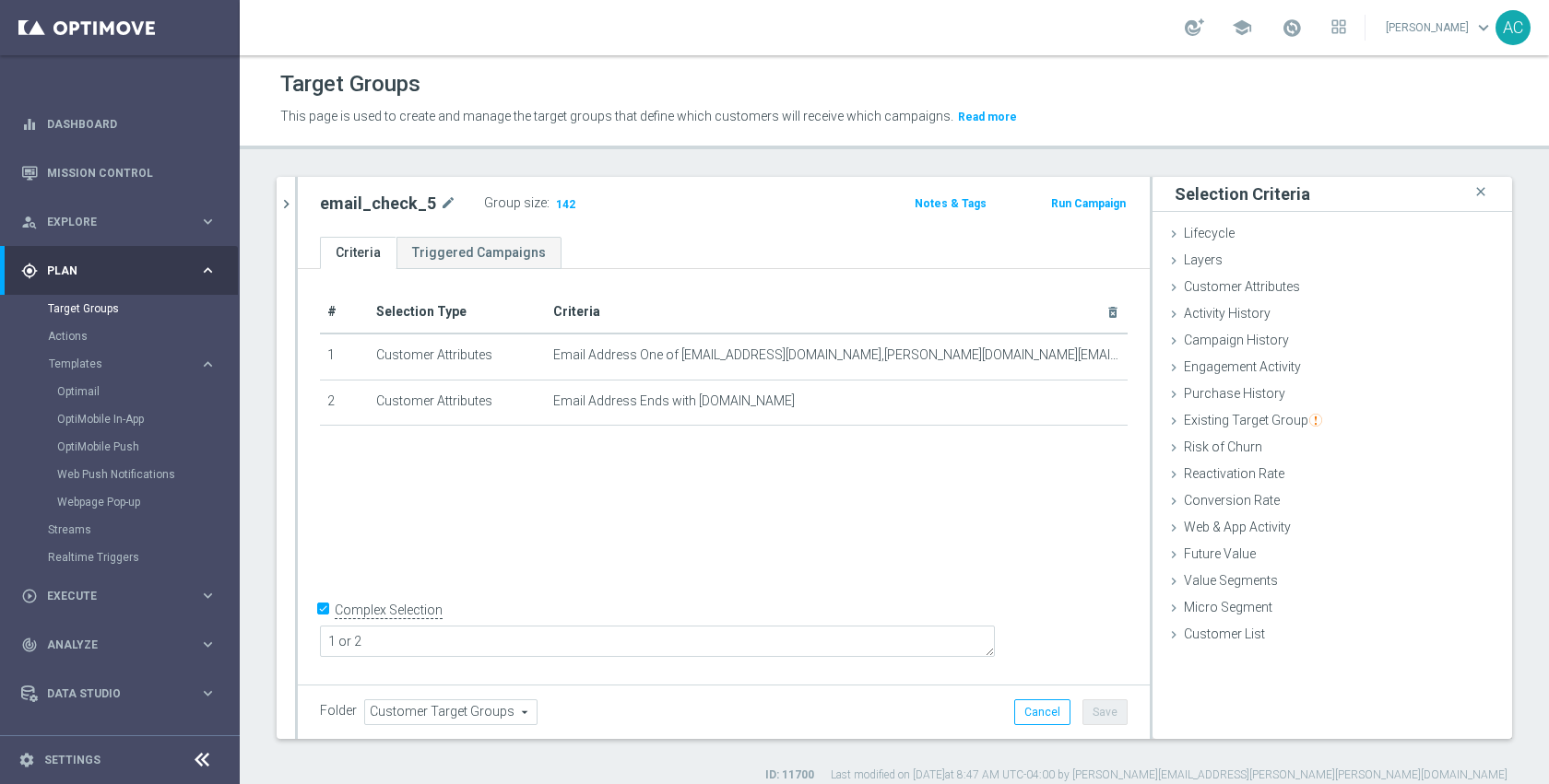
click at [1066, 209] on button "Run Campaign" at bounding box center [1089, 204] width 79 height 21
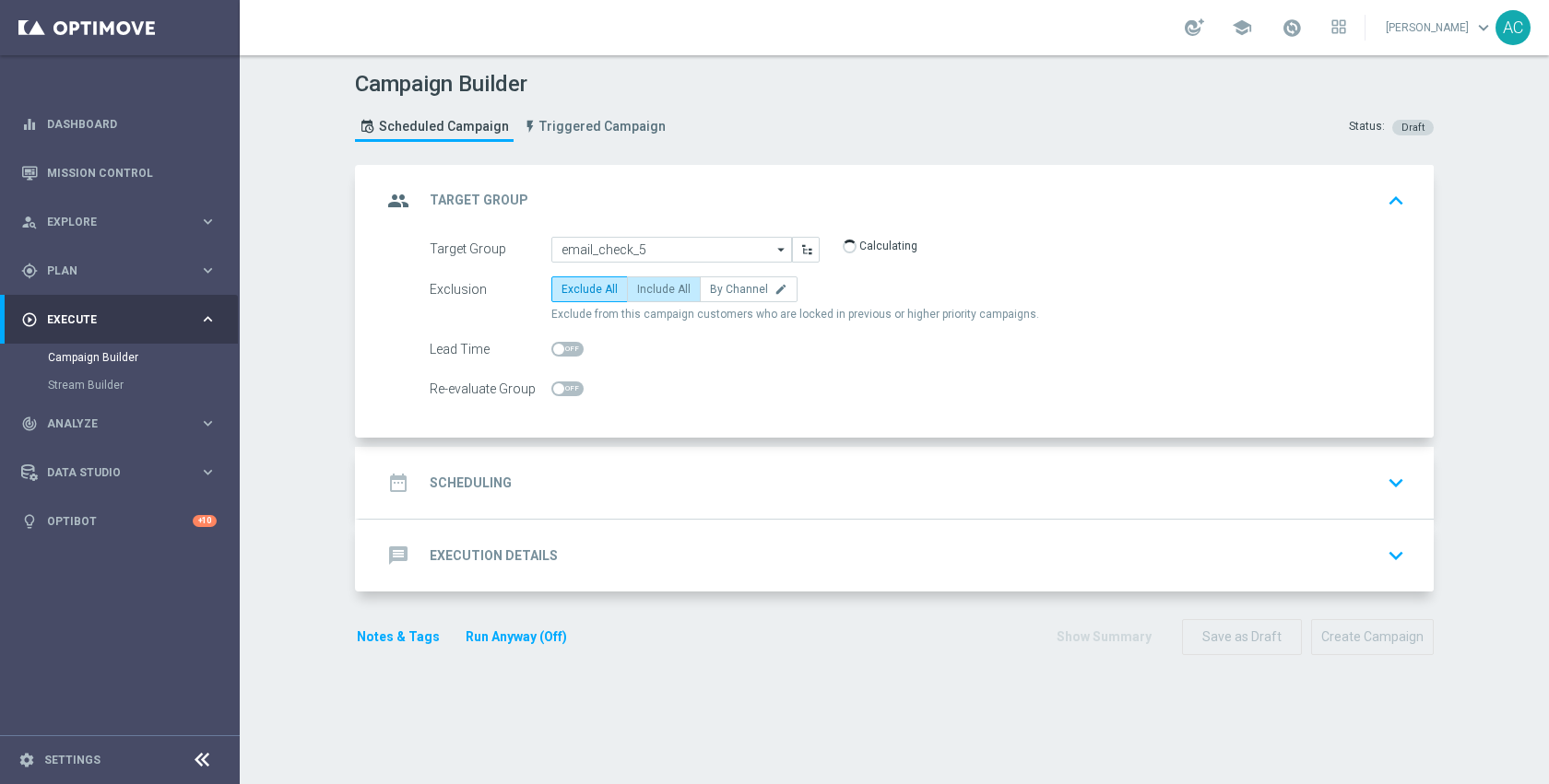
click at [674, 292] on span "Include All" at bounding box center [663, 289] width 53 height 13
click at [649, 292] on input "Include All" at bounding box center [643, 292] width 12 height 12
radio input "true"
click at [742, 471] on div "date_range Scheduling keyboard_arrow_down" at bounding box center [896, 482] width 1030 height 35
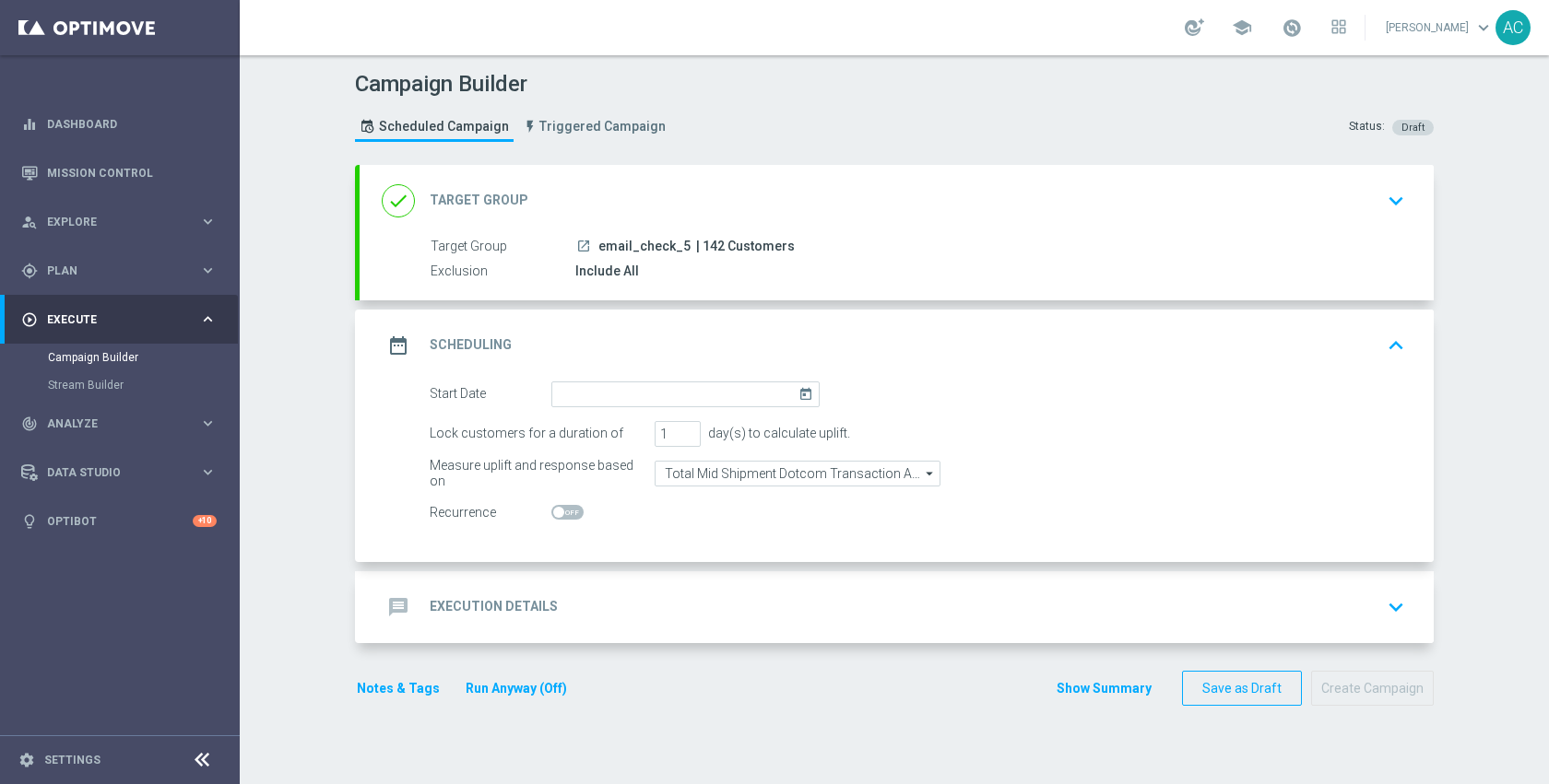
click at [798, 394] on icon "today" at bounding box center [809, 392] width 22 height 21
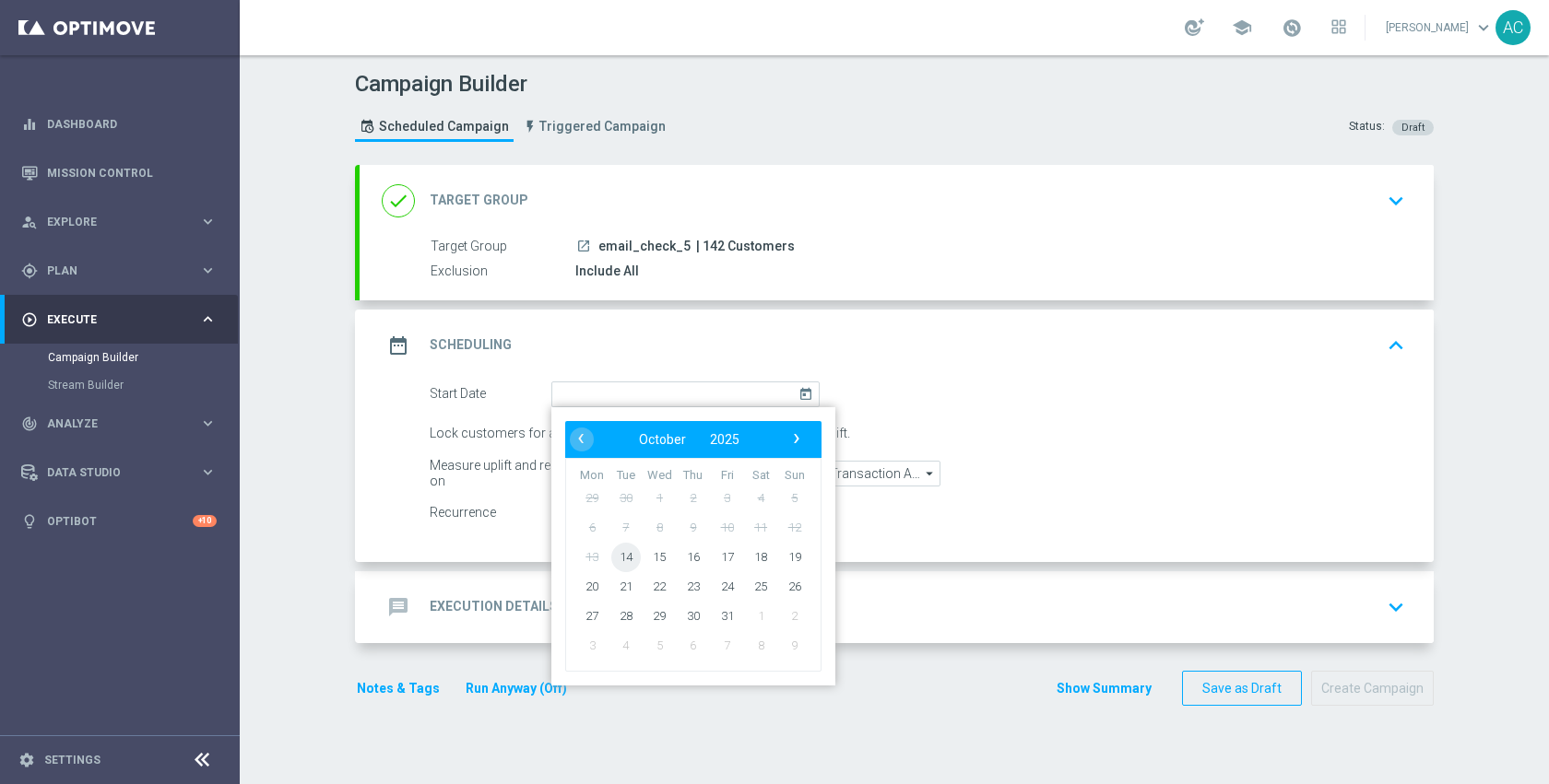
click at [620, 555] on span "14" at bounding box center [625, 555] width 29 height 29
type input "14 Oct 2025"
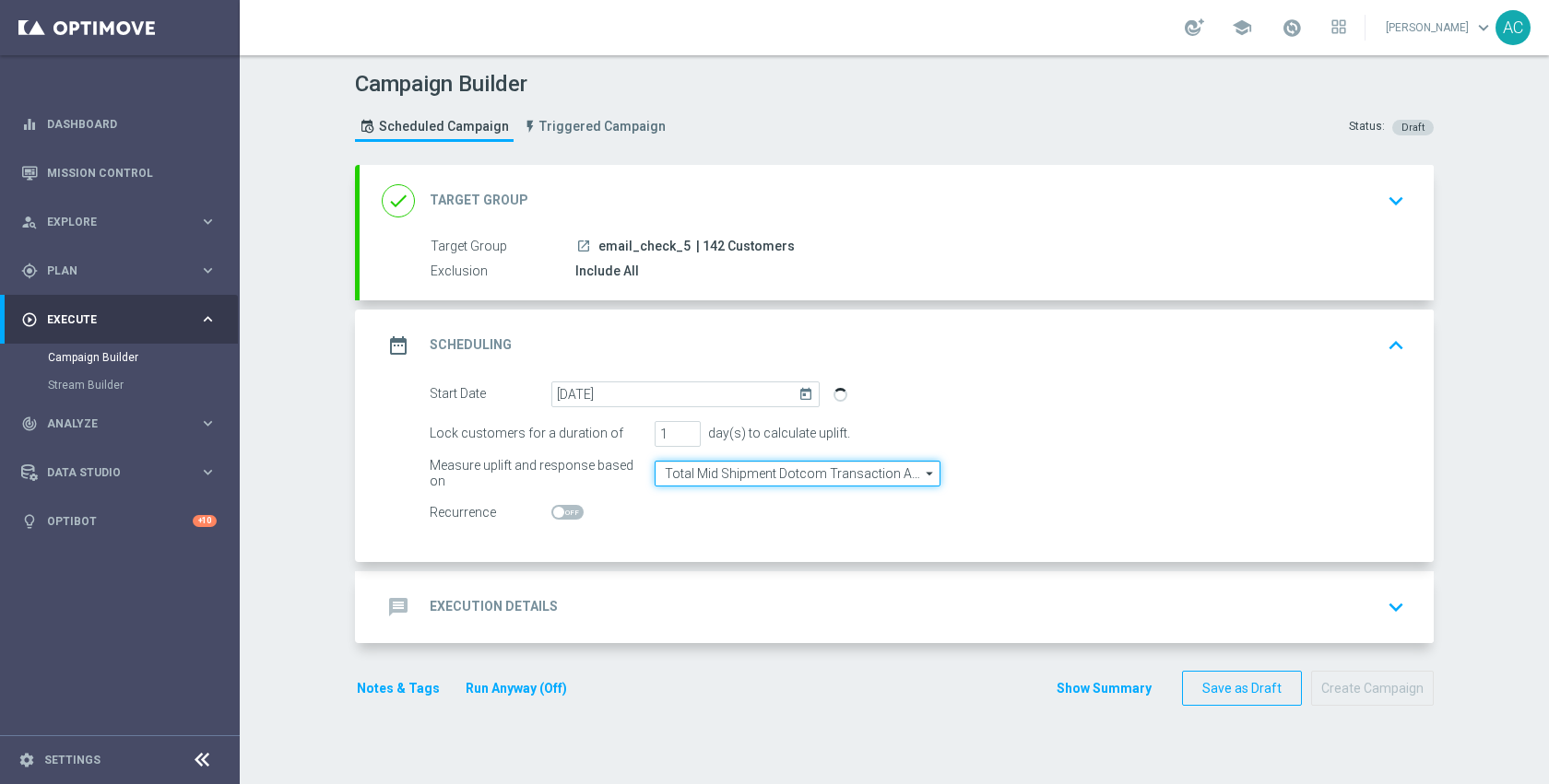
click at [822, 480] on input "Total Mid Shipment Dotcom Transaction Amount" at bounding box center [797, 474] width 286 height 26
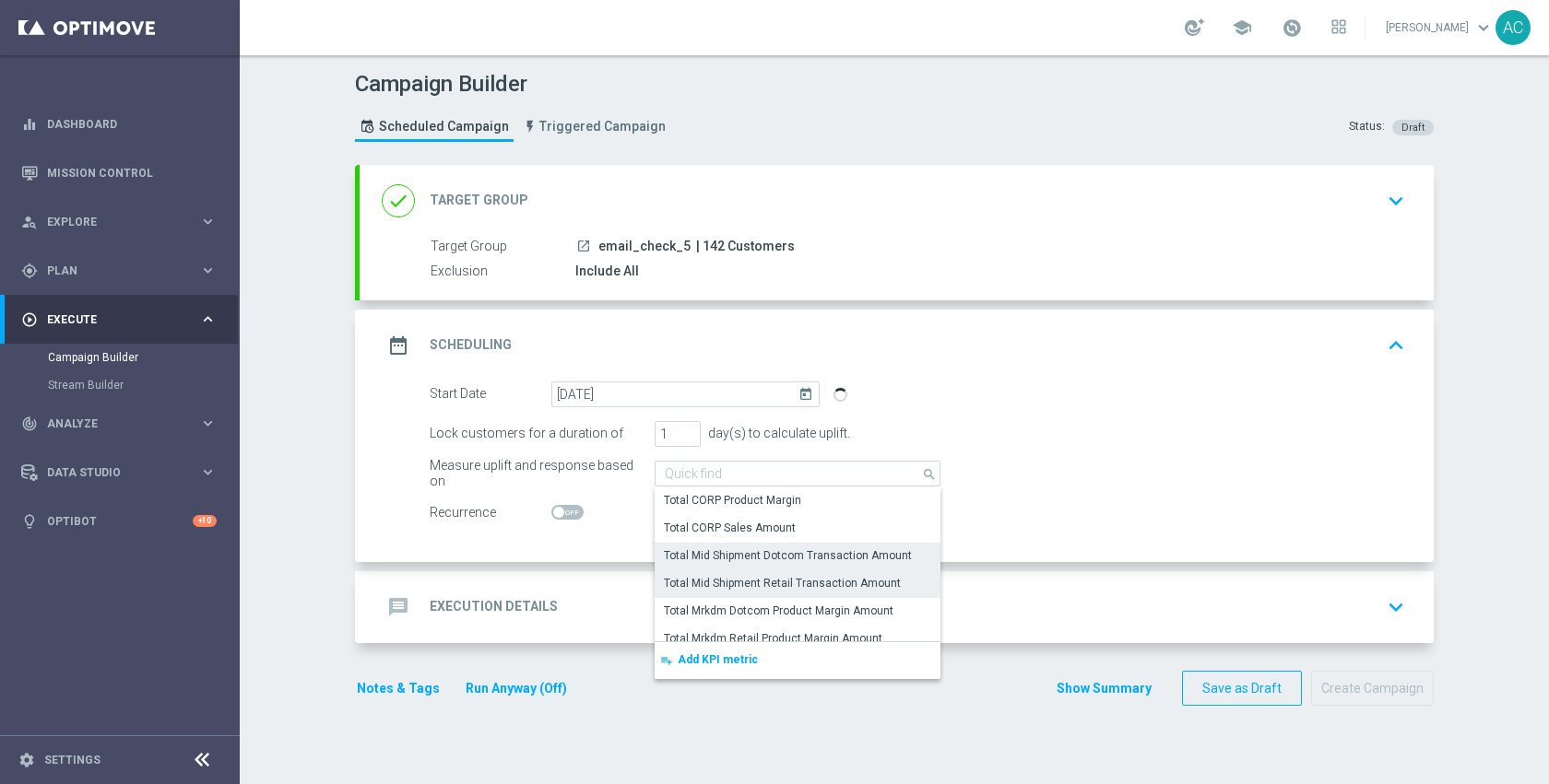
click at [786, 579] on div "Total Mid Shipment Retail Transaction Amount" at bounding box center [782, 584] width 237 height 17
type input "Total Mid Shipment Retail Transaction Amount"
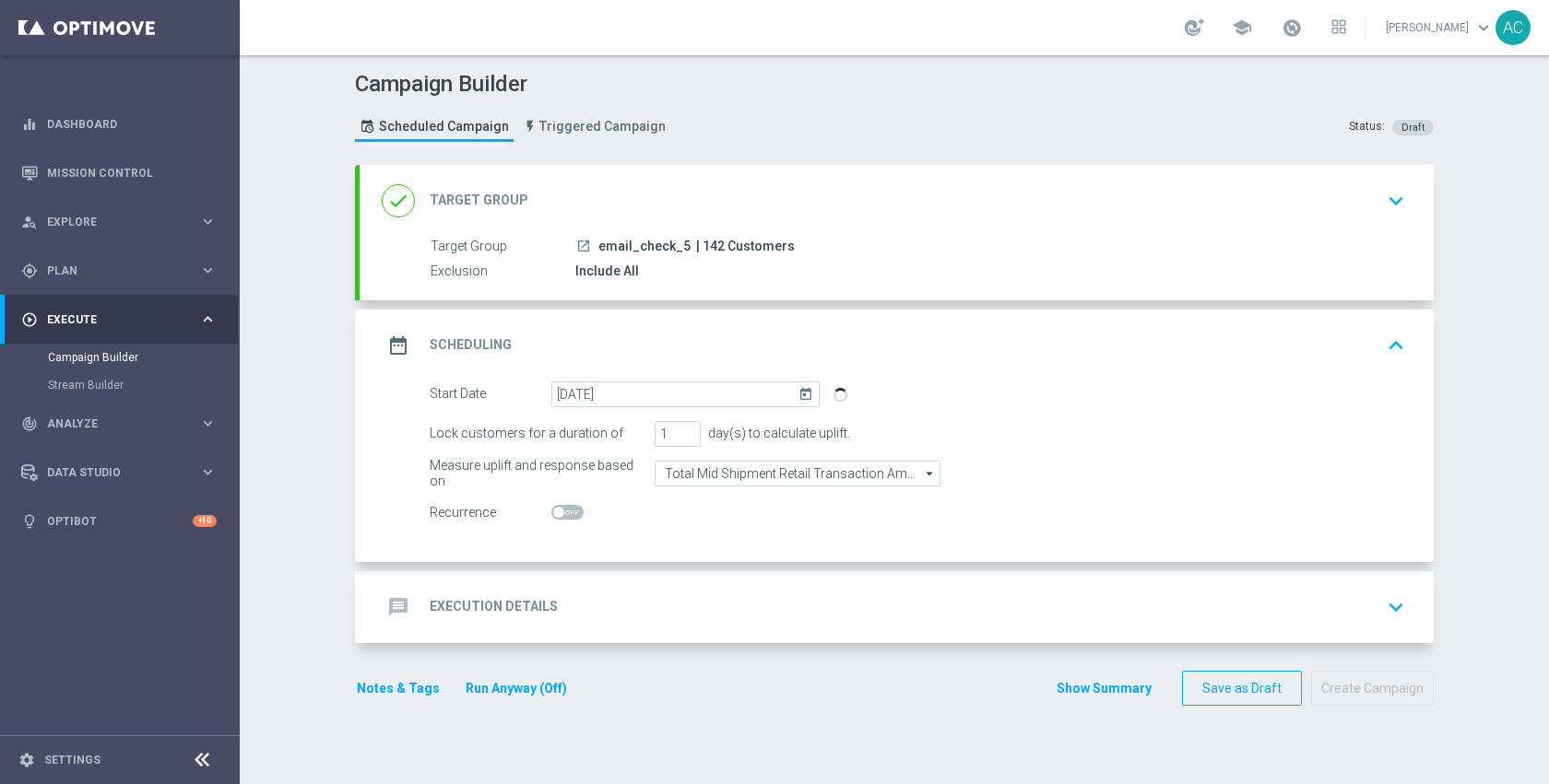
click at [706, 618] on div "message Execution Details keyboard_arrow_down" at bounding box center [896, 607] width 1030 height 35
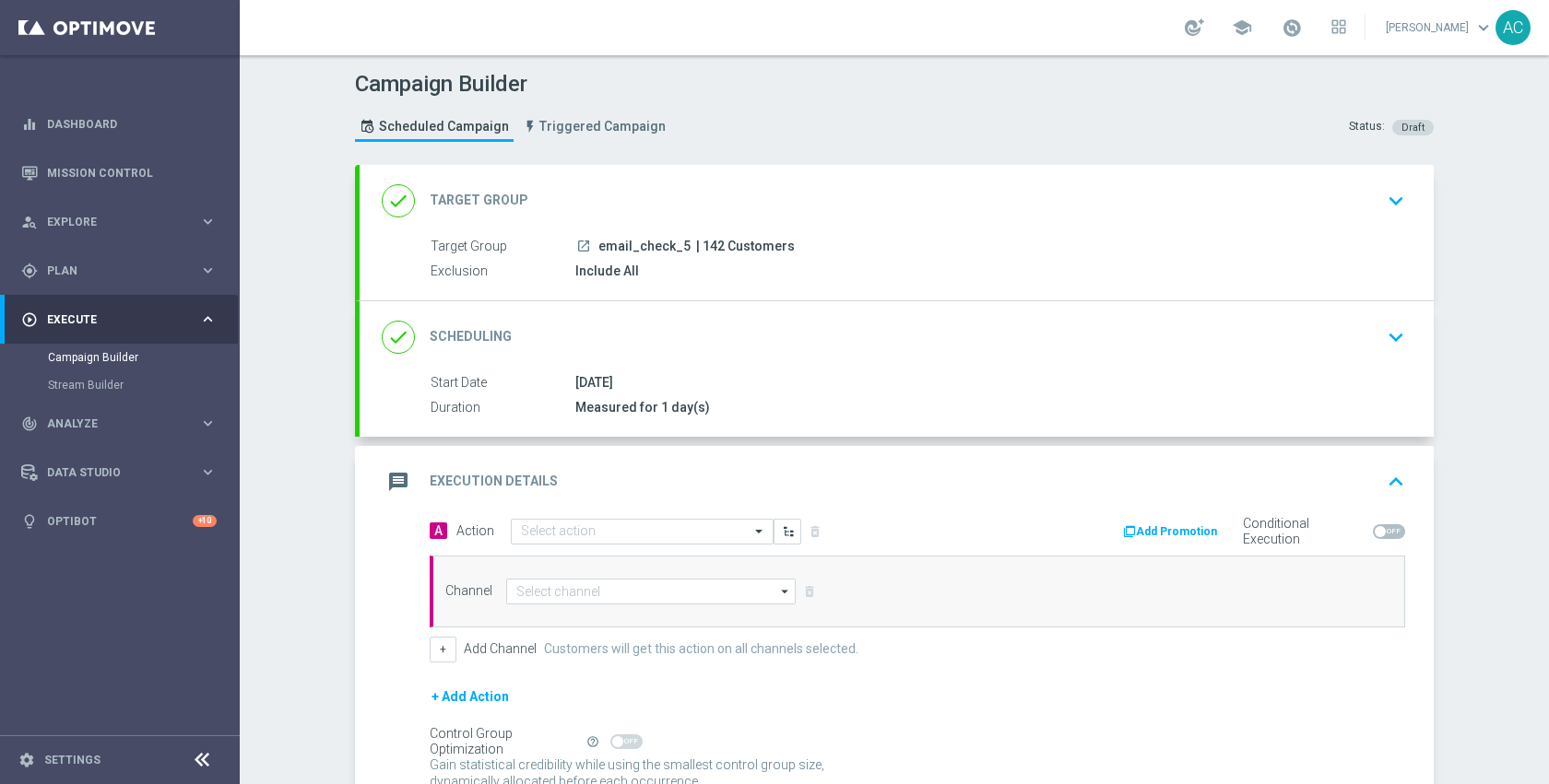
scroll to position [55, 0]
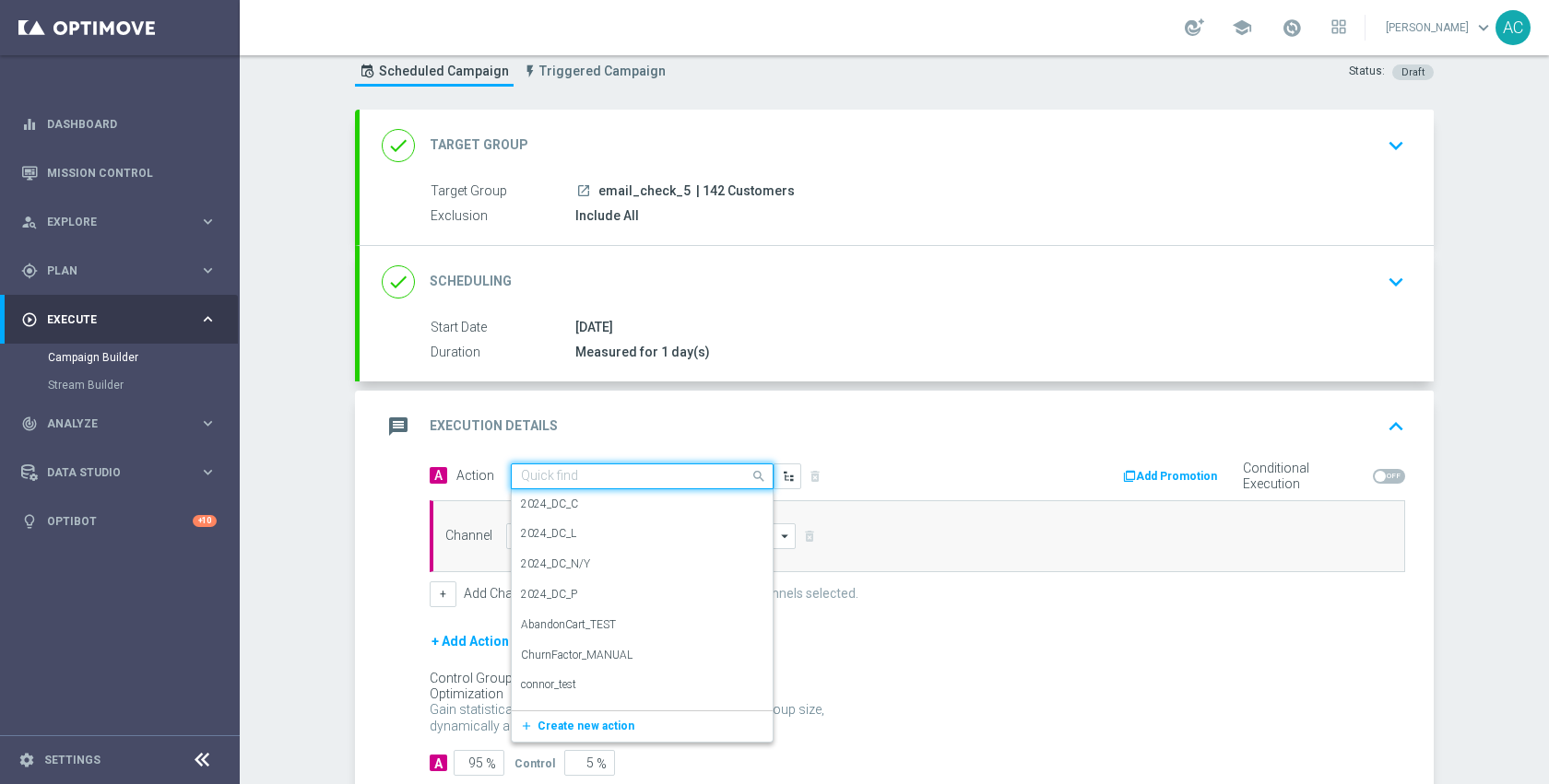
click at [702, 484] on div "Quick find" at bounding box center [642, 477] width 262 height 26
type input "o"
type input "test"
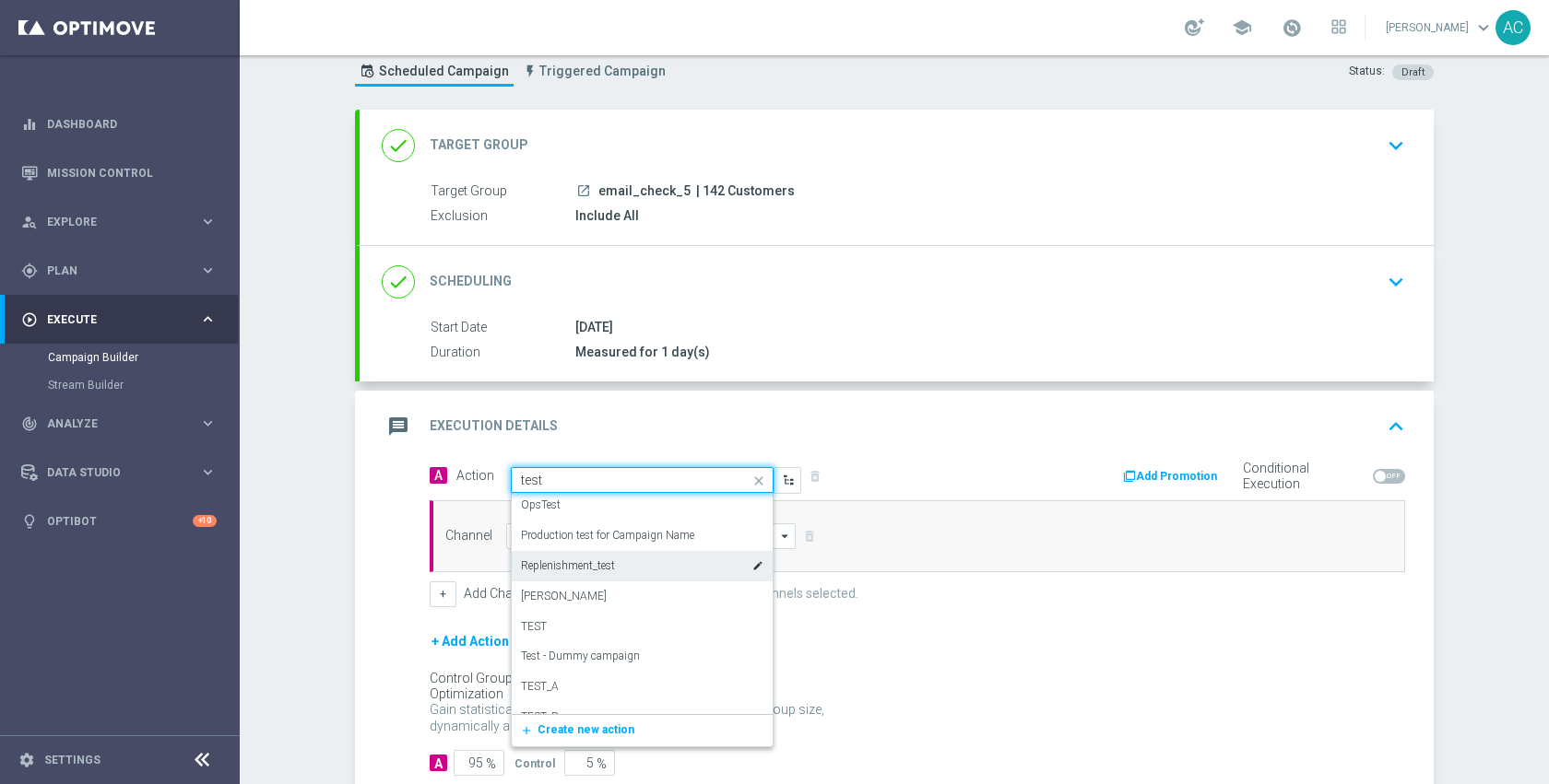
scroll to position [561, 0]
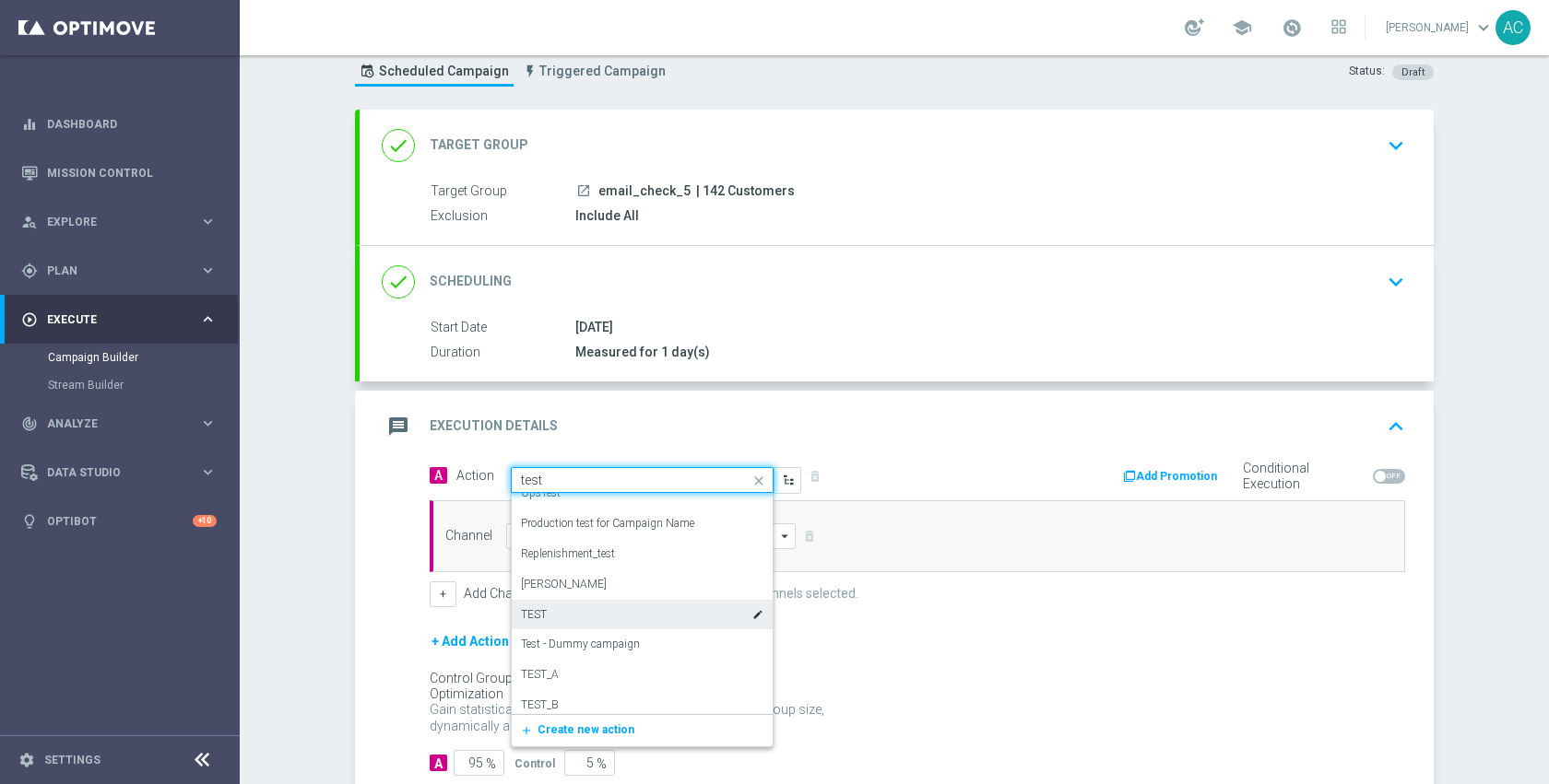
click at [610, 622] on div "TEST edit" at bounding box center [642, 614] width 243 height 30
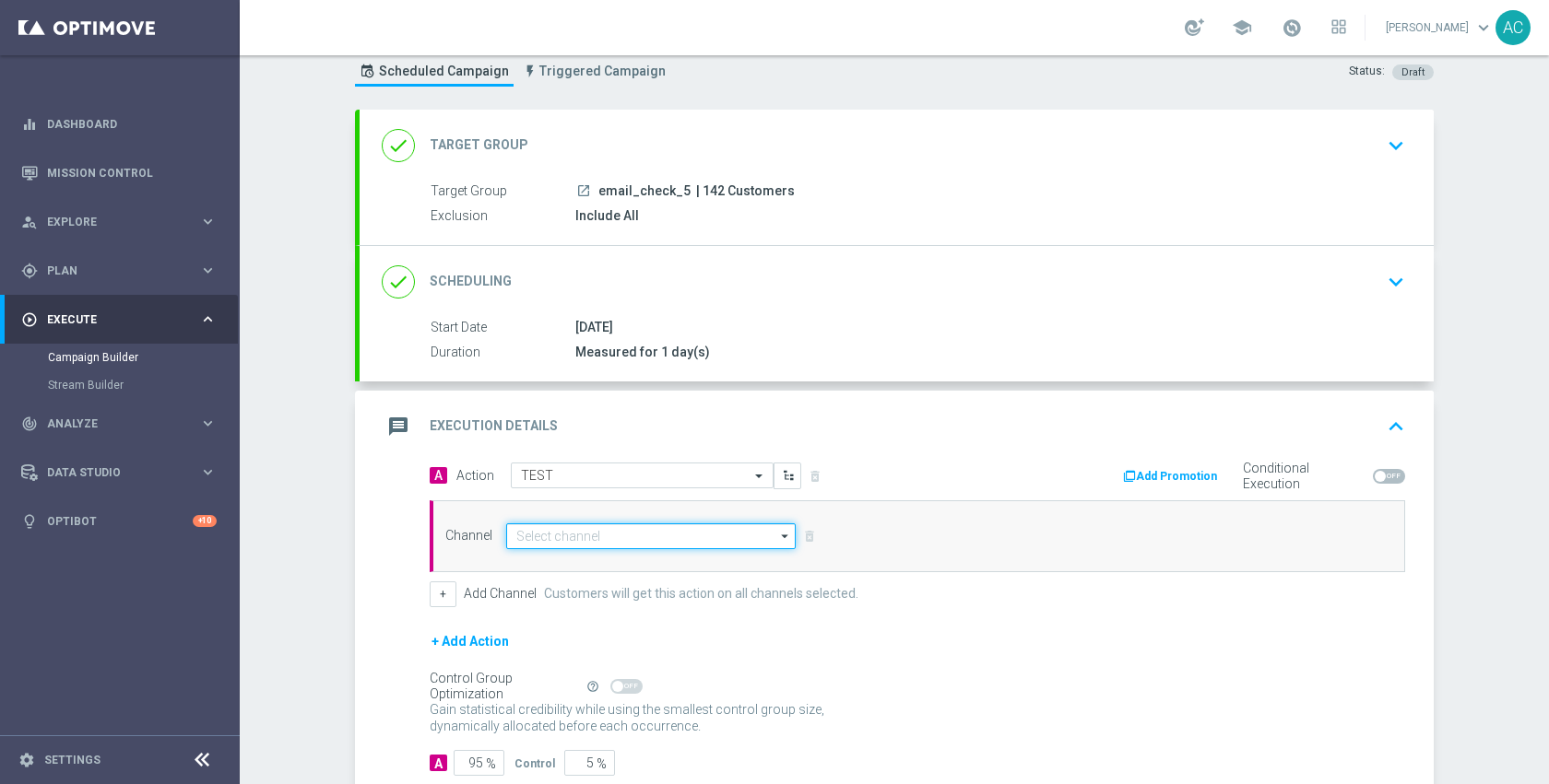
click at [661, 540] on input at bounding box center [650, 537] width 290 height 26
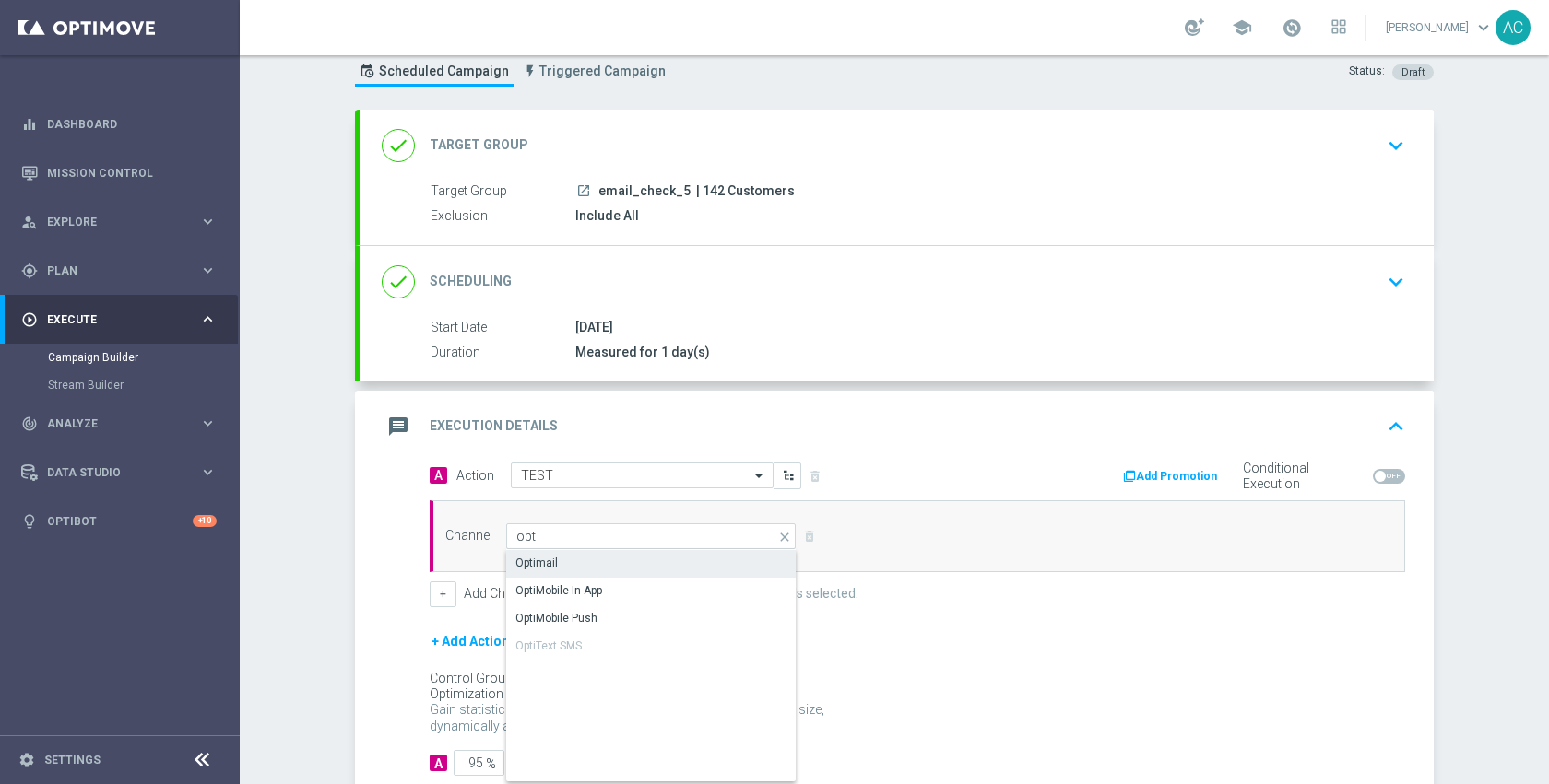
click at [634, 561] on div "Optimail" at bounding box center [651, 563] width 290 height 26
type input "Optimail"
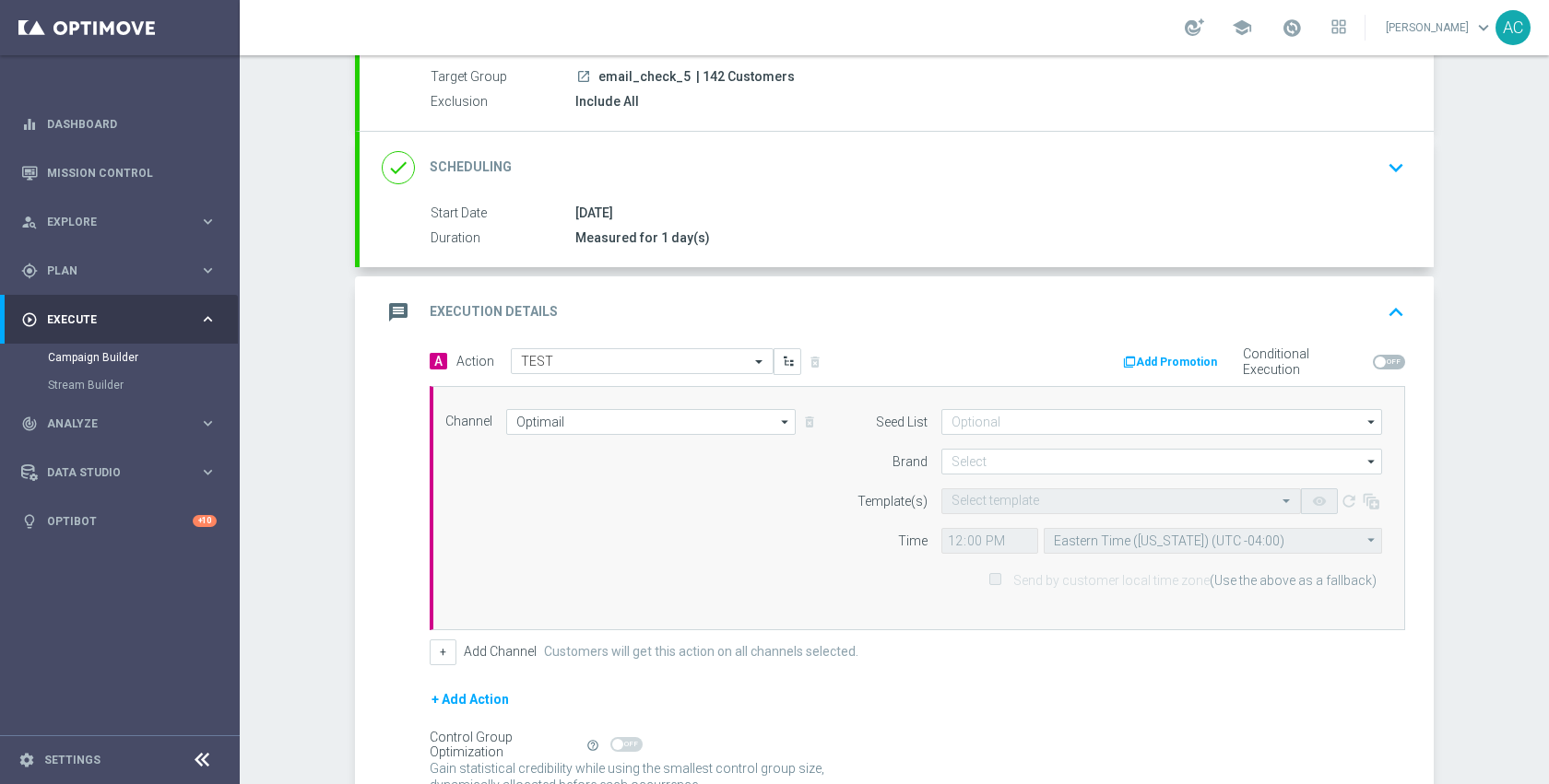
scroll to position [342, 0]
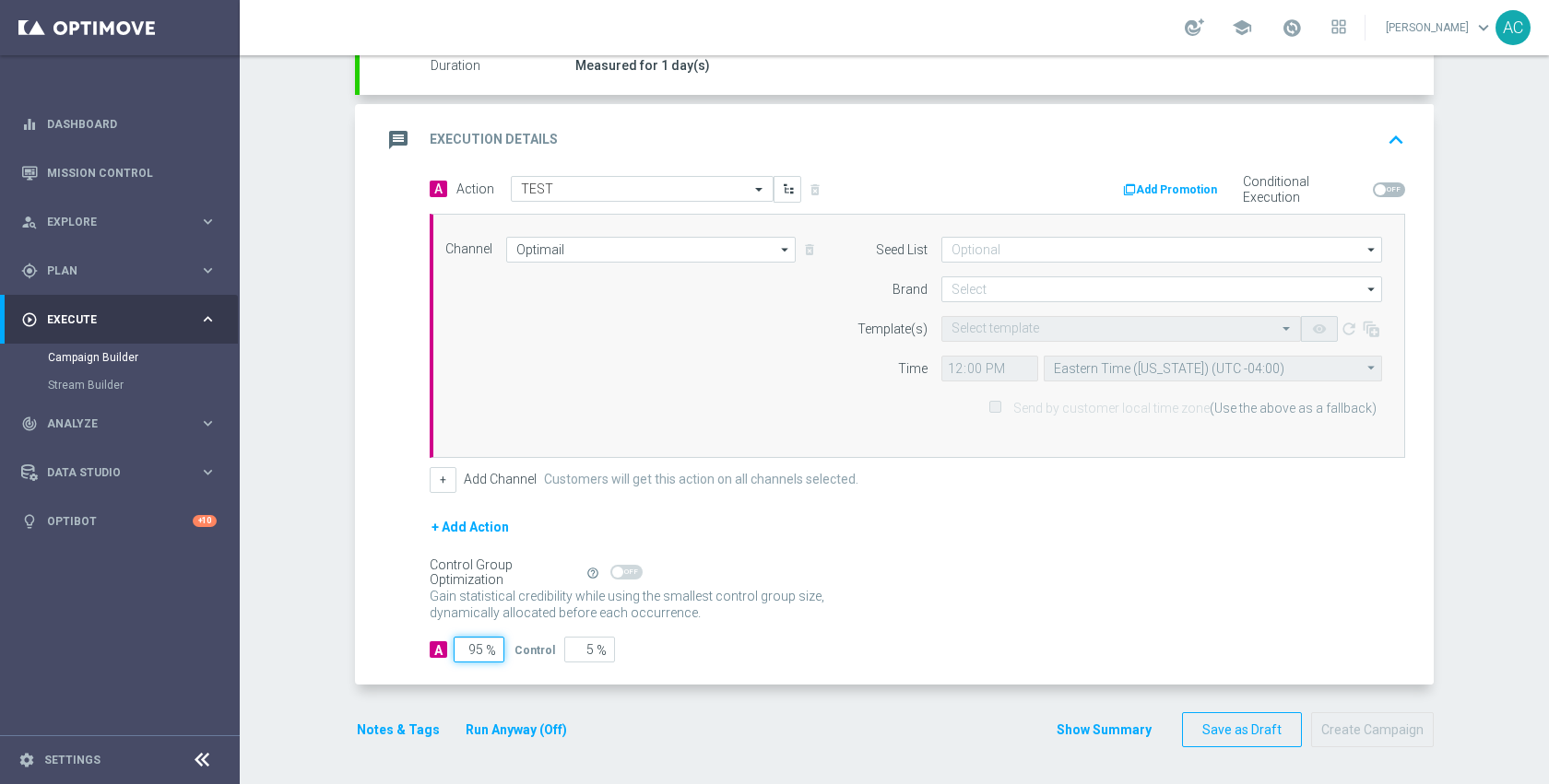
click at [479, 648] on input "95" at bounding box center [479, 650] width 51 height 26
type input "9"
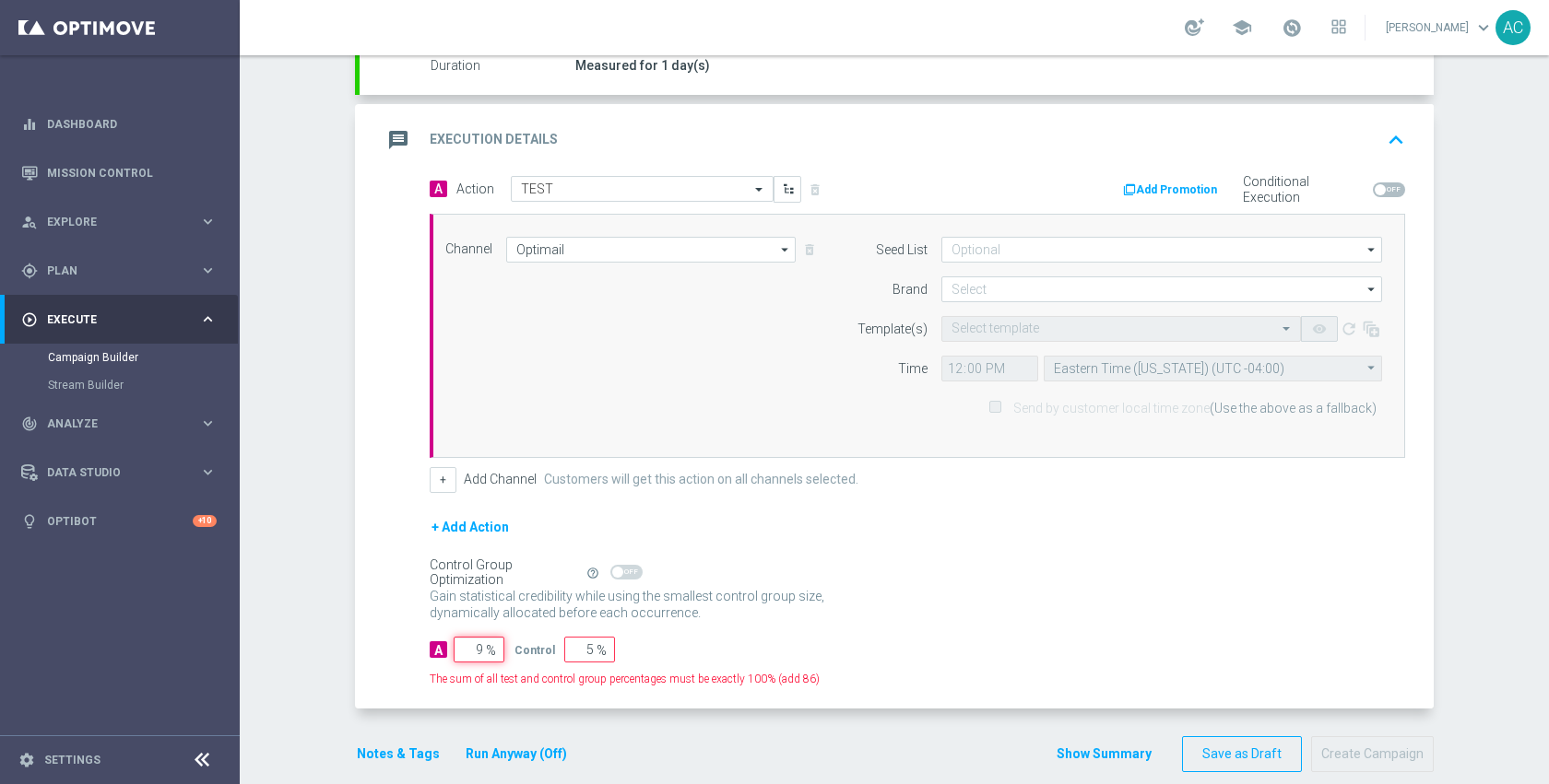
type input "91"
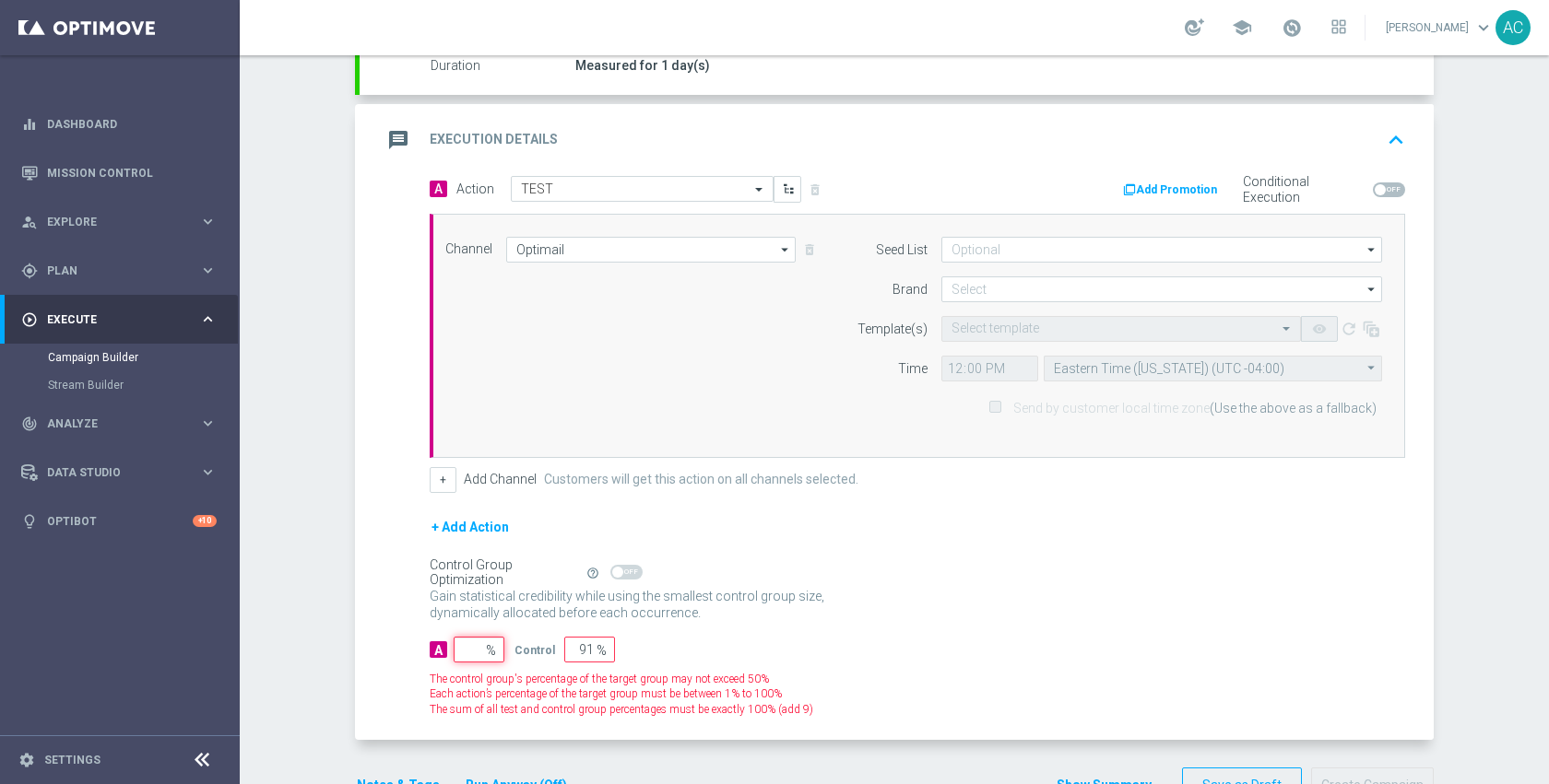
type input "100"
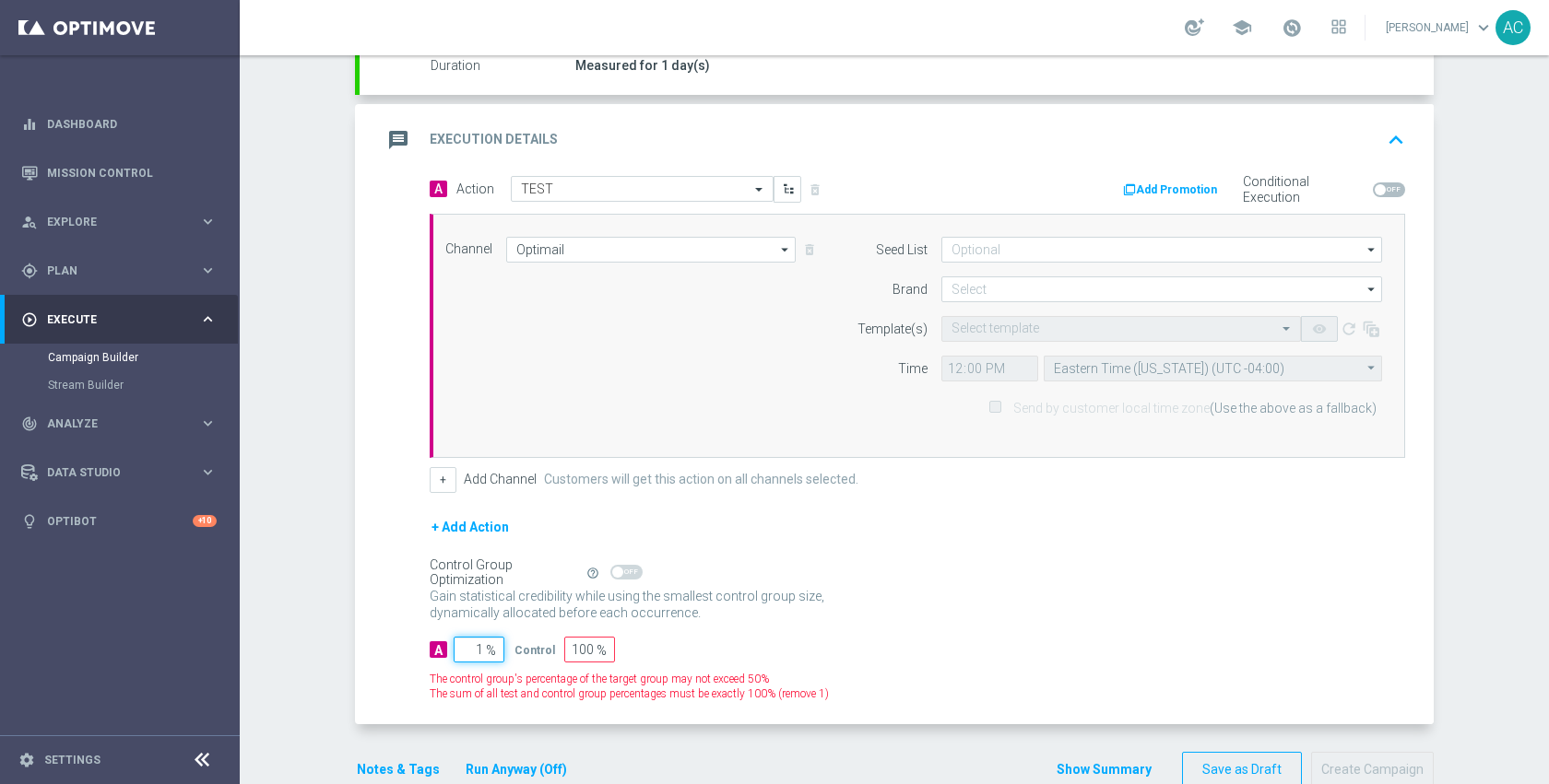
type input "10"
type input "90"
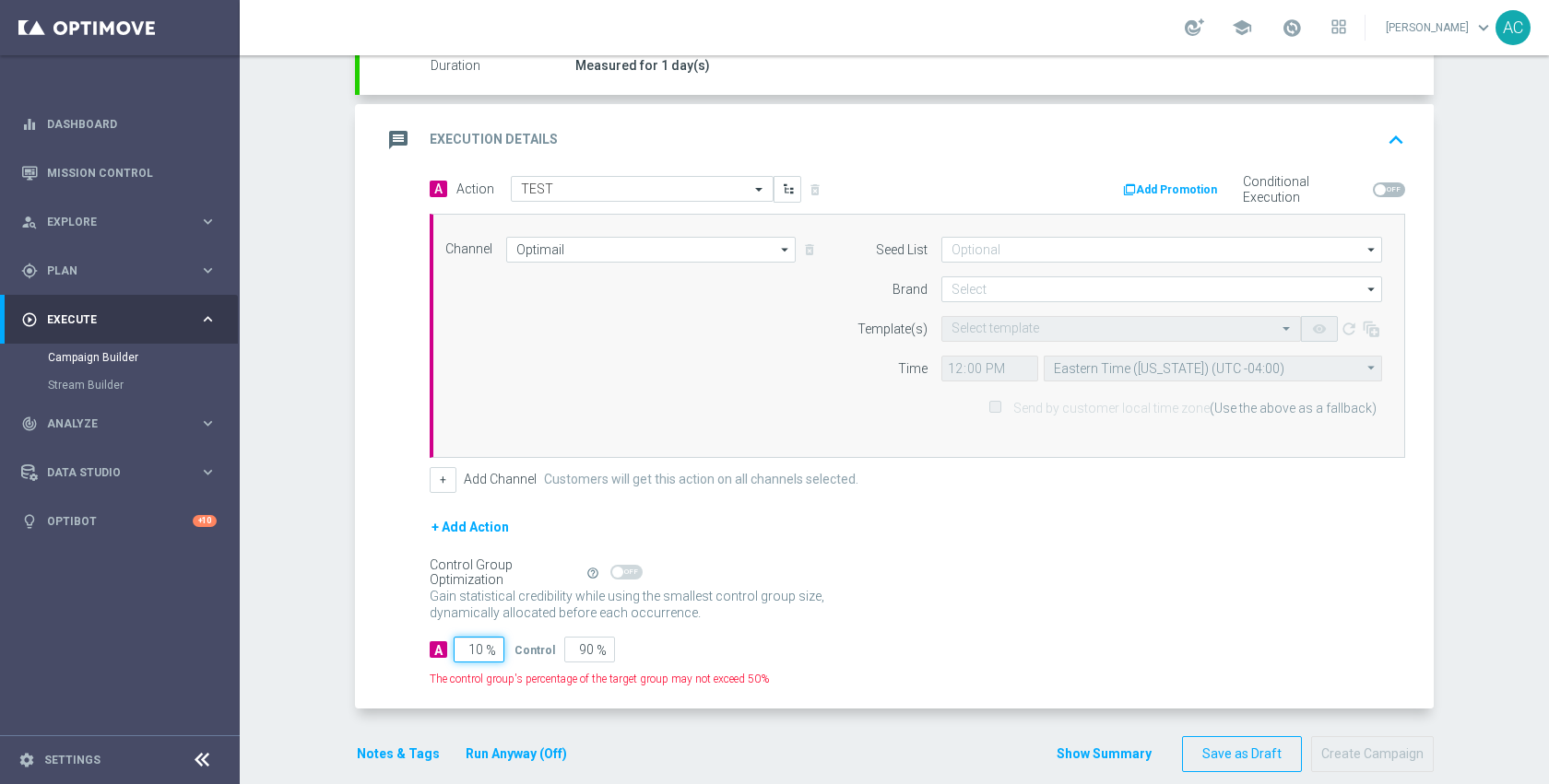
type input "100"
type input "0"
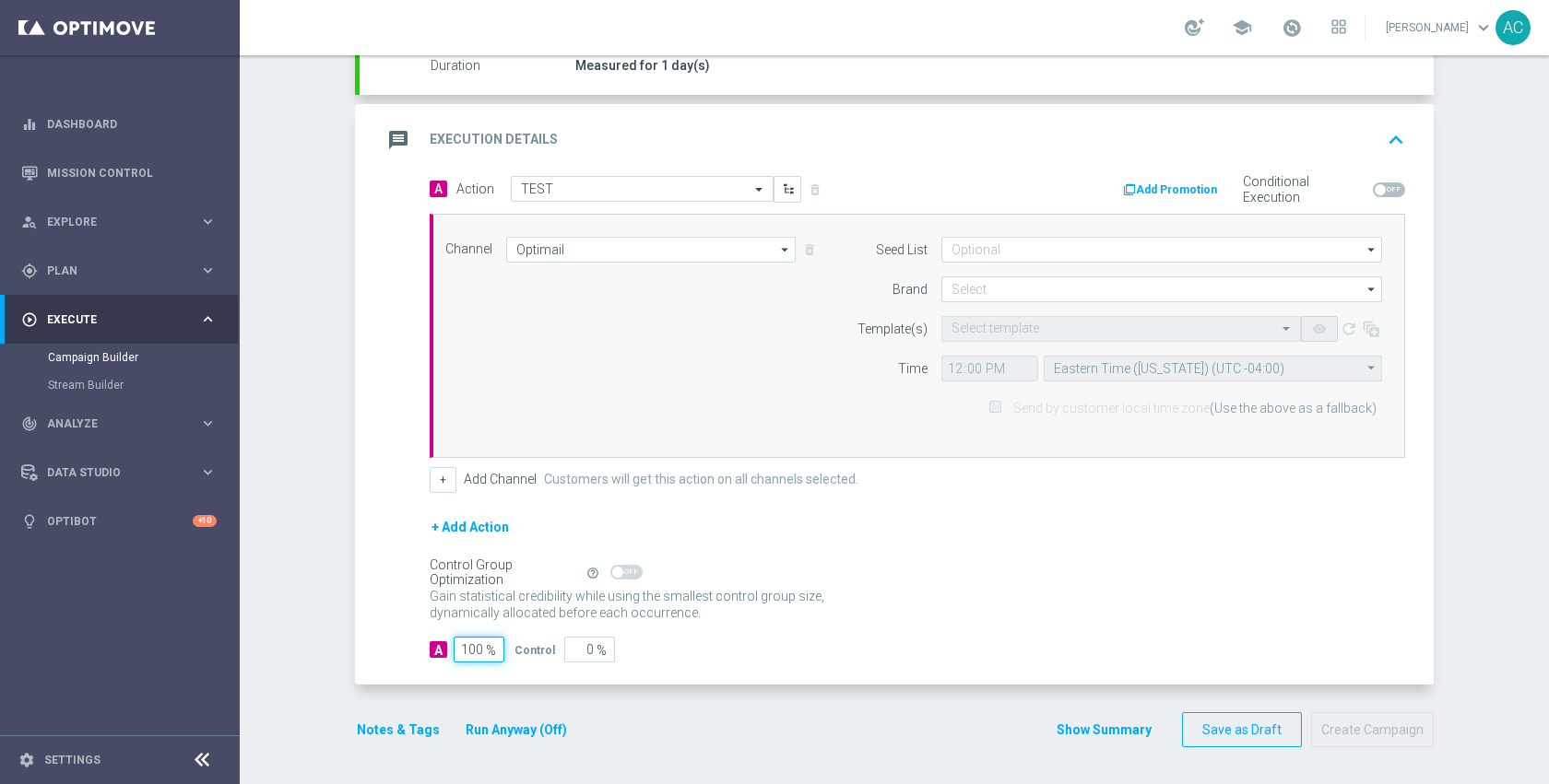
type input "100"
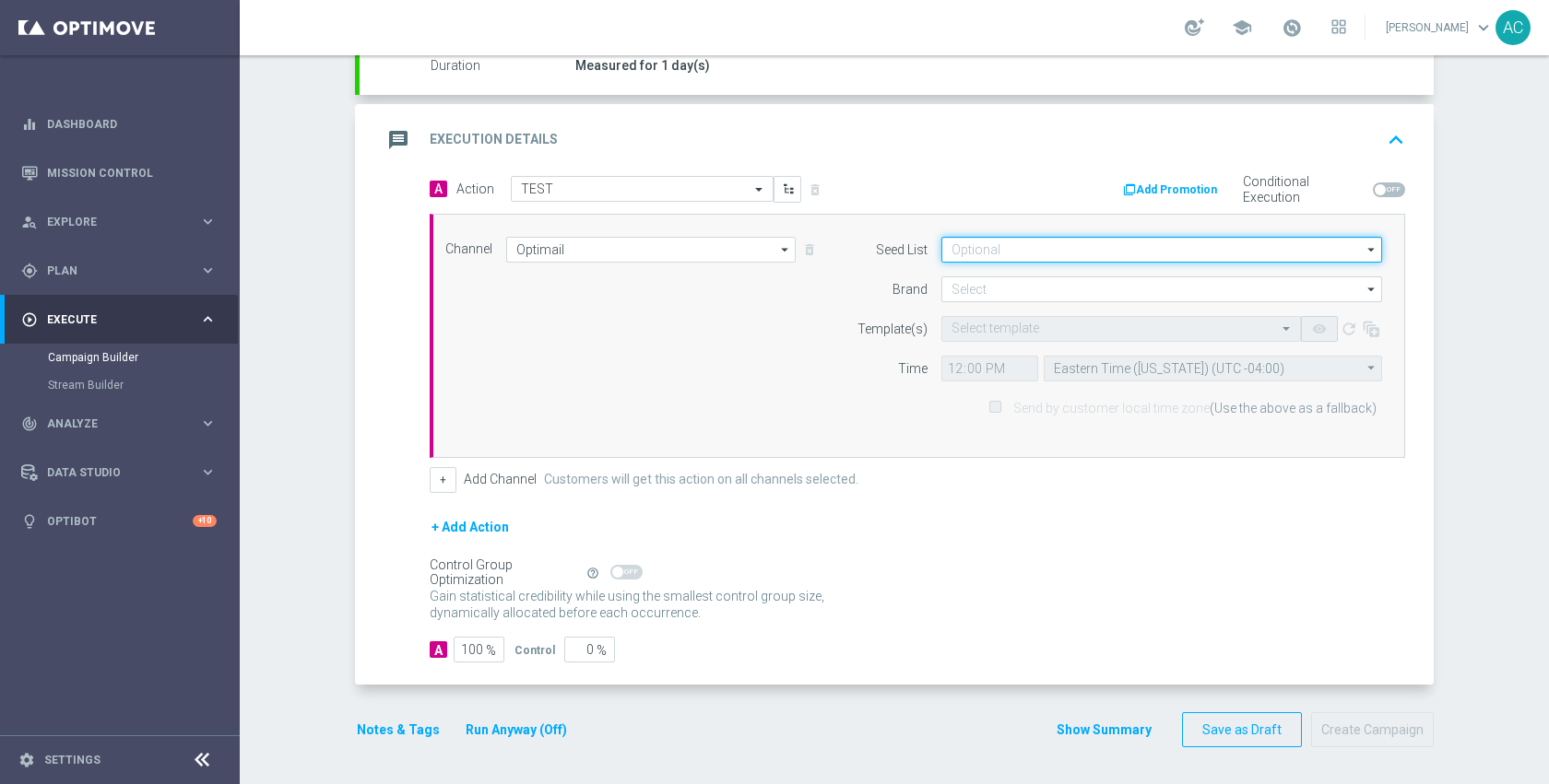
click at [1050, 244] on input at bounding box center [1161, 250] width 440 height 26
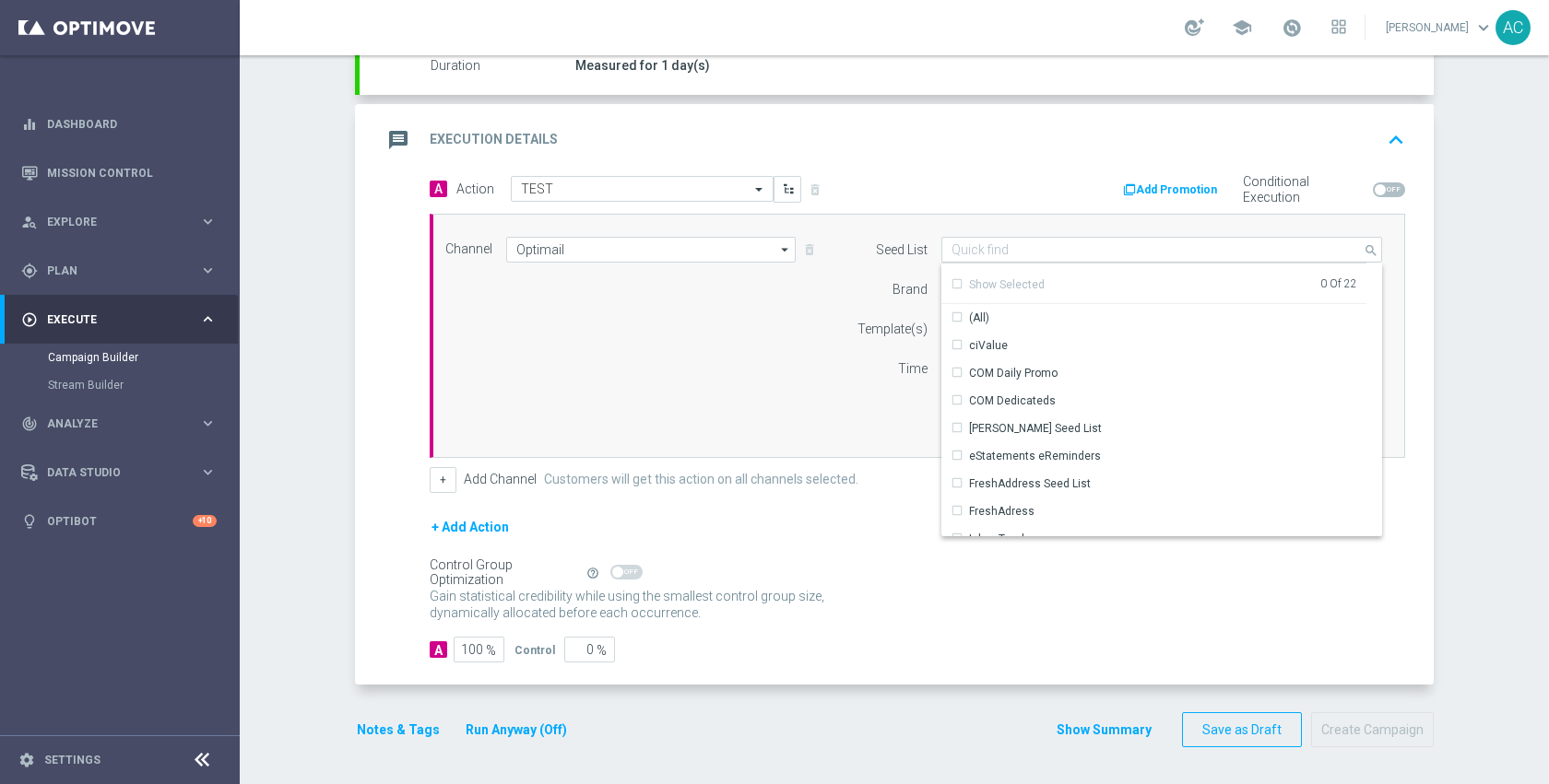
click at [949, 187] on div "Add Promotion Conditional Execution" at bounding box center [1168, 190] width 501 height 28
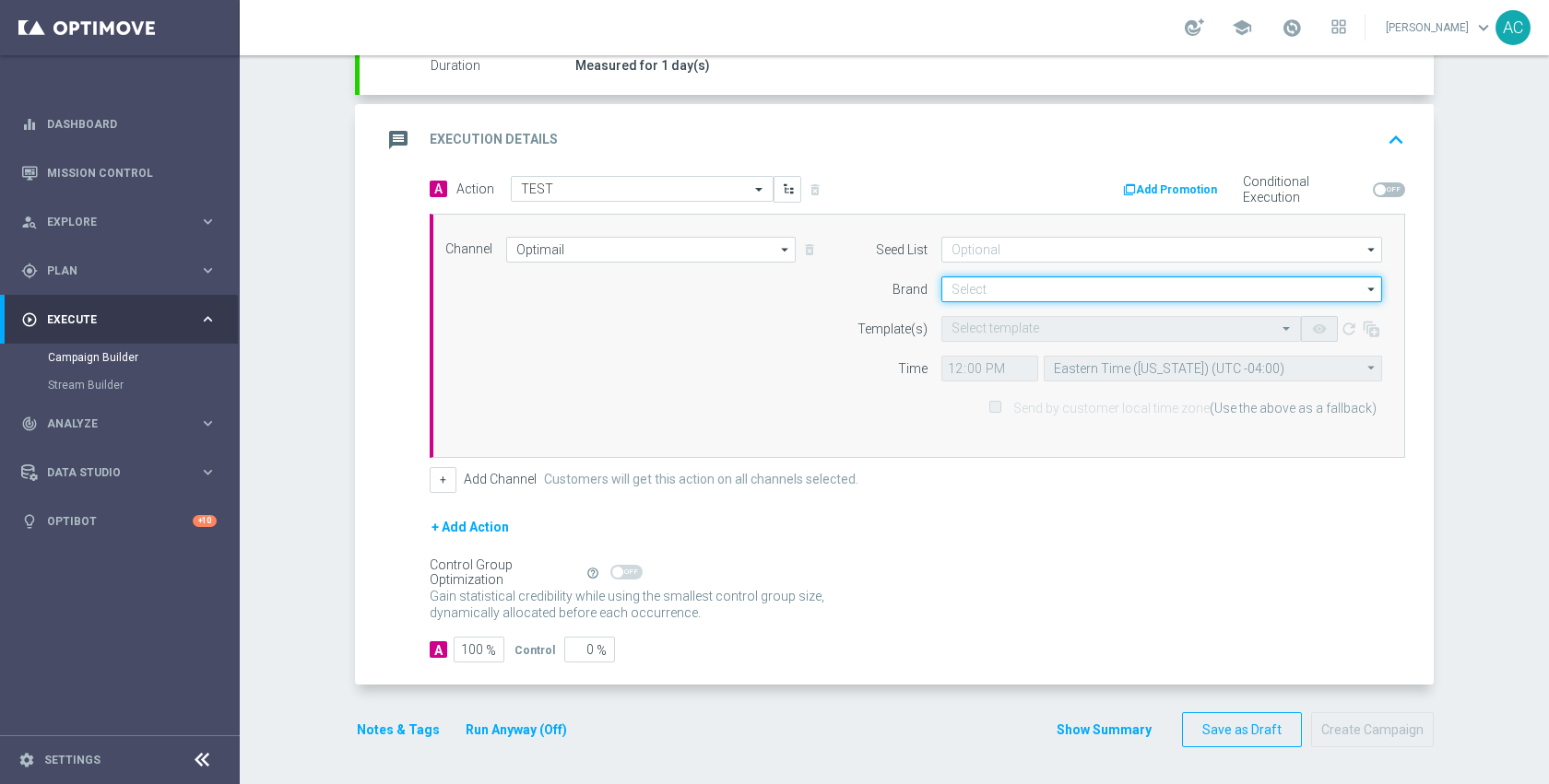
click at [990, 288] on input at bounding box center [1161, 289] width 440 height 26
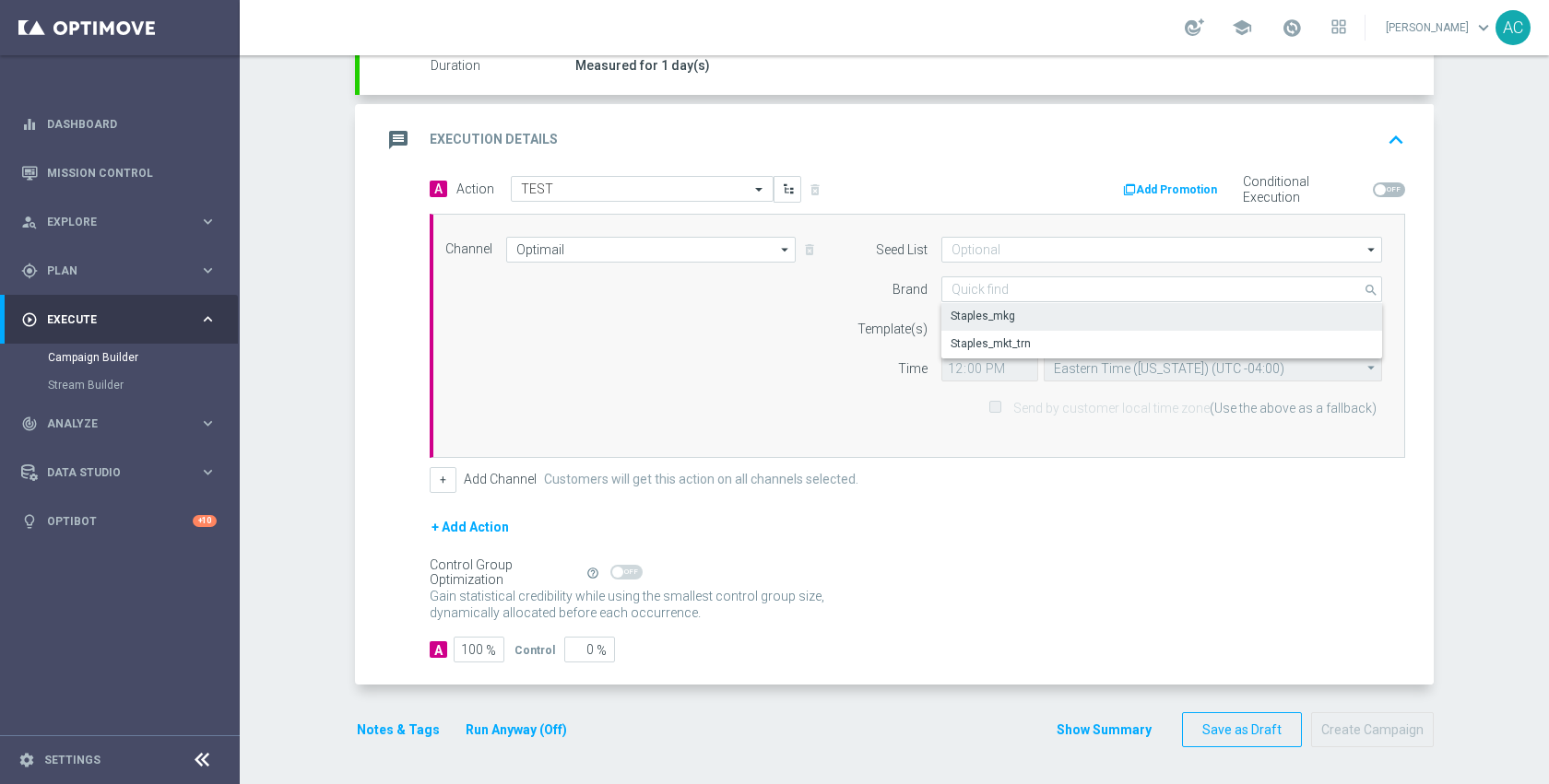
click at [995, 315] on div "Staples_mkg" at bounding box center [982, 317] width 65 height 17
type input "Staples_mkg"
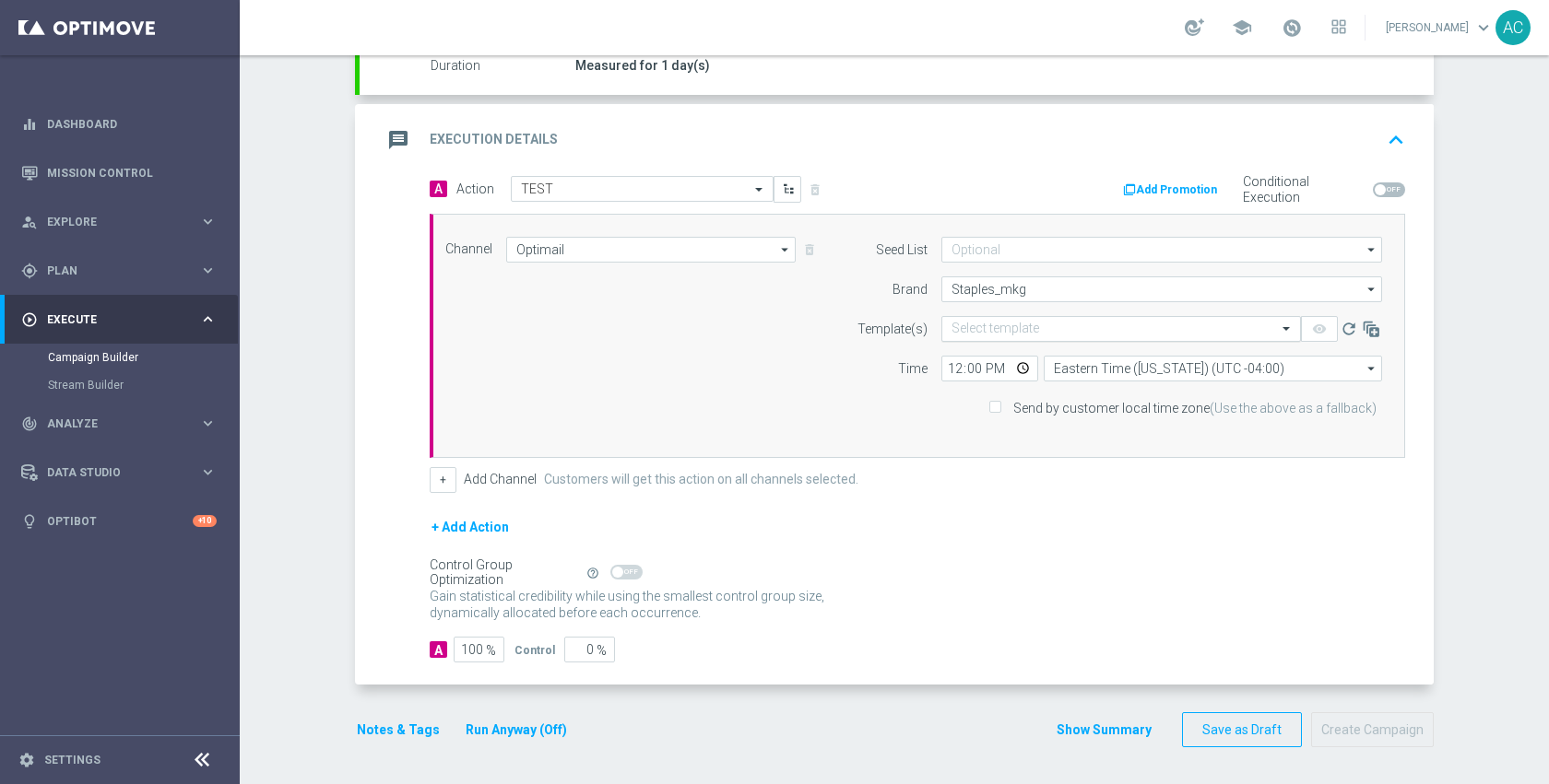
click at [996, 337] on div "Select template" at bounding box center [1121, 329] width 360 height 26
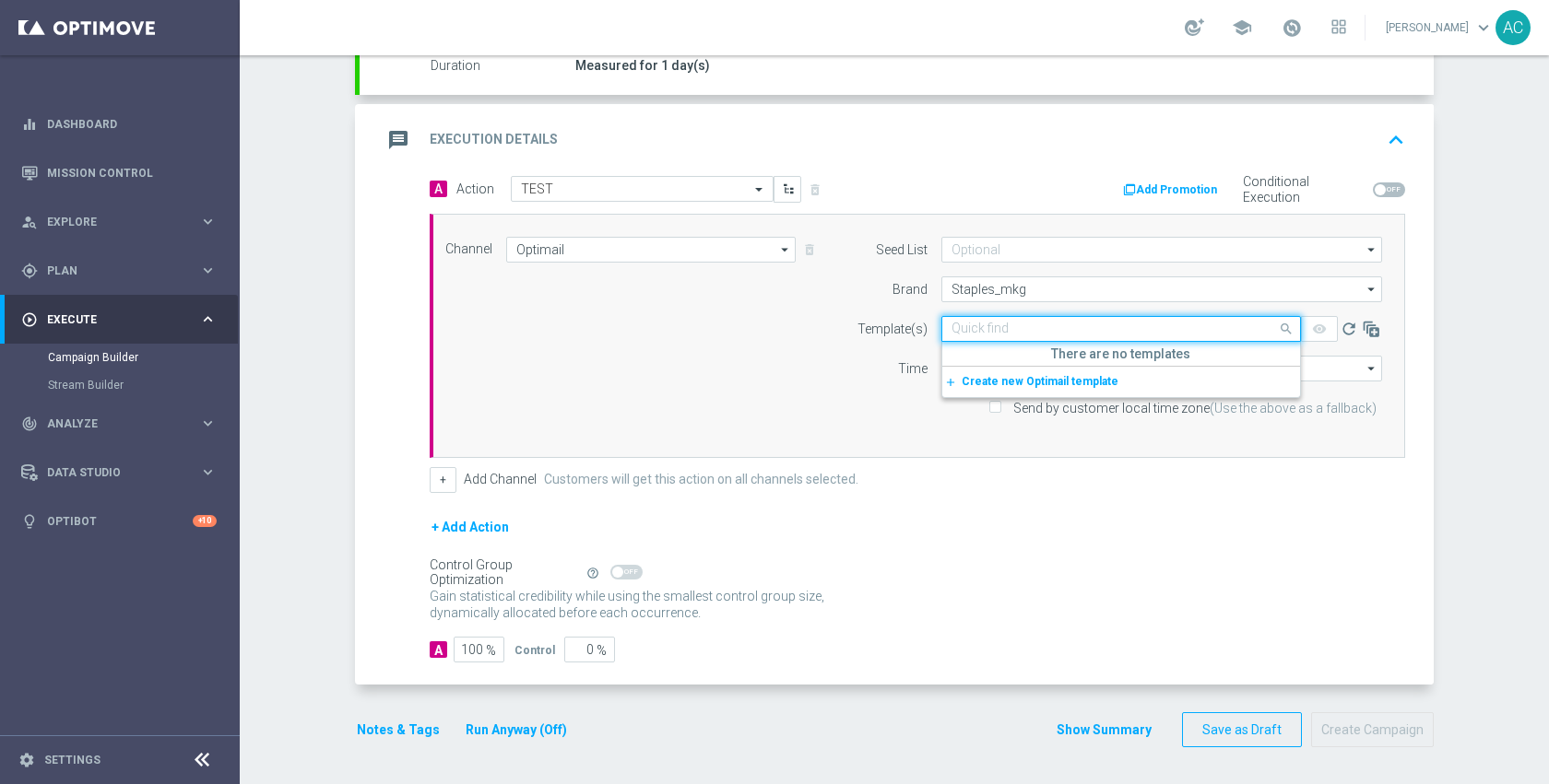
click at [996, 337] on div "Quick find" at bounding box center [1121, 329] width 360 height 26
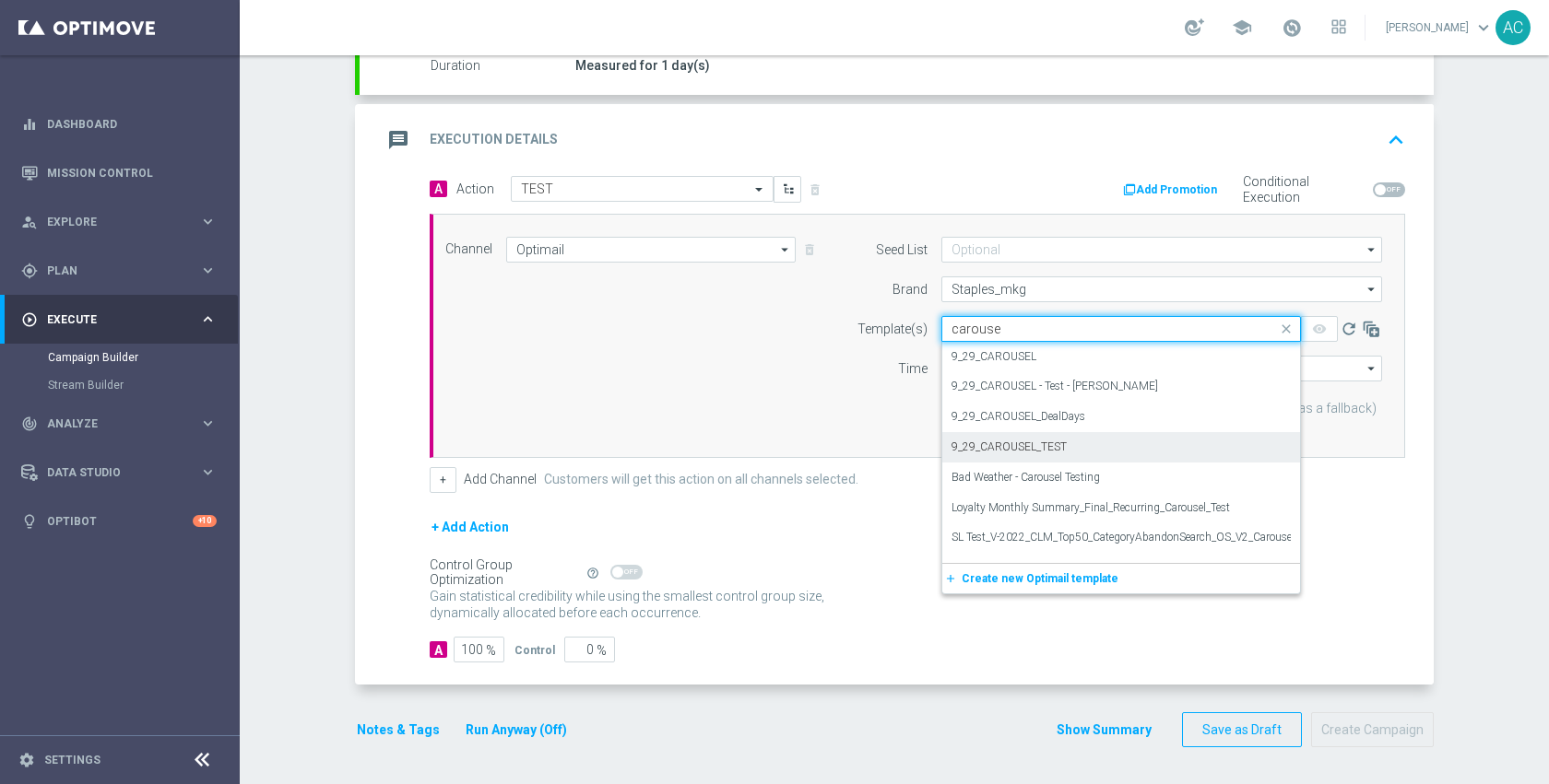
click at [1055, 437] on div "9_29_CAROUSEL_TEST" at bounding box center [1121, 447] width 339 height 30
type input "carouse"
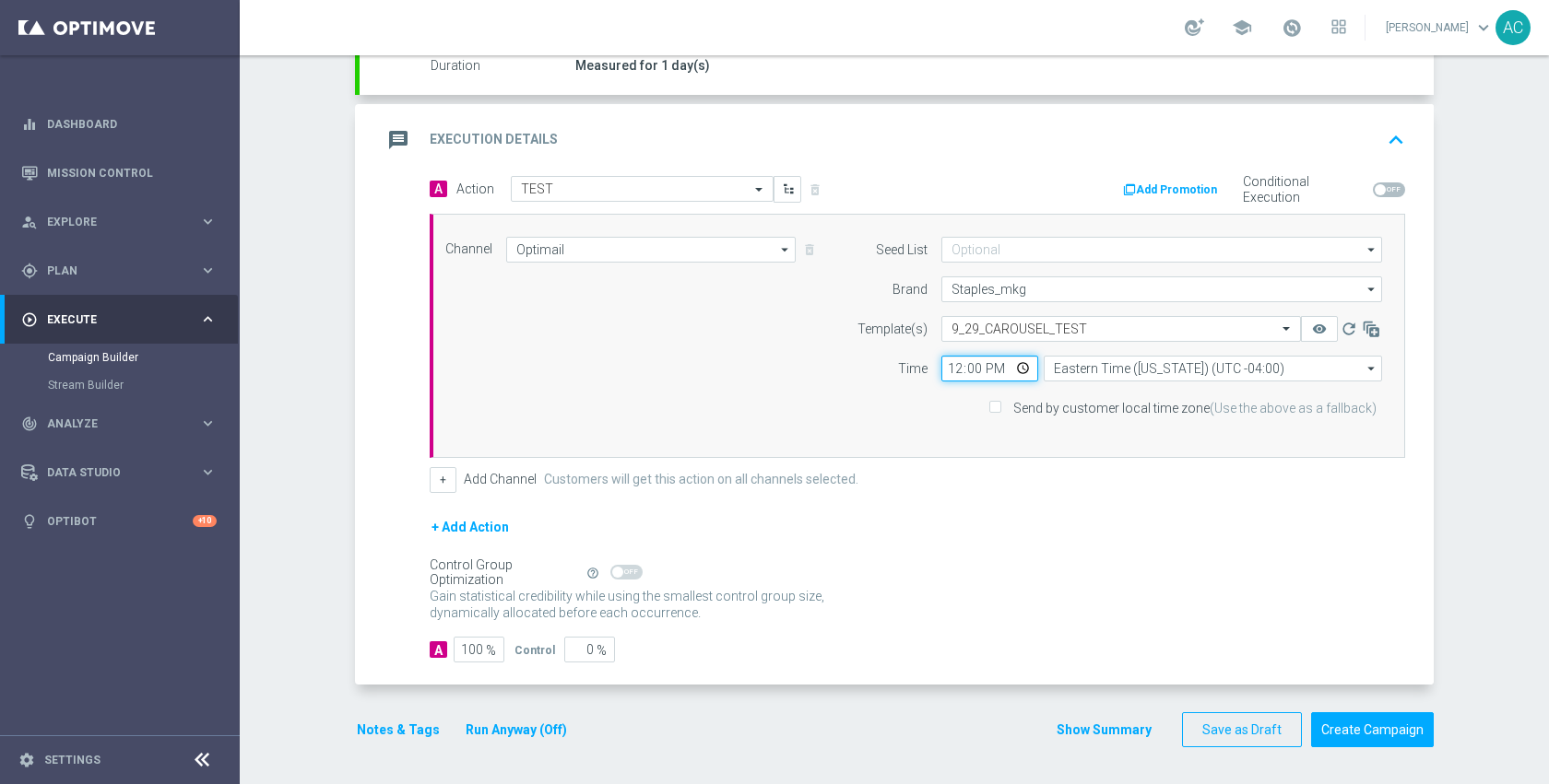
click at [1019, 368] on input "12:00" at bounding box center [989, 369] width 97 height 26
click at [844, 573] on div "Control Group Optimization Self Optimizing Campaign help_outline" at bounding box center [916, 572] width 976 height 21
type input "08:55"
click at [396, 726] on button "Notes & Tags" at bounding box center [398, 730] width 86 height 23
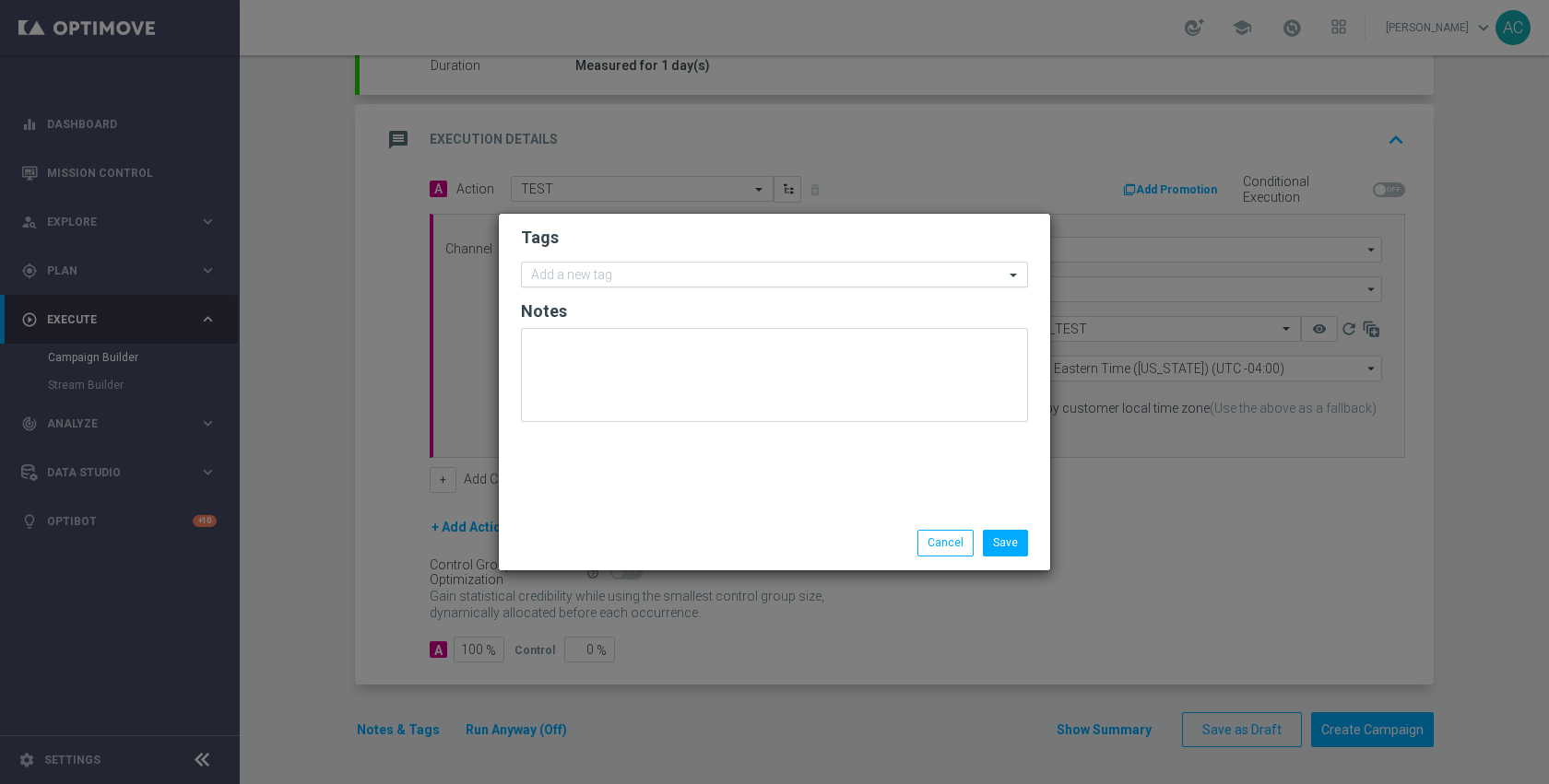
click at [667, 283] on input "text" at bounding box center [767, 275] width 473 height 16
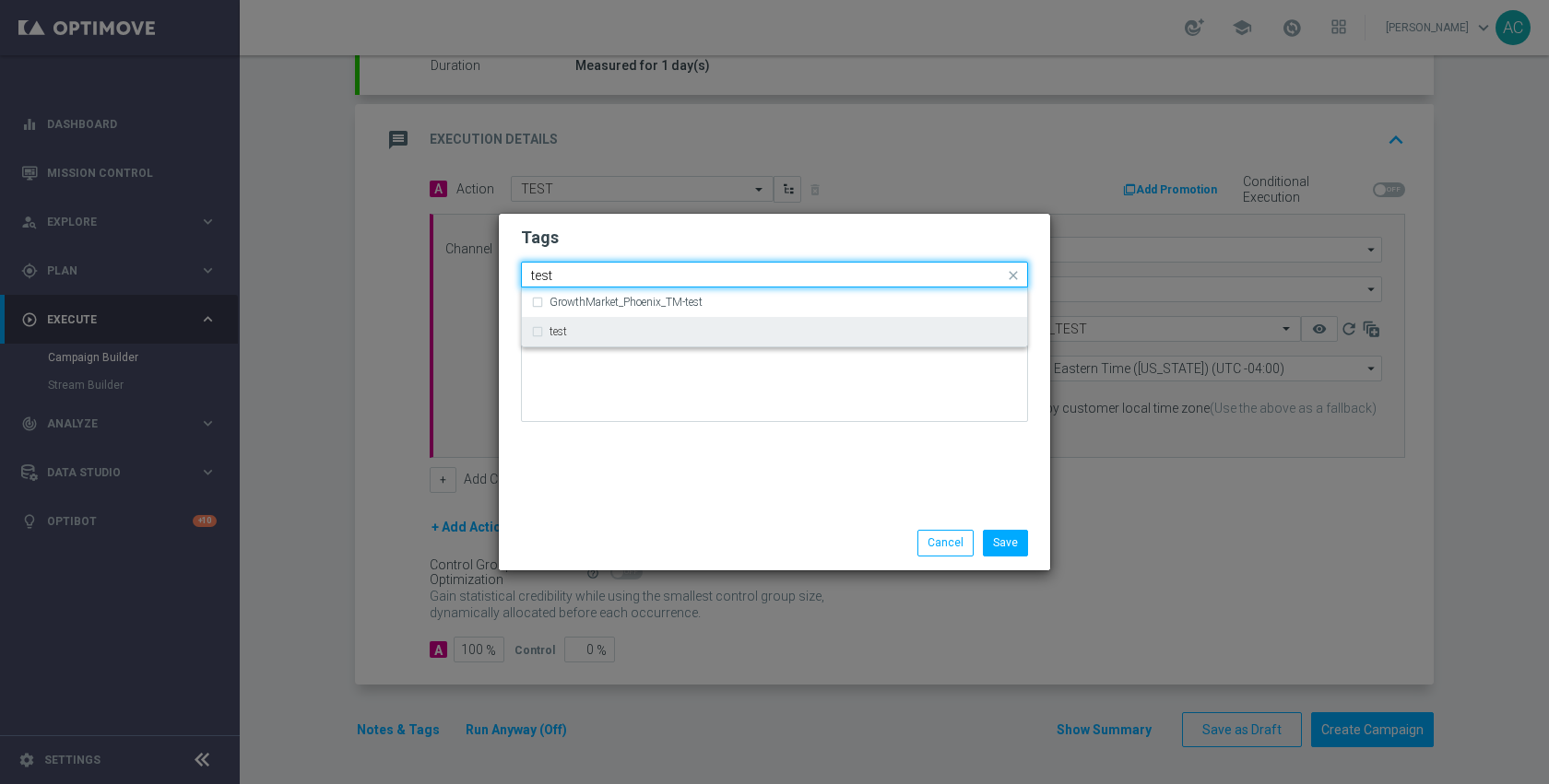
click at [663, 332] on div "test" at bounding box center [783, 332] width 469 height 11
type input "test"
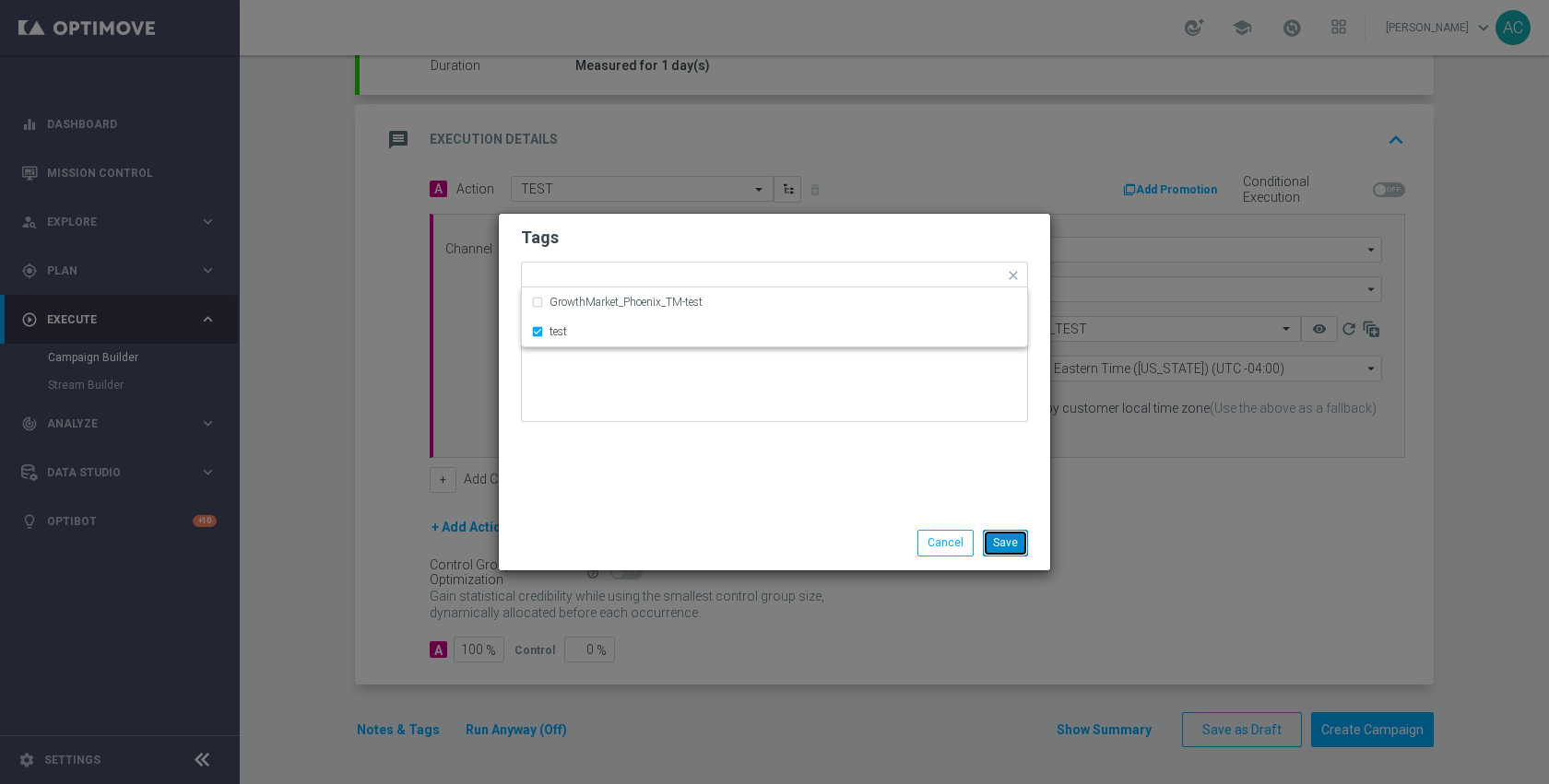
click at [1010, 545] on button "Save" at bounding box center [1005, 543] width 45 height 26
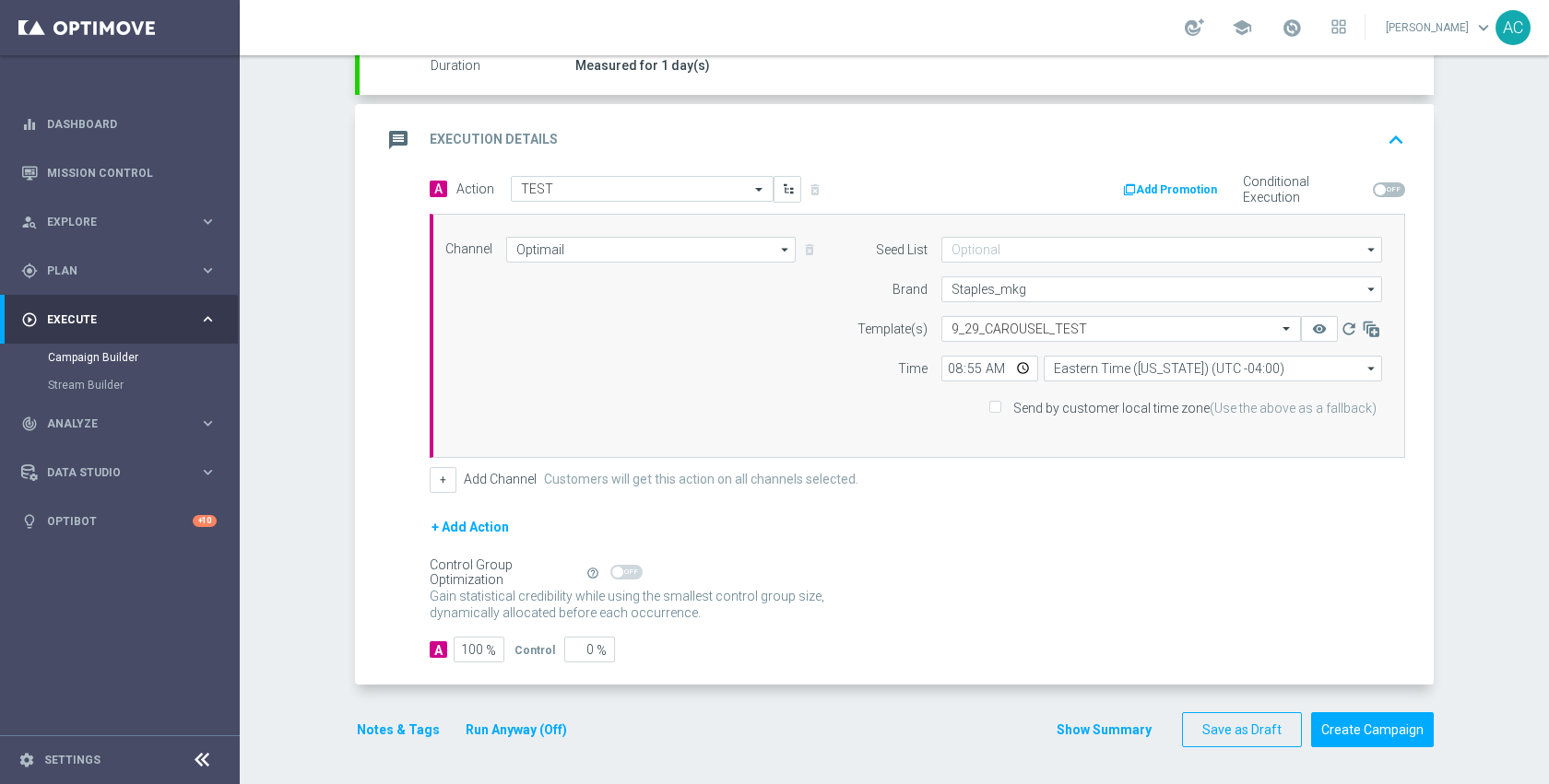
click at [1005, 605] on div "Gain statistical credibility while using the smallest control group size, dynam…" at bounding box center [916, 605] width 976 height 44
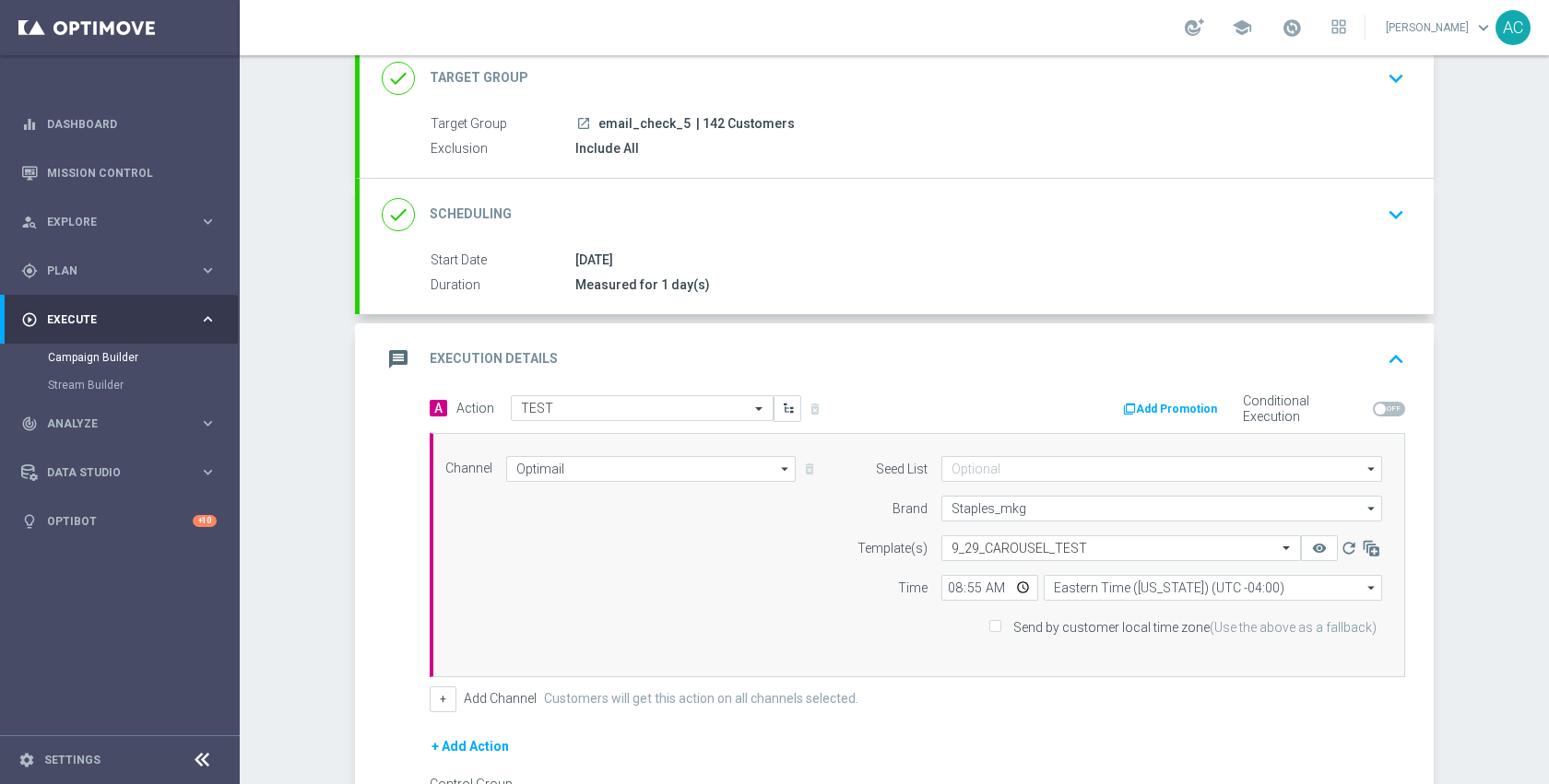
scroll to position [126, 0]
click at [576, 125] on icon "launch" at bounding box center [584, 121] width 15 height 15
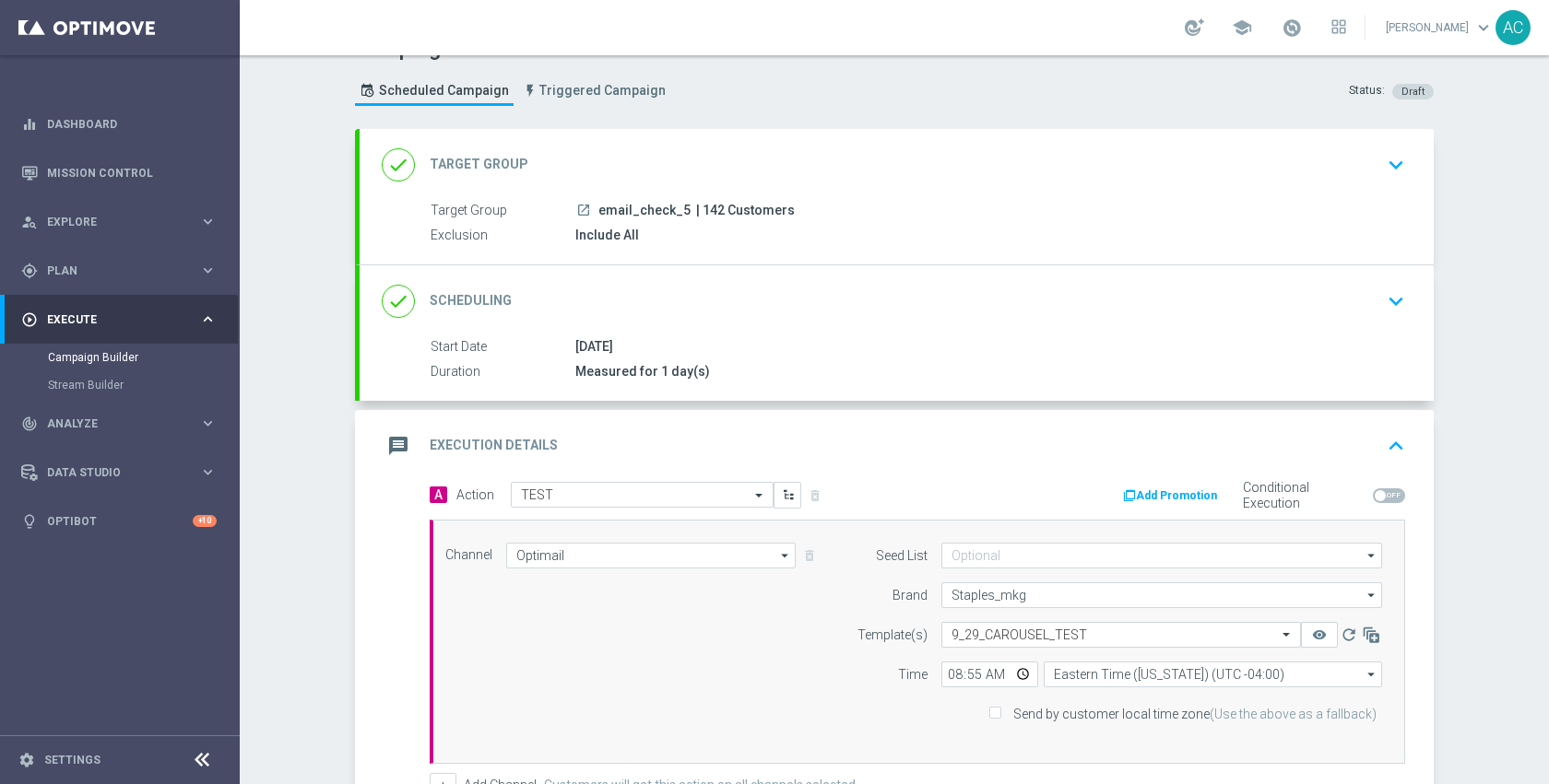
scroll to position [342, 0]
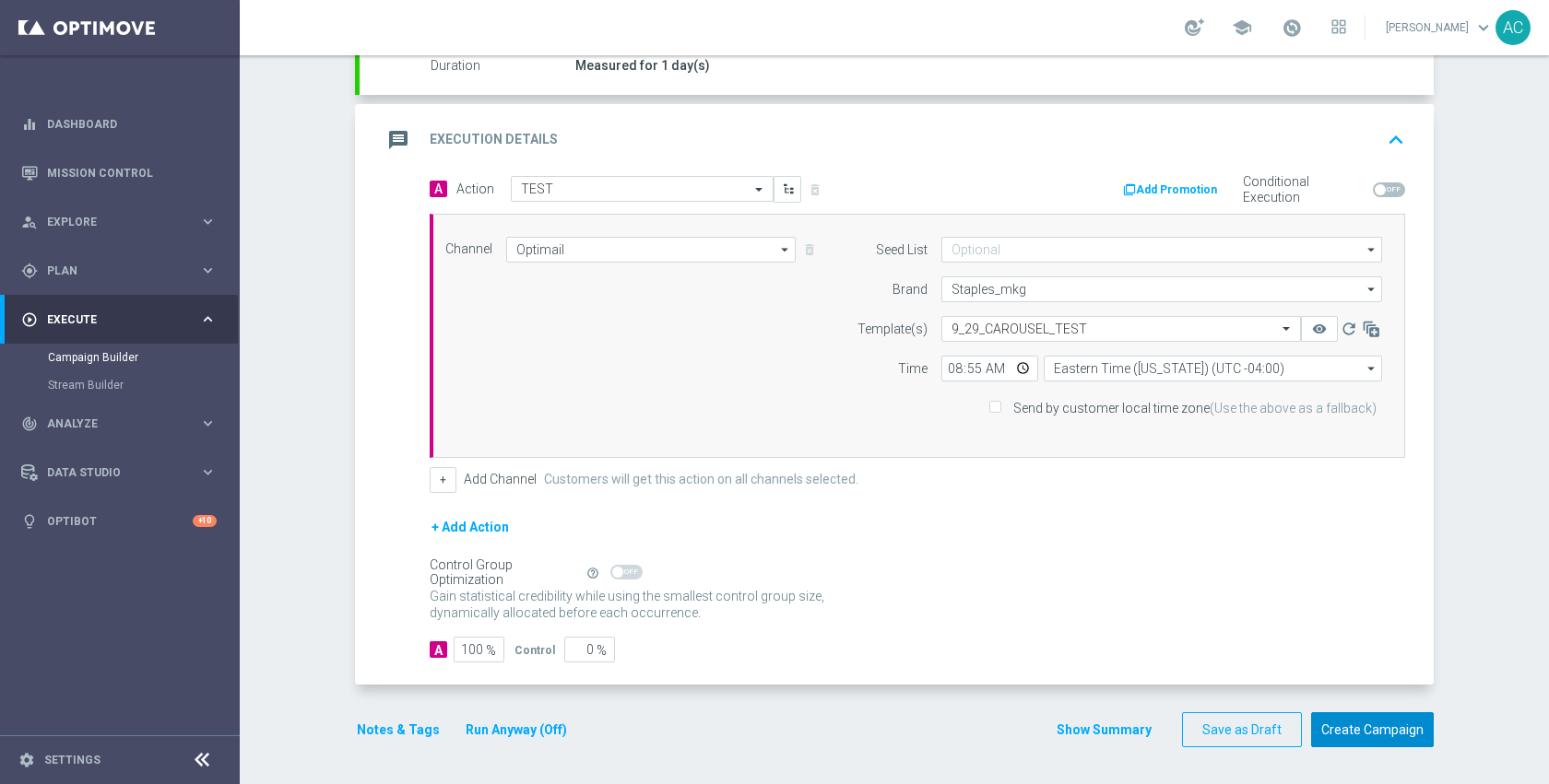
click at [1352, 729] on button "Create Campaign" at bounding box center [1372, 731] width 123 height 36
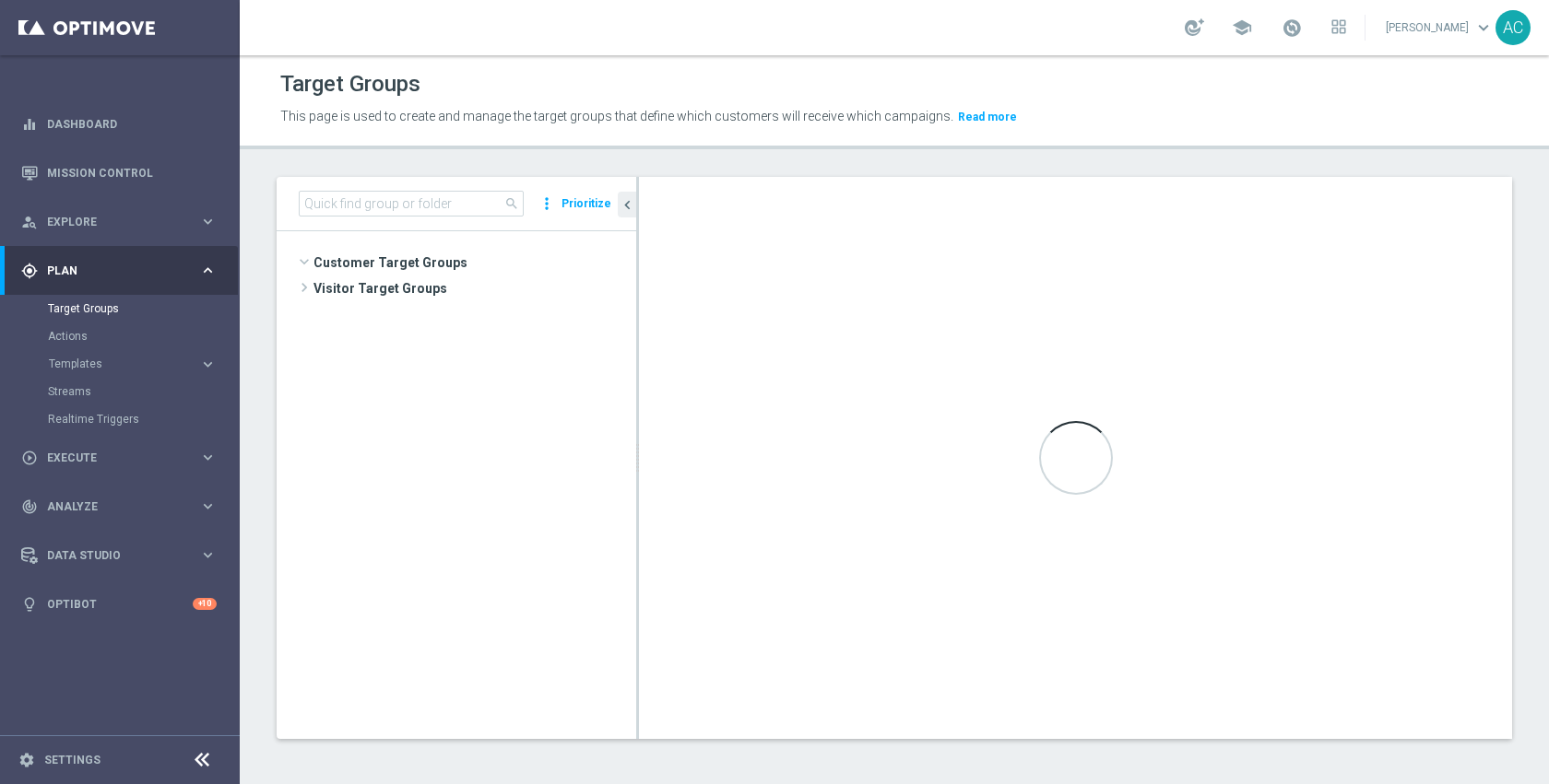
scroll to position [944, 0]
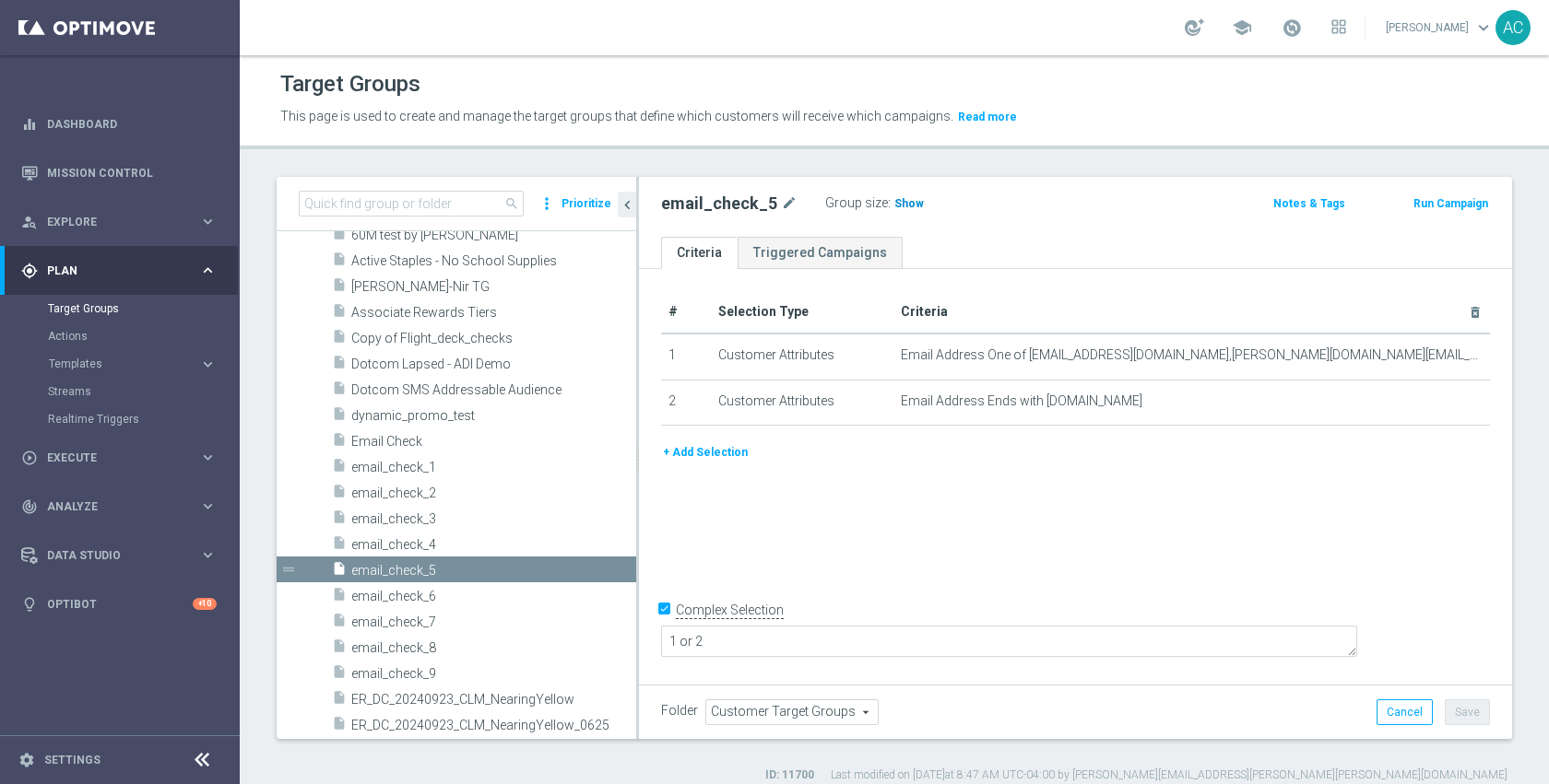
click at [900, 202] on span "Show" at bounding box center [908, 204] width 29 height 13
click at [900, 202] on span "142" at bounding box center [906, 206] width 23 height 18
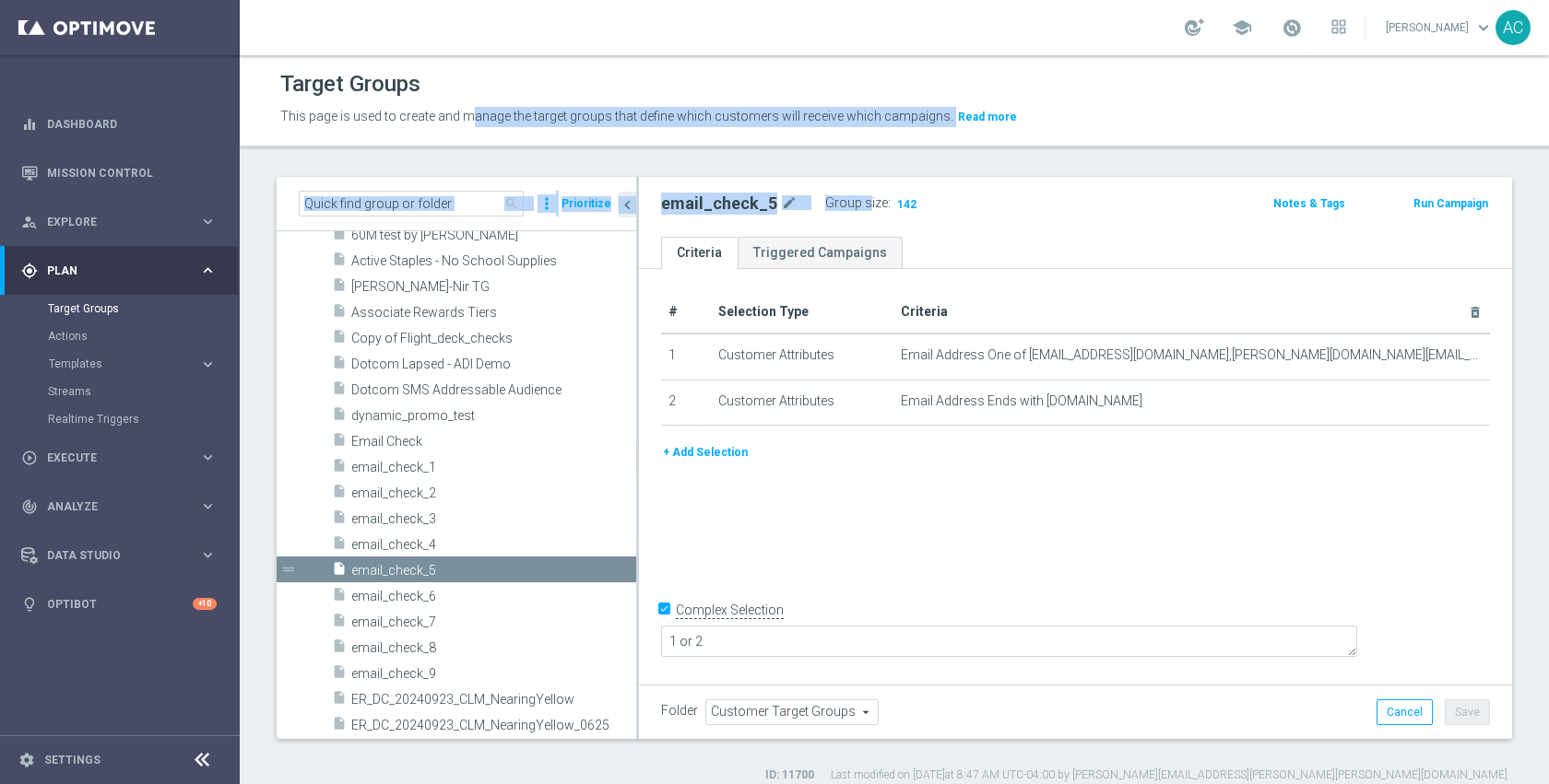
drag, startPoint x: 861, startPoint y: 207, endPoint x: 459, endPoint y: 102, distance: 415.5
click at [459, 102] on div "Target Groups This page is used to create and manage the target groups that def…" at bounding box center [894, 420] width 1309 height 729
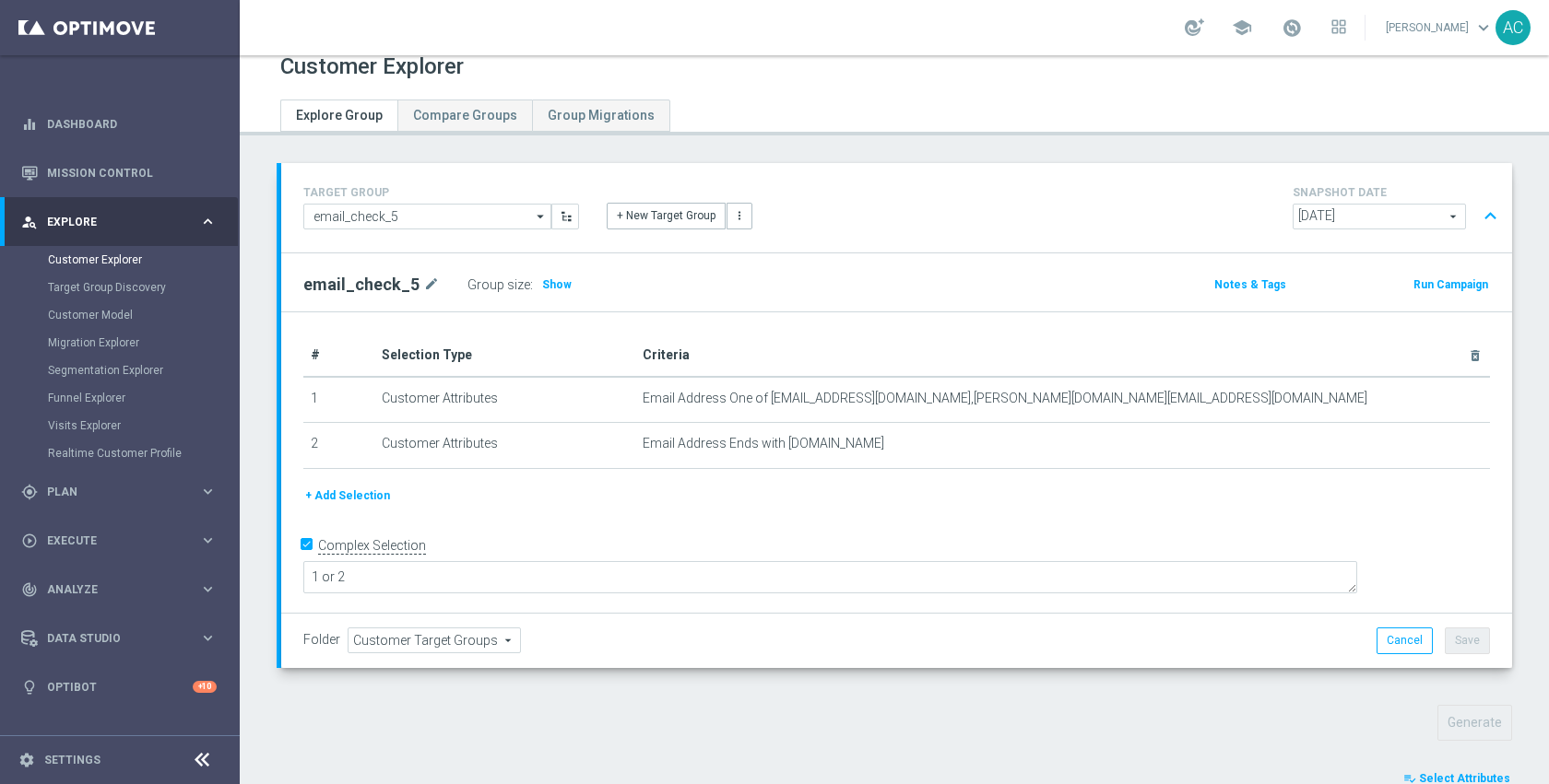
scroll to position [221, 0]
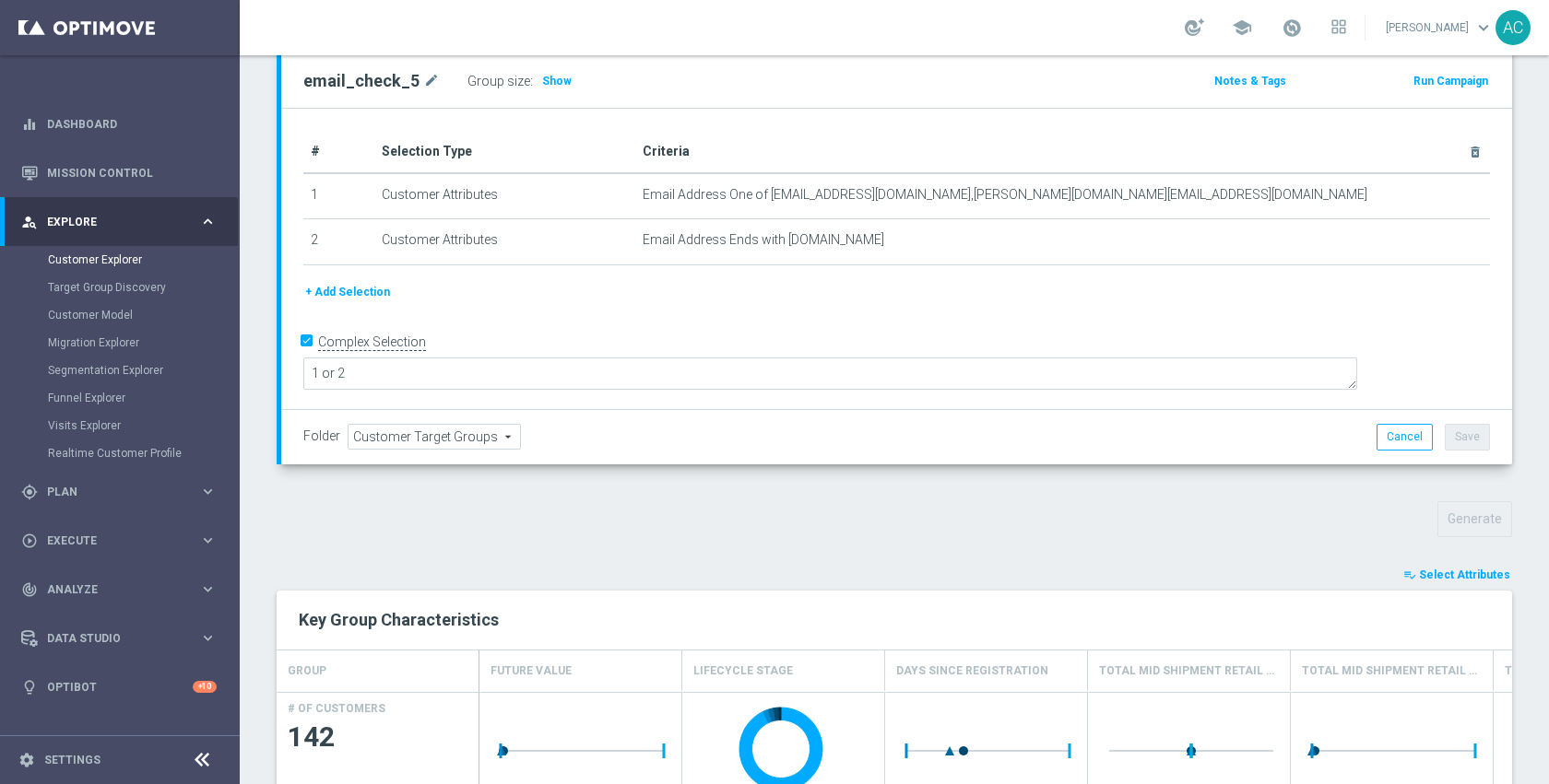
click at [1424, 569] on span "Select Attributes" at bounding box center [1464, 575] width 91 height 13
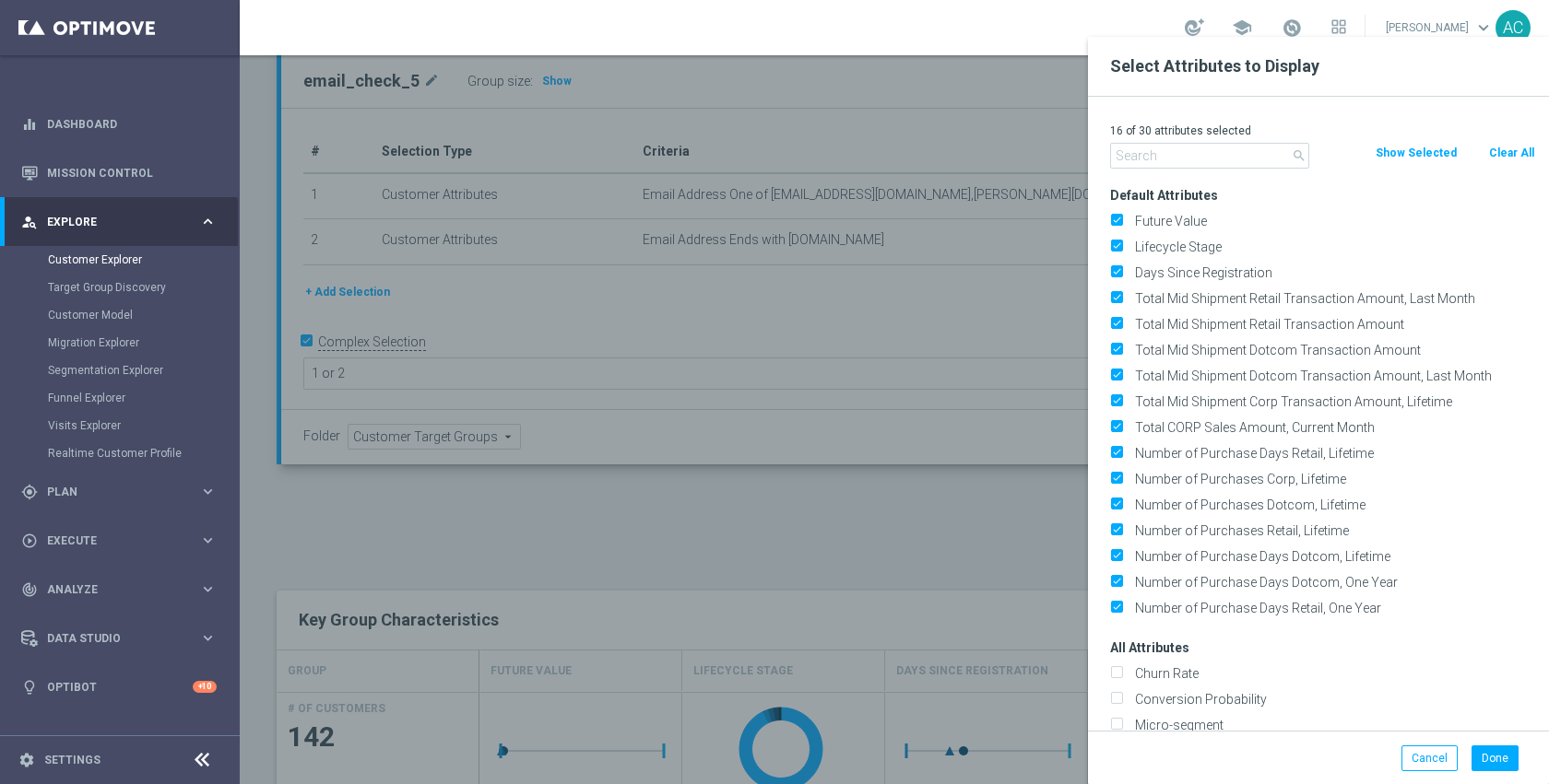
click at [1514, 152] on button "Clear All" at bounding box center [1512, 153] width 49 height 21
checkbox input "false"
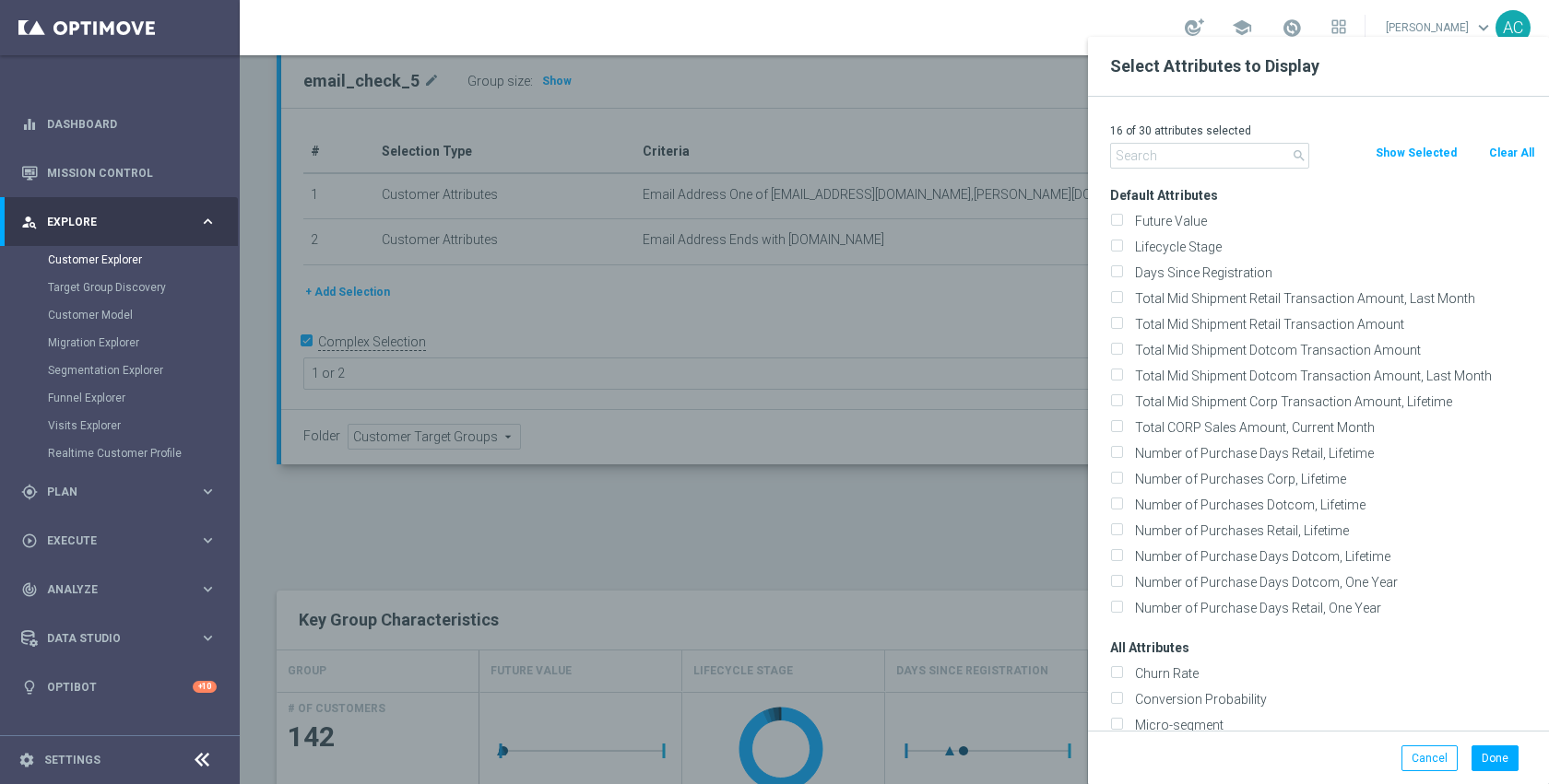
checkbox input "false"
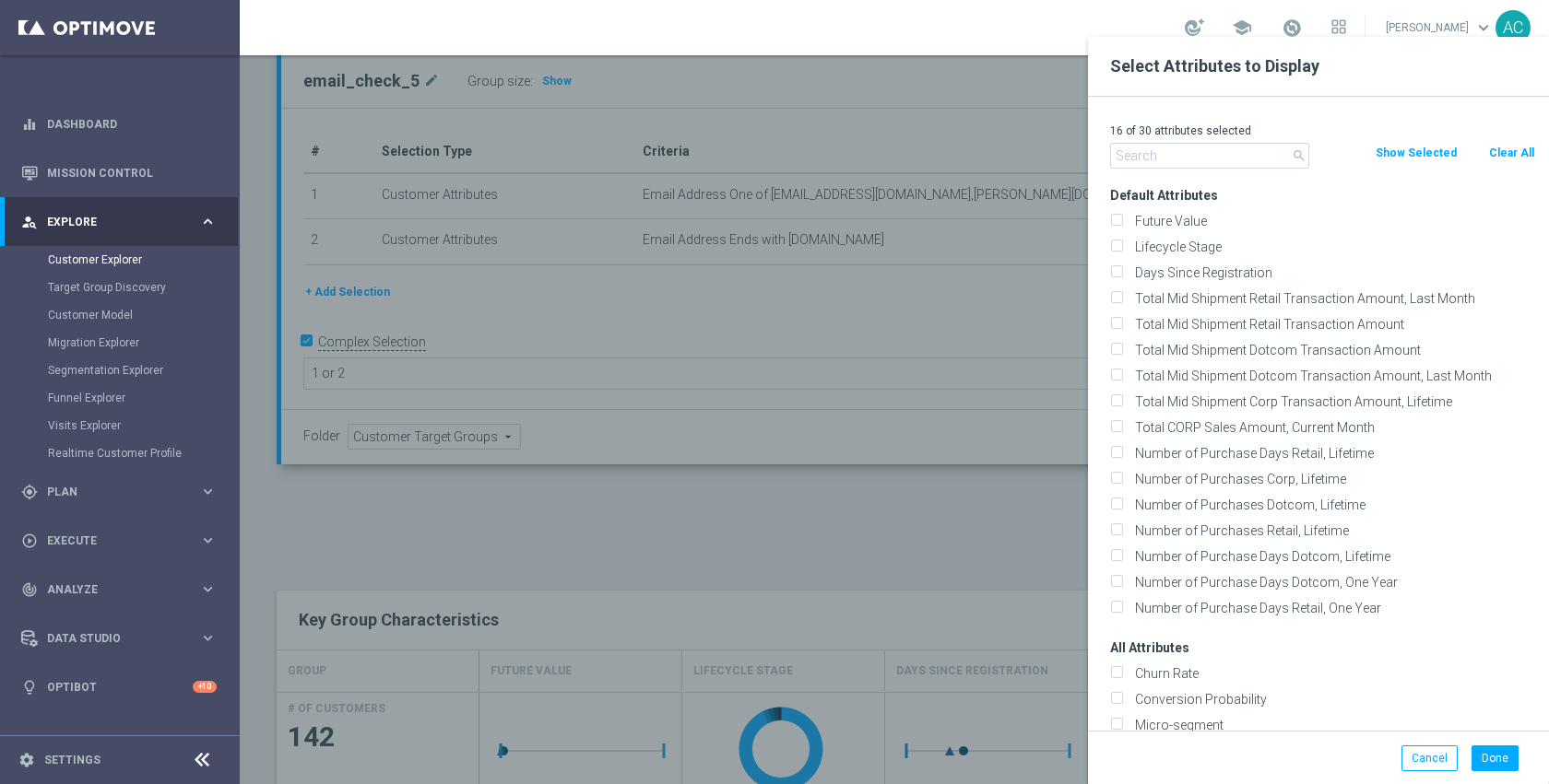
checkbox input "false"
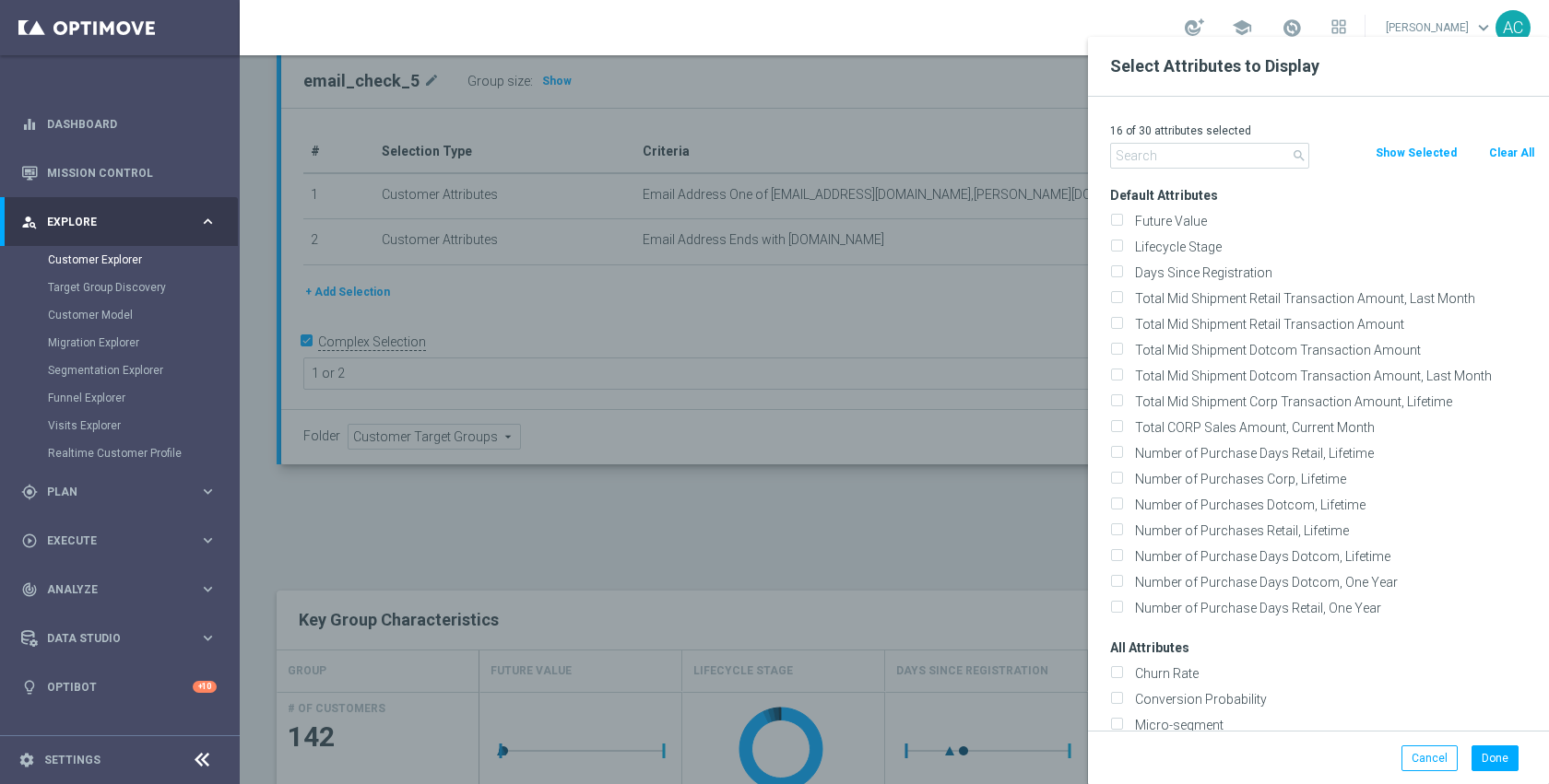
checkbox input "false"
click at [1132, 157] on input "text" at bounding box center [1210, 155] width 200 height 26
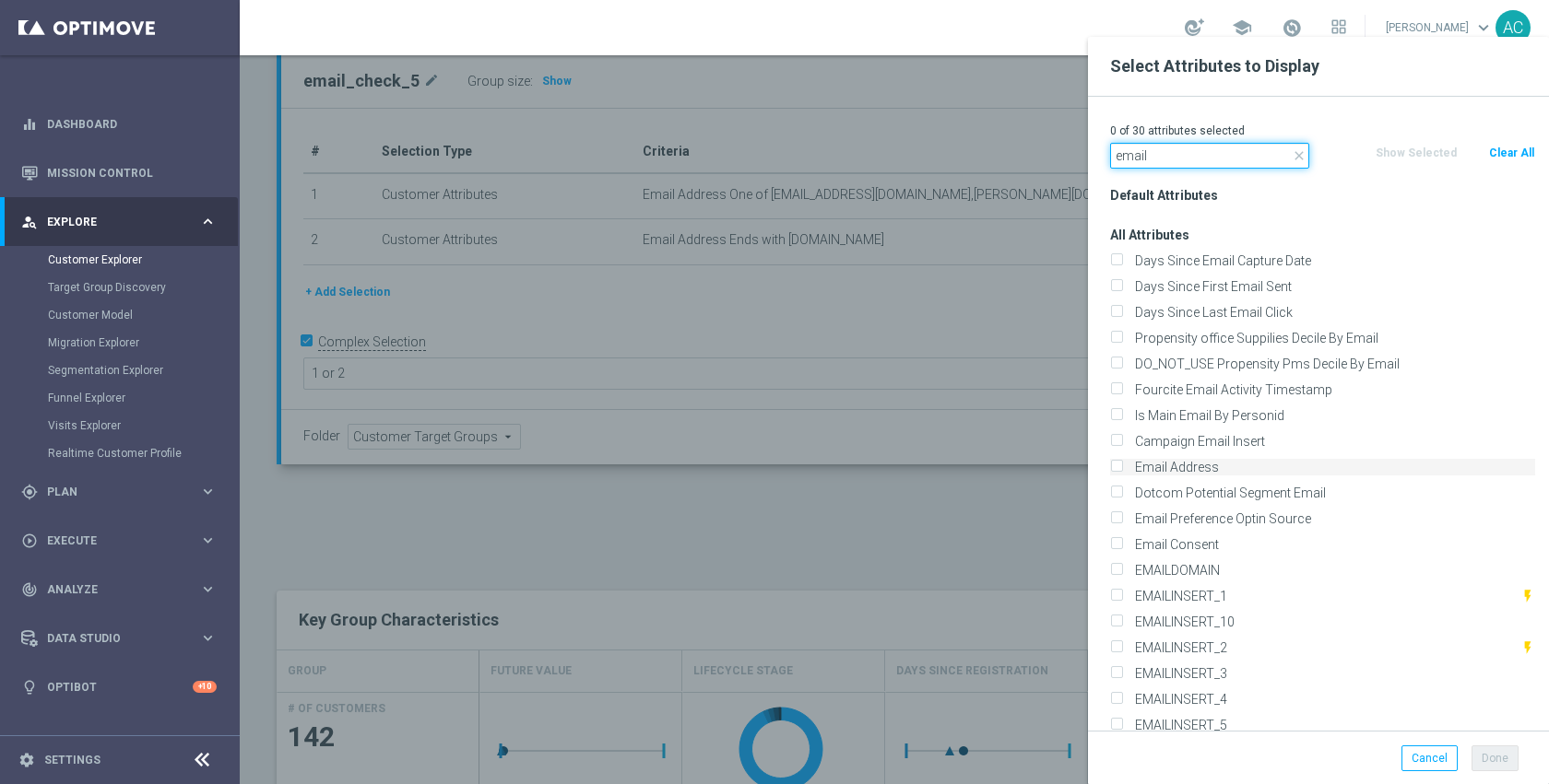
type input "email"
click at [1206, 459] on label "Email Address" at bounding box center [1332, 467] width 407 height 17
click at [1122, 464] on input "Email Address" at bounding box center [1116, 469] width 12 height 12
checkbox input "true"
click at [1496, 756] on button "Done" at bounding box center [1495, 759] width 47 height 26
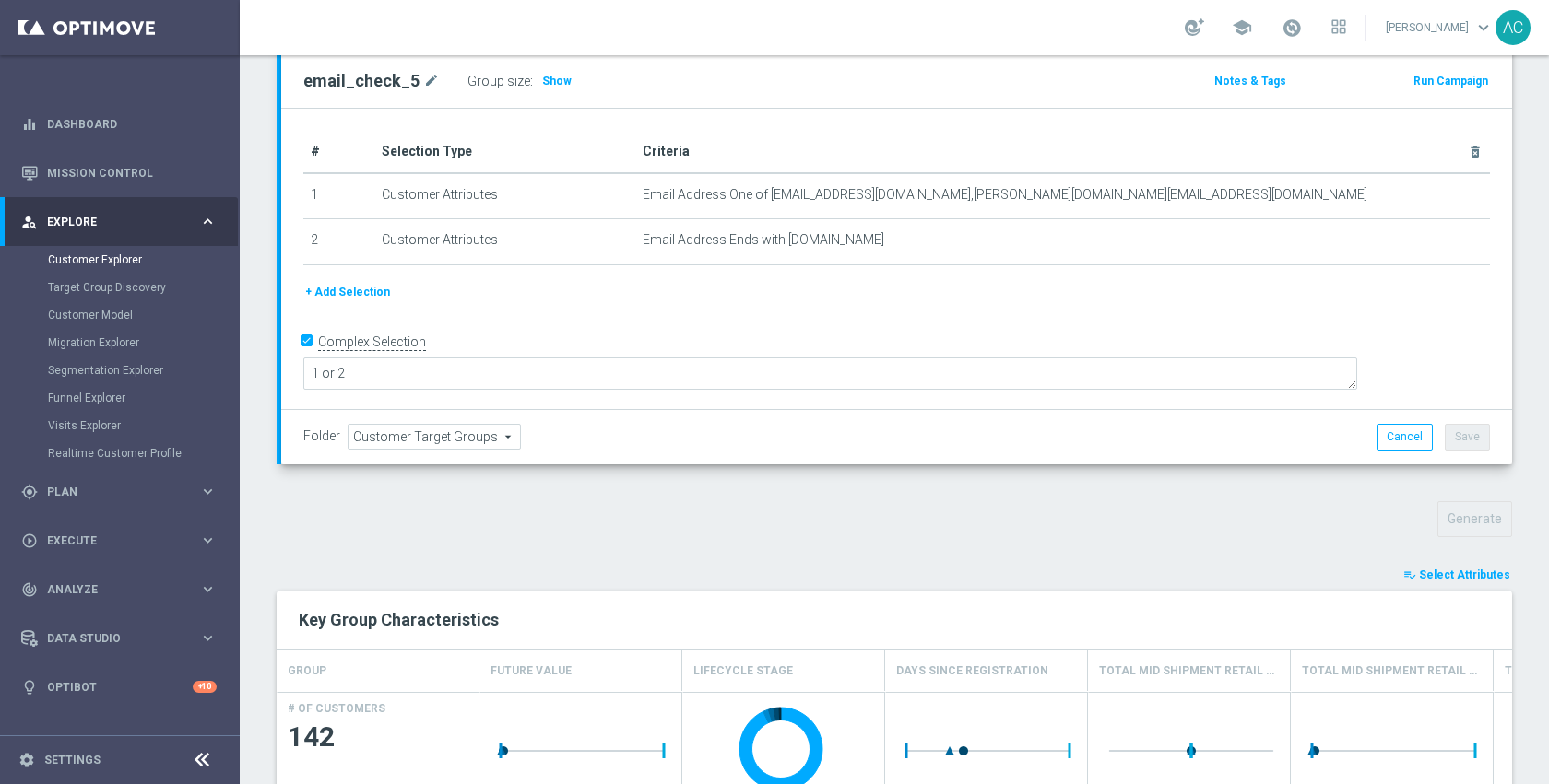
type input "Search"
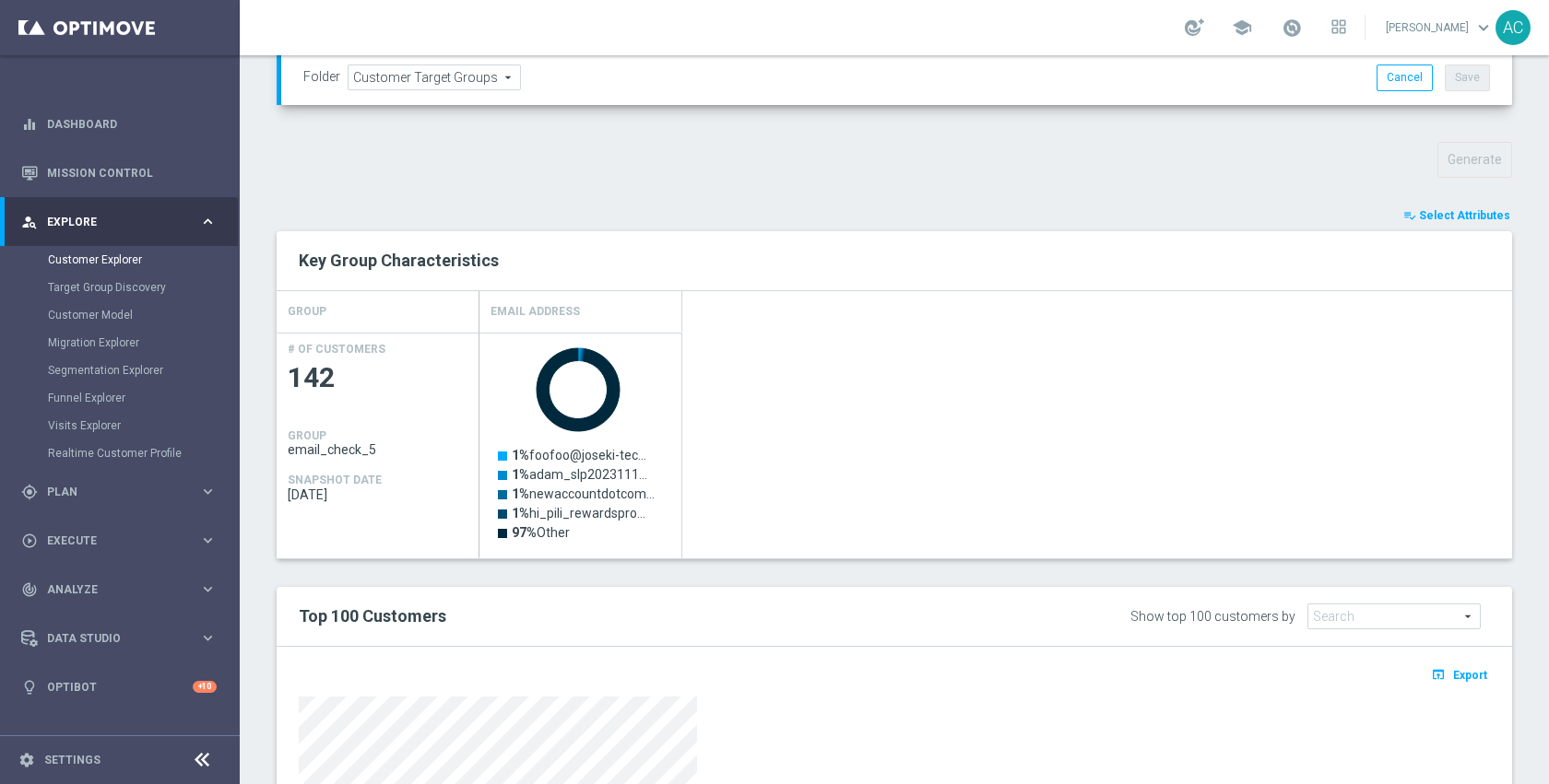
scroll to position [551, 0]
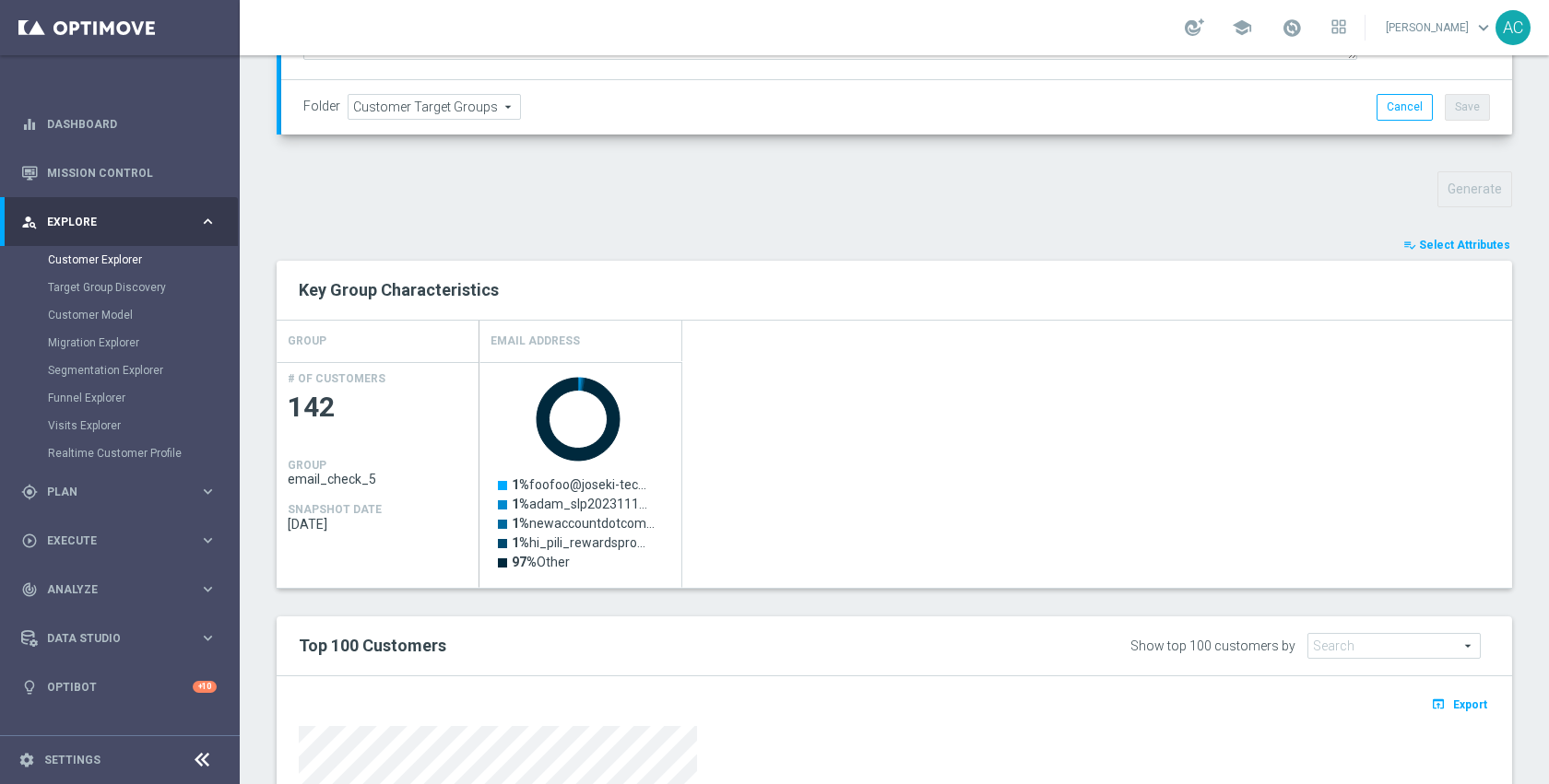
click at [1476, 255] on button "playlist_add_check Select Attributes" at bounding box center [1456, 245] width 111 height 21
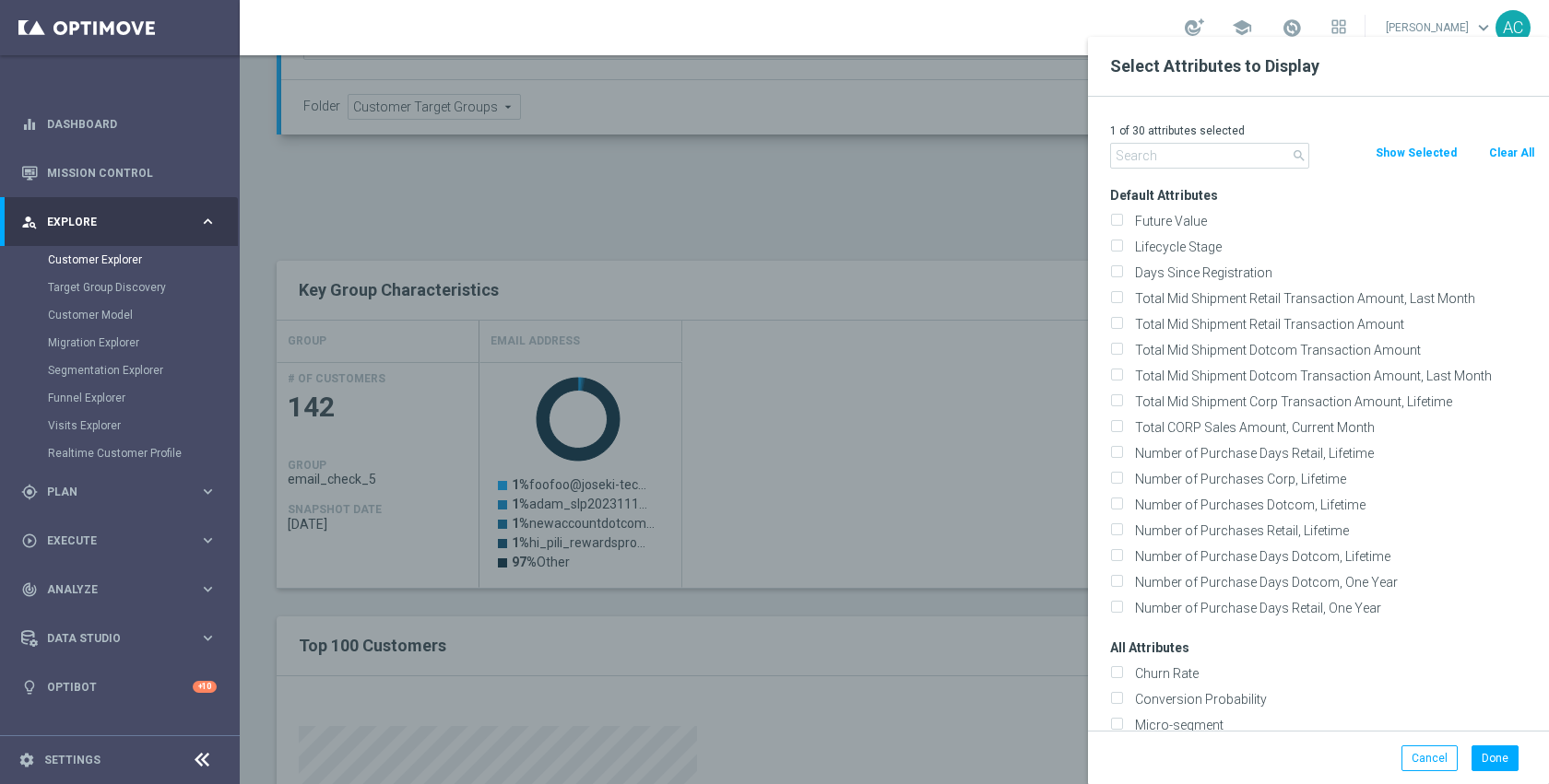
click at [1203, 162] on input "text" at bounding box center [1210, 155] width 200 height 26
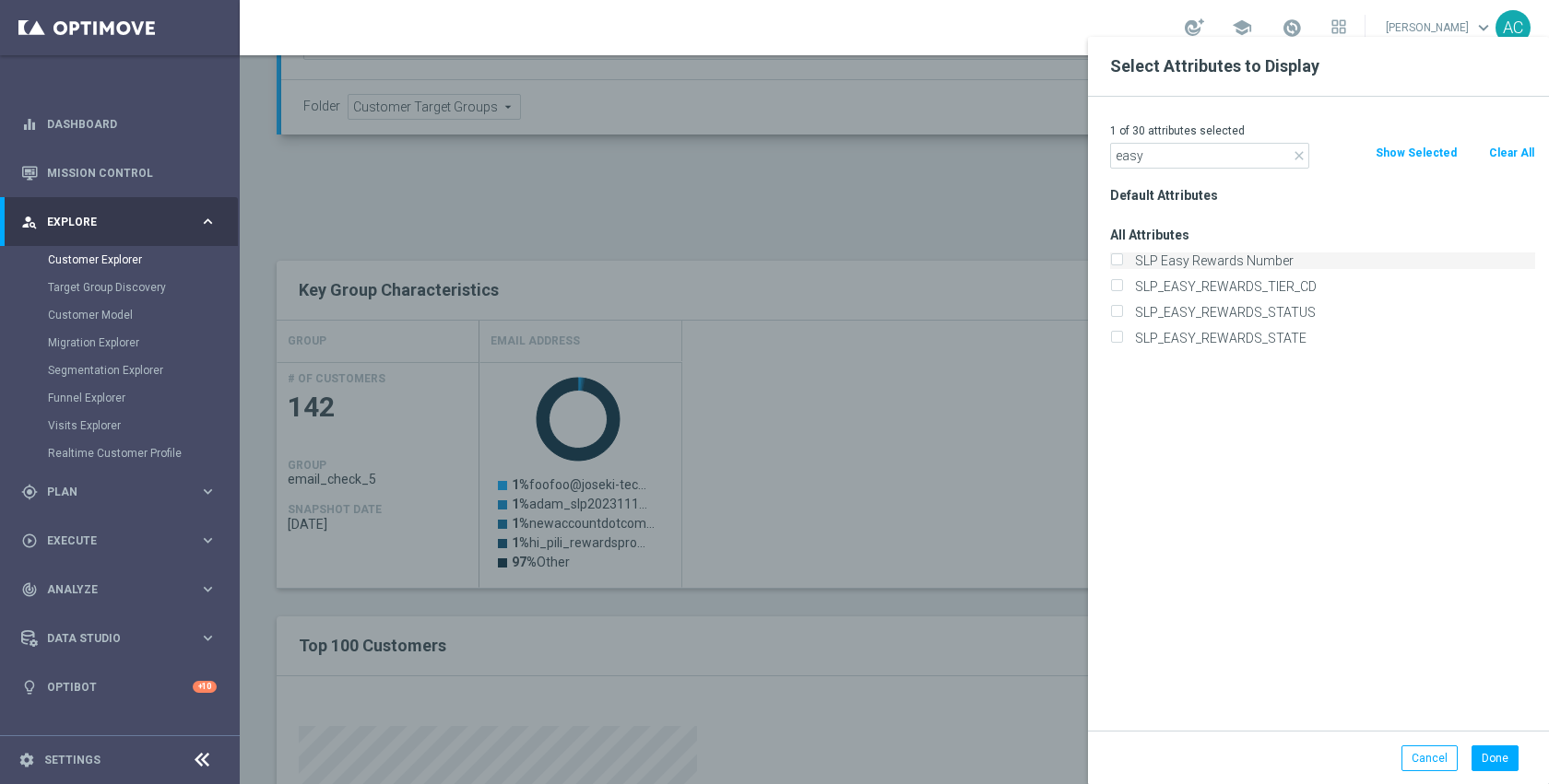
type input "easy"
click at [1233, 262] on label "SLP Easy Rewards Number" at bounding box center [1332, 261] width 407 height 17
click at [1122, 262] on input "SLP Easy Rewards Number" at bounding box center [1116, 262] width 12 height 12
checkbox input "true"
click at [1505, 754] on button "Done" at bounding box center [1495, 759] width 47 height 26
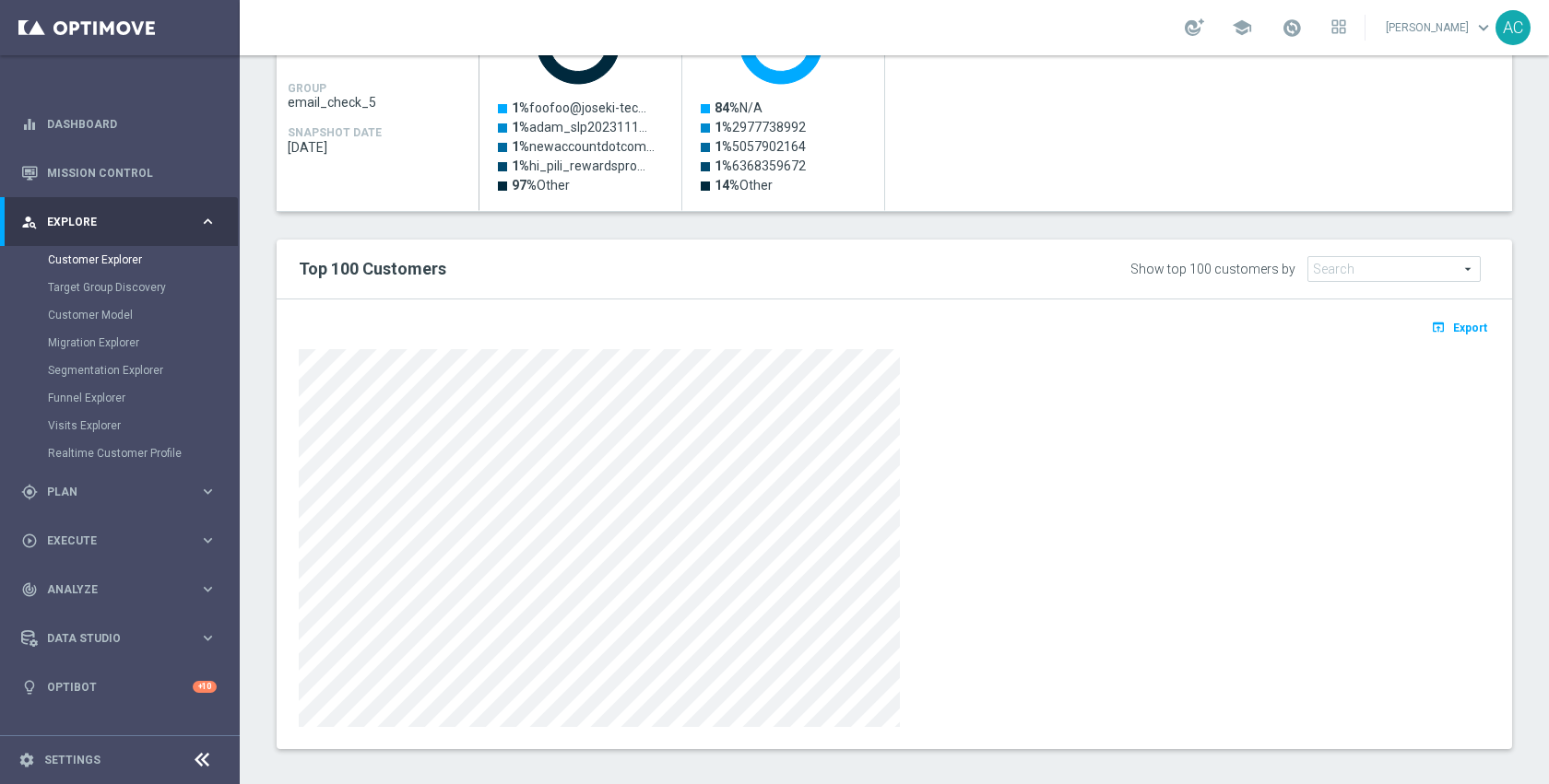
scroll to position [925, 0]
click at [997, 555] on div at bounding box center [894, 541] width 1191 height 377
